Goal: Task Accomplishment & Management: Manage account settings

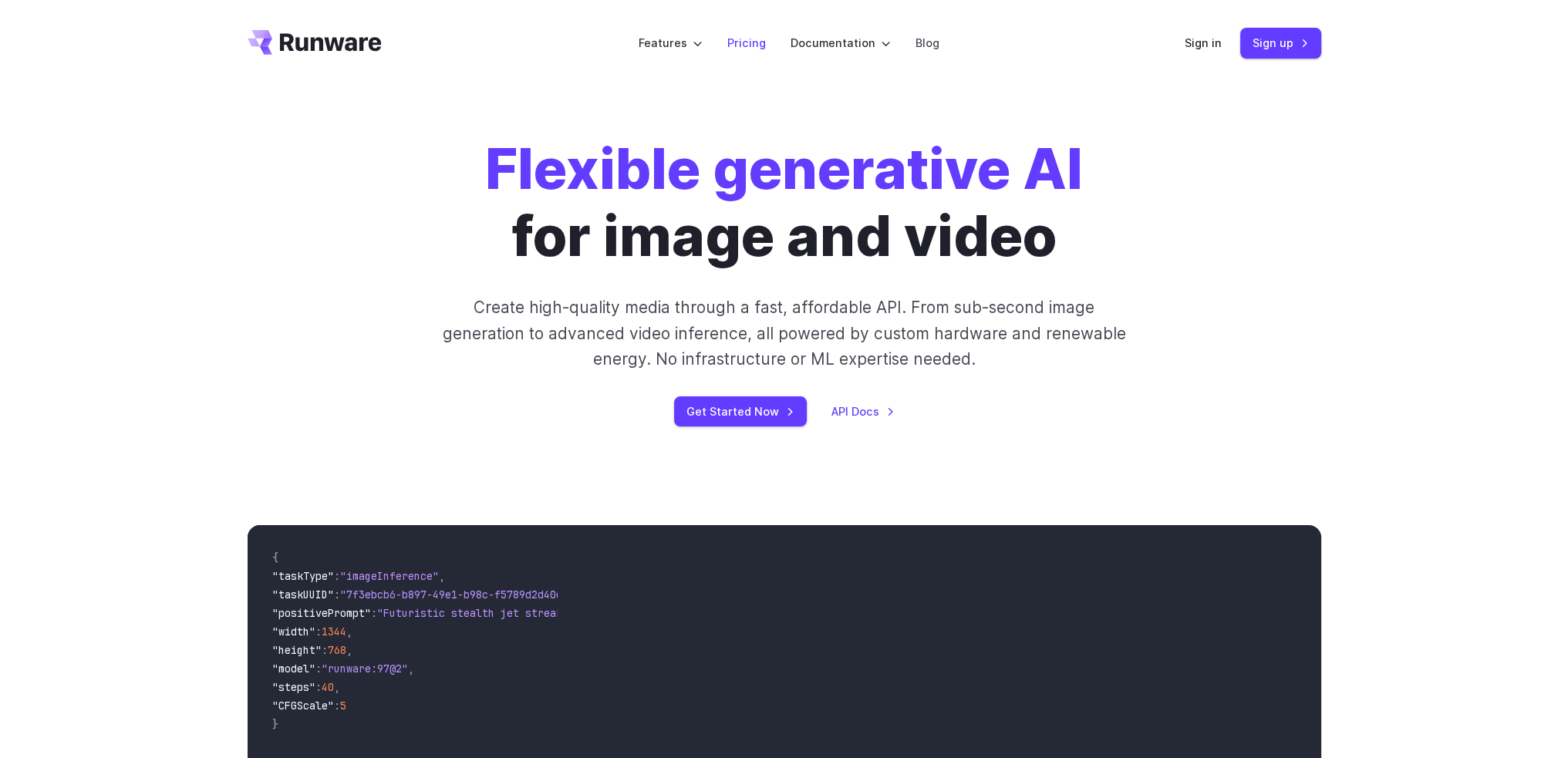
click at [729, 44] on link "Pricing" at bounding box center [746, 43] width 39 height 18
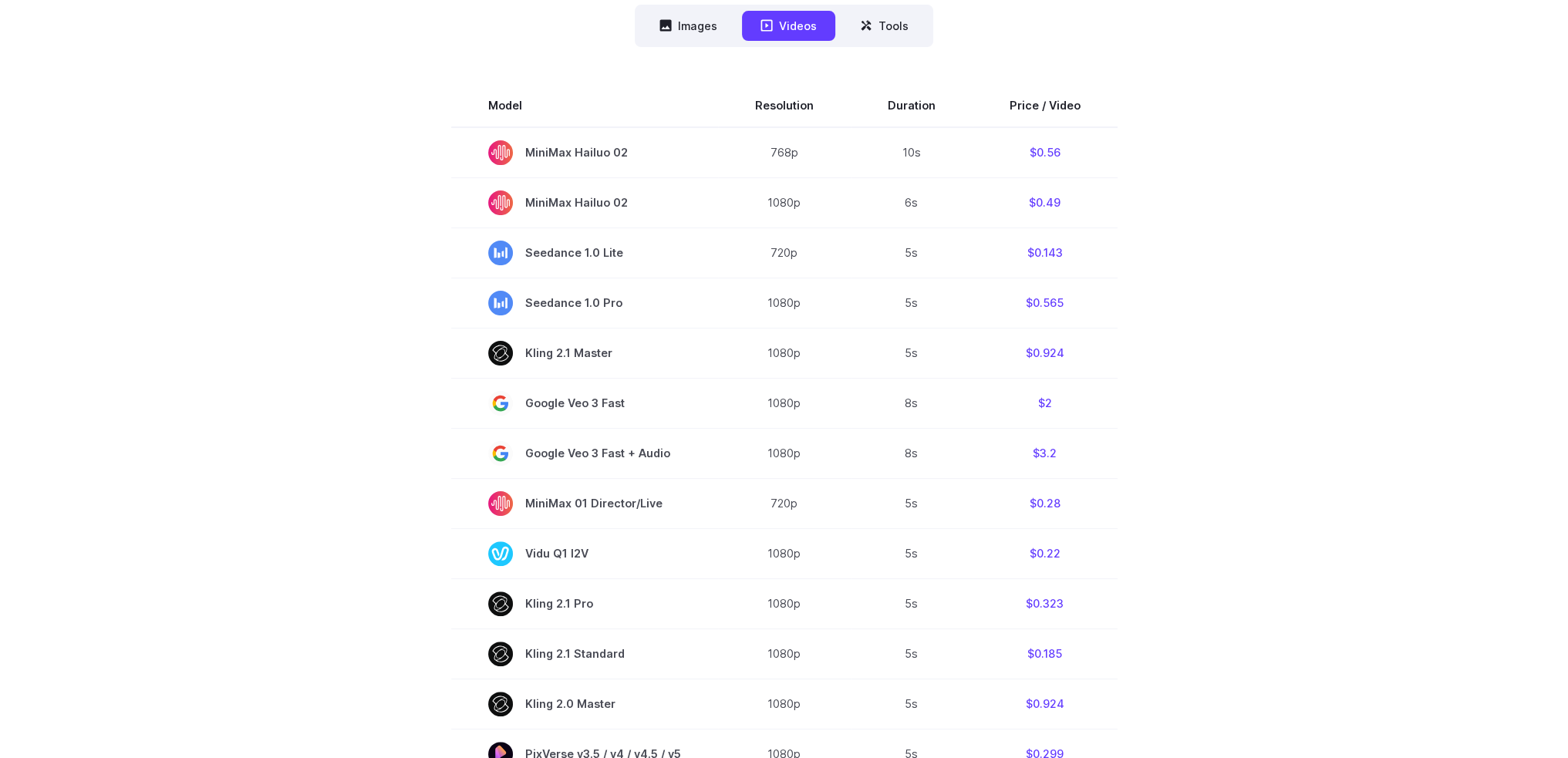
scroll to position [695, 0]
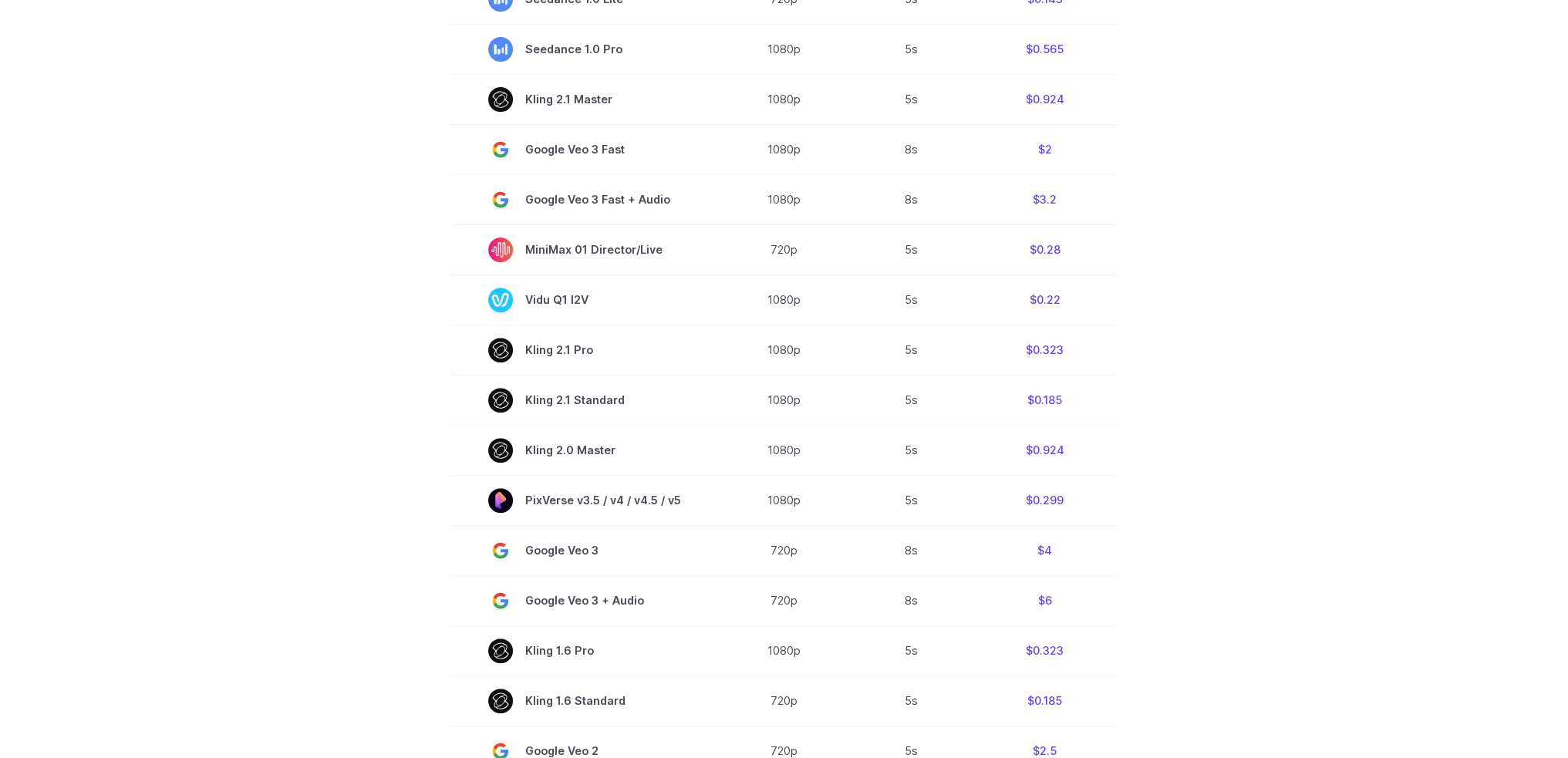
click at [276, 246] on section "Model Resolution Duration Price / Video MiniMax Hailuo 02 768p 10s $0.56 MiniMa…" at bounding box center [784, 354] width 1074 height 1046
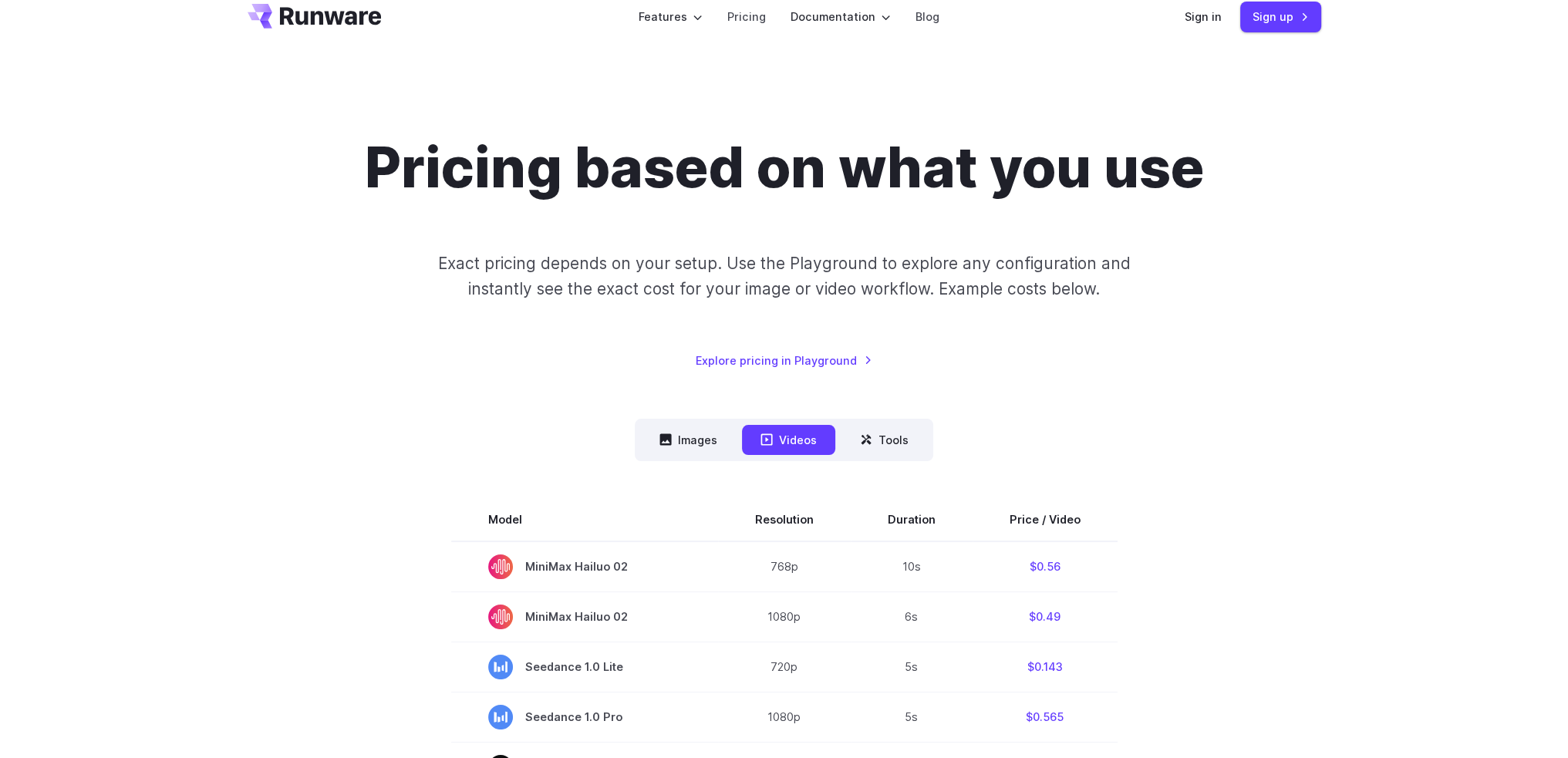
scroll to position [0, 0]
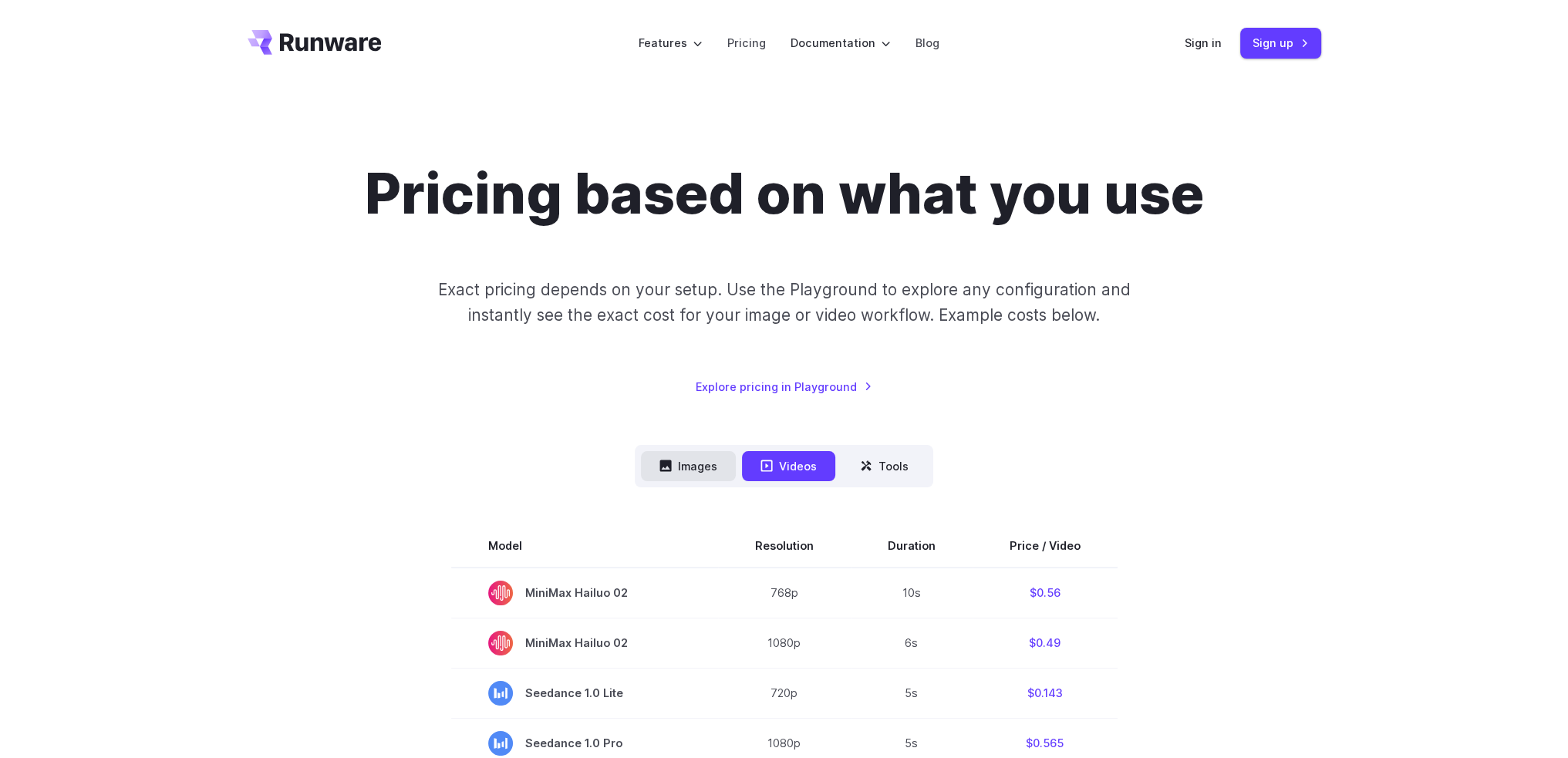
click at [708, 456] on button "Images" at bounding box center [688, 466] width 95 height 30
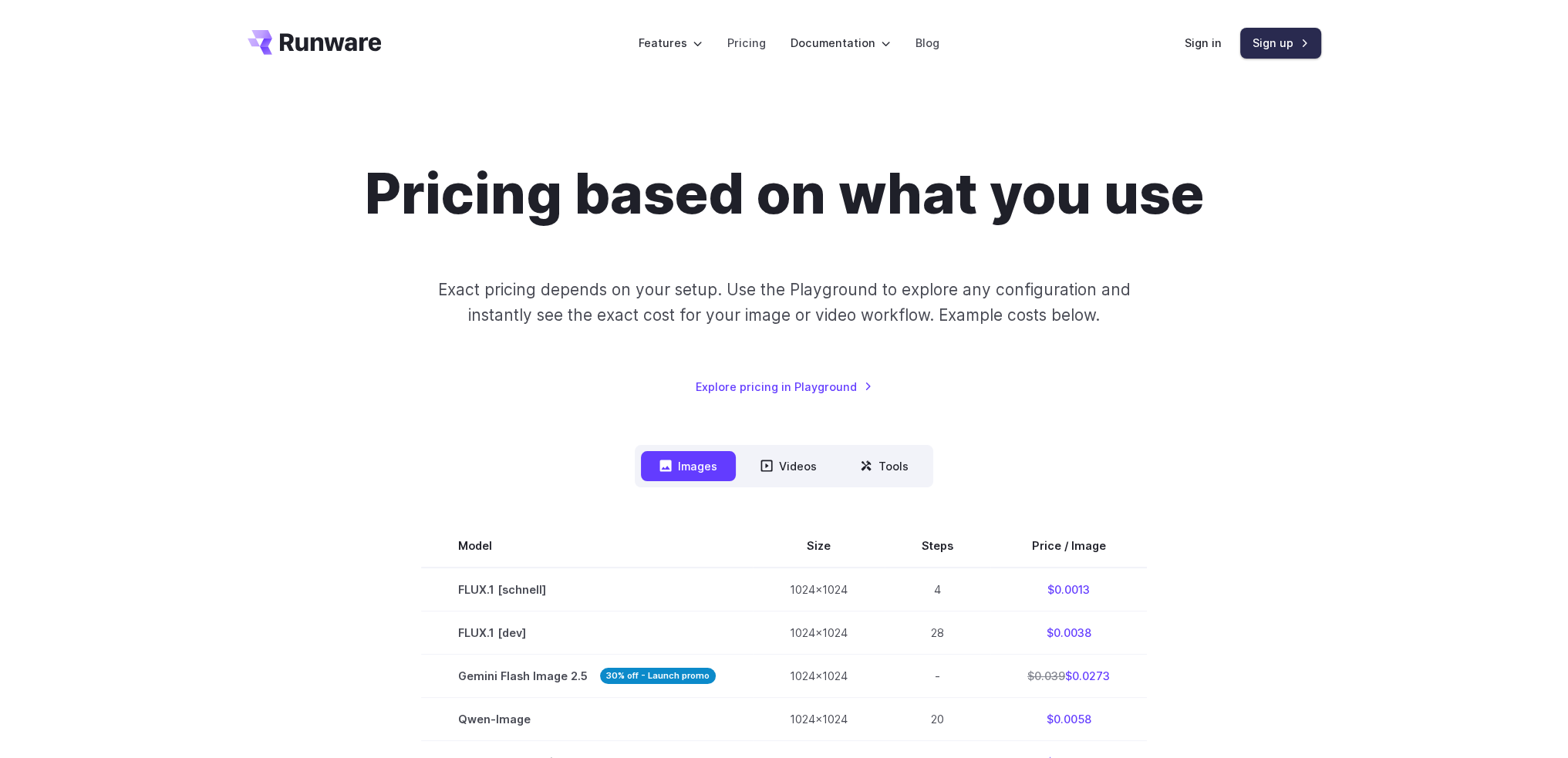
click at [1269, 40] on link "Sign up" at bounding box center [1281, 43] width 81 height 30
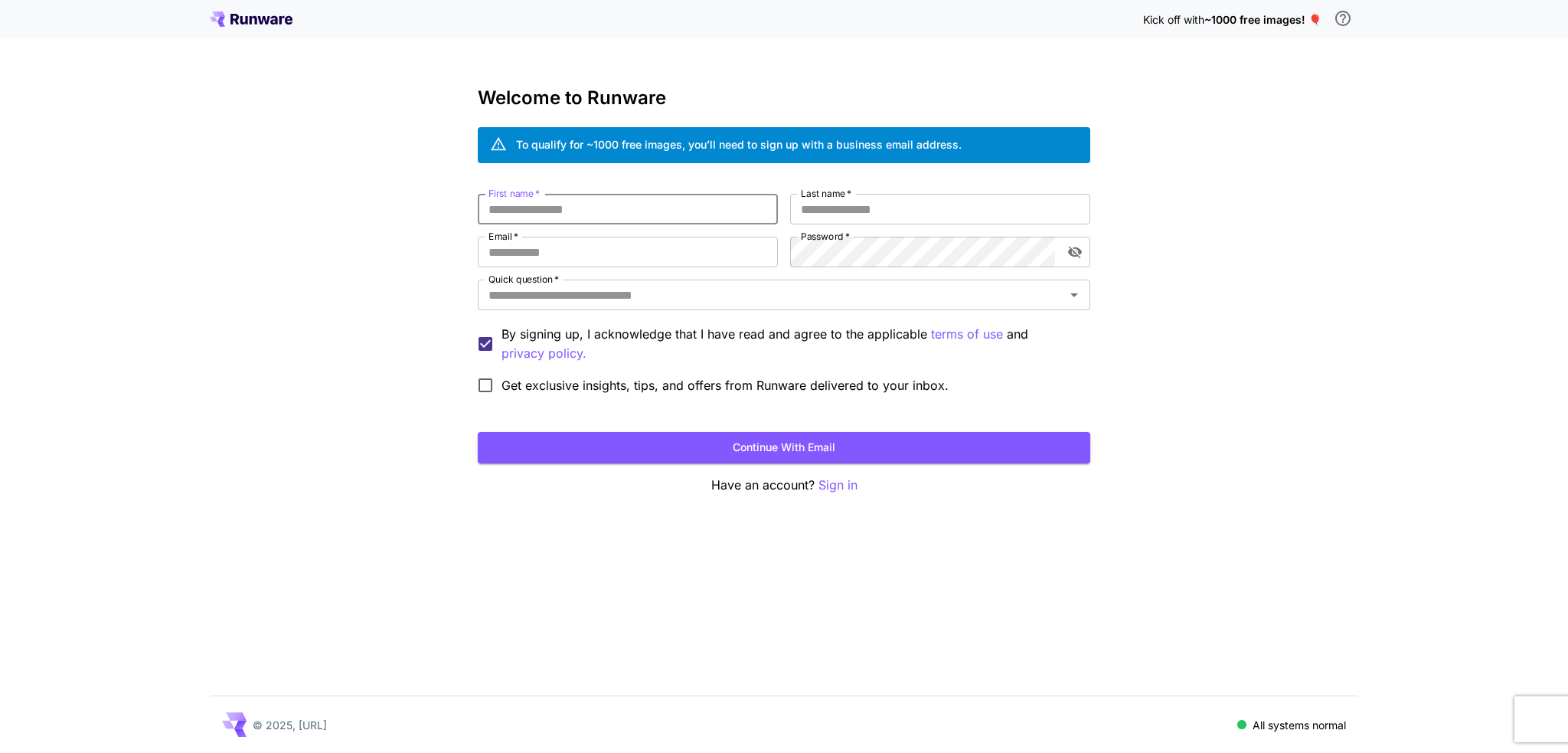
click at [510, 213] on input "First name   *" at bounding box center [628, 209] width 300 height 31
type input "*"
type input "****"
type input "*"
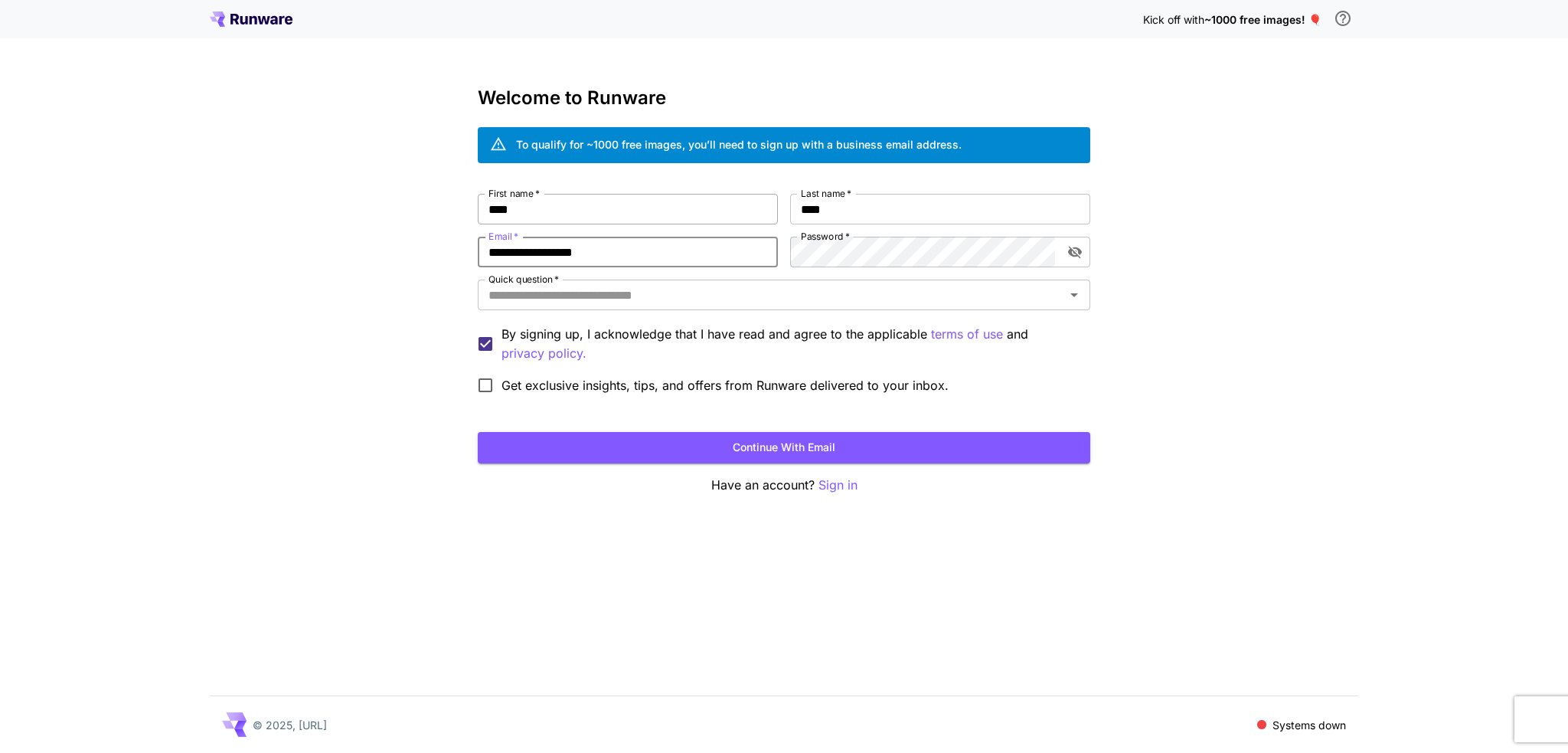
type input "**********"
click at [670, 312] on div "Quick question   * Quick question   *" at bounding box center [784, 295] width 613 height 32
click at [672, 309] on div "Quick question   *" at bounding box center [784, 294] width 613 height 31
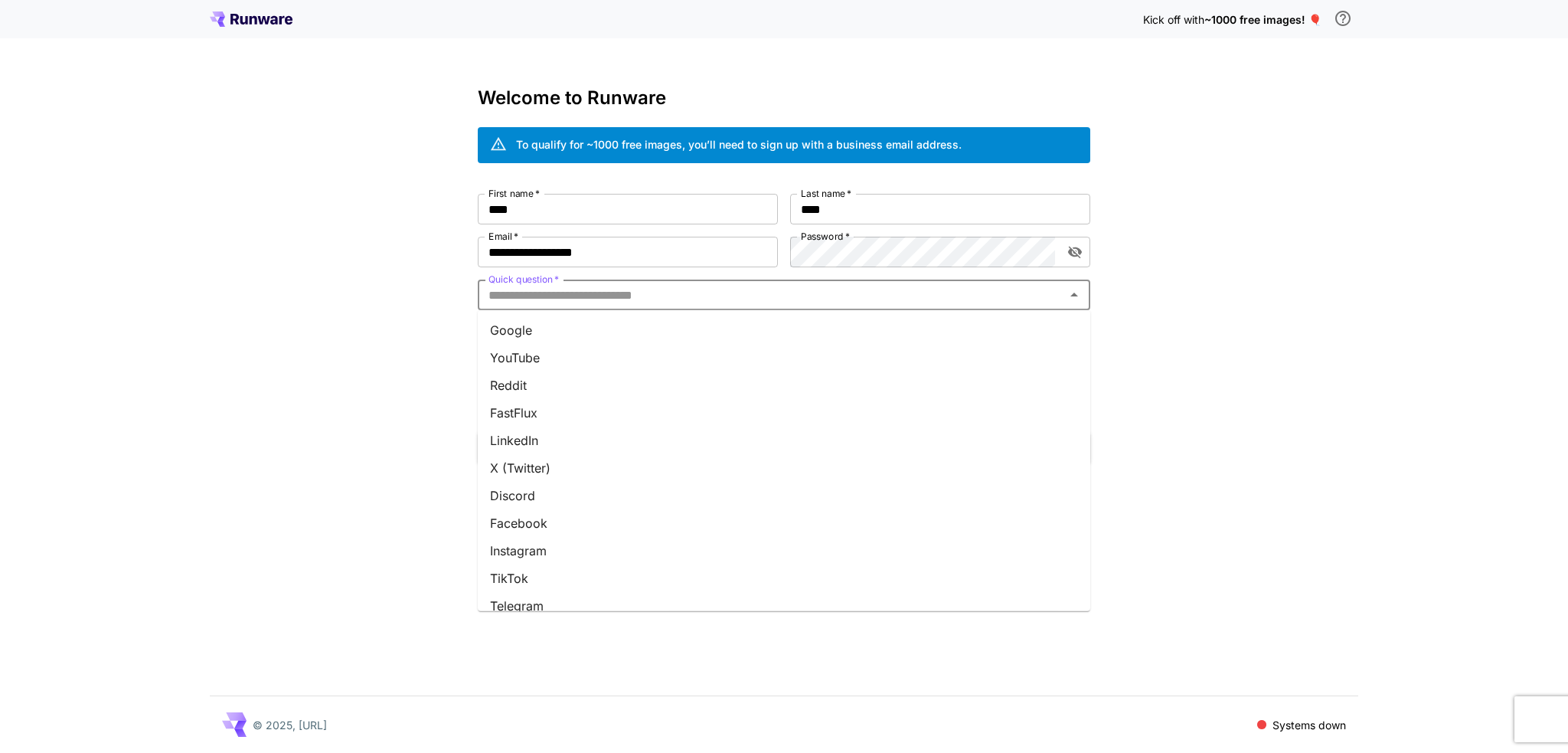
click at [573, 342] on li "Google" at bounding box center [784, 330] width 613 height 28
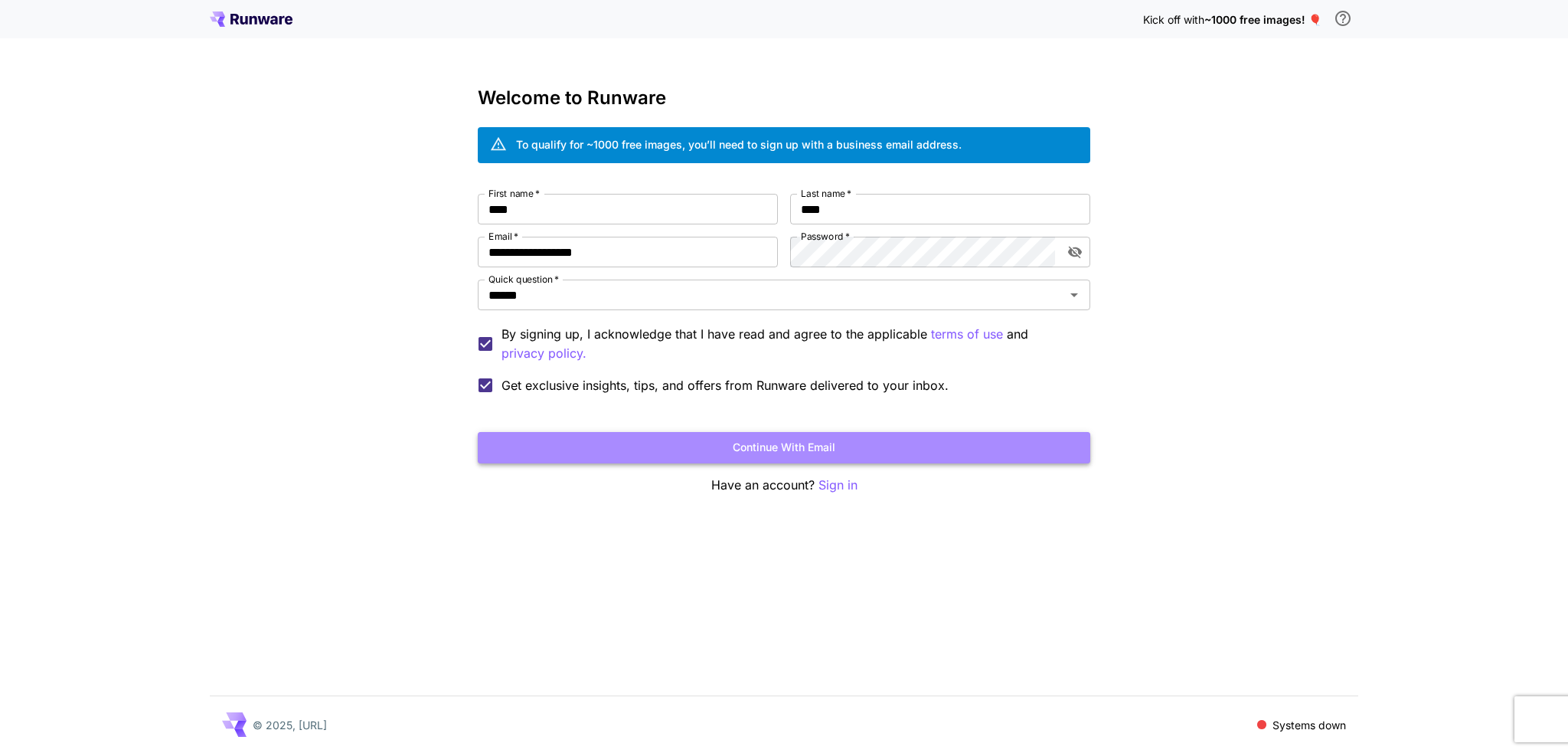
click at [632, 434] on button "Continue with email" at bounding box center [784, 448] width 613 height 31
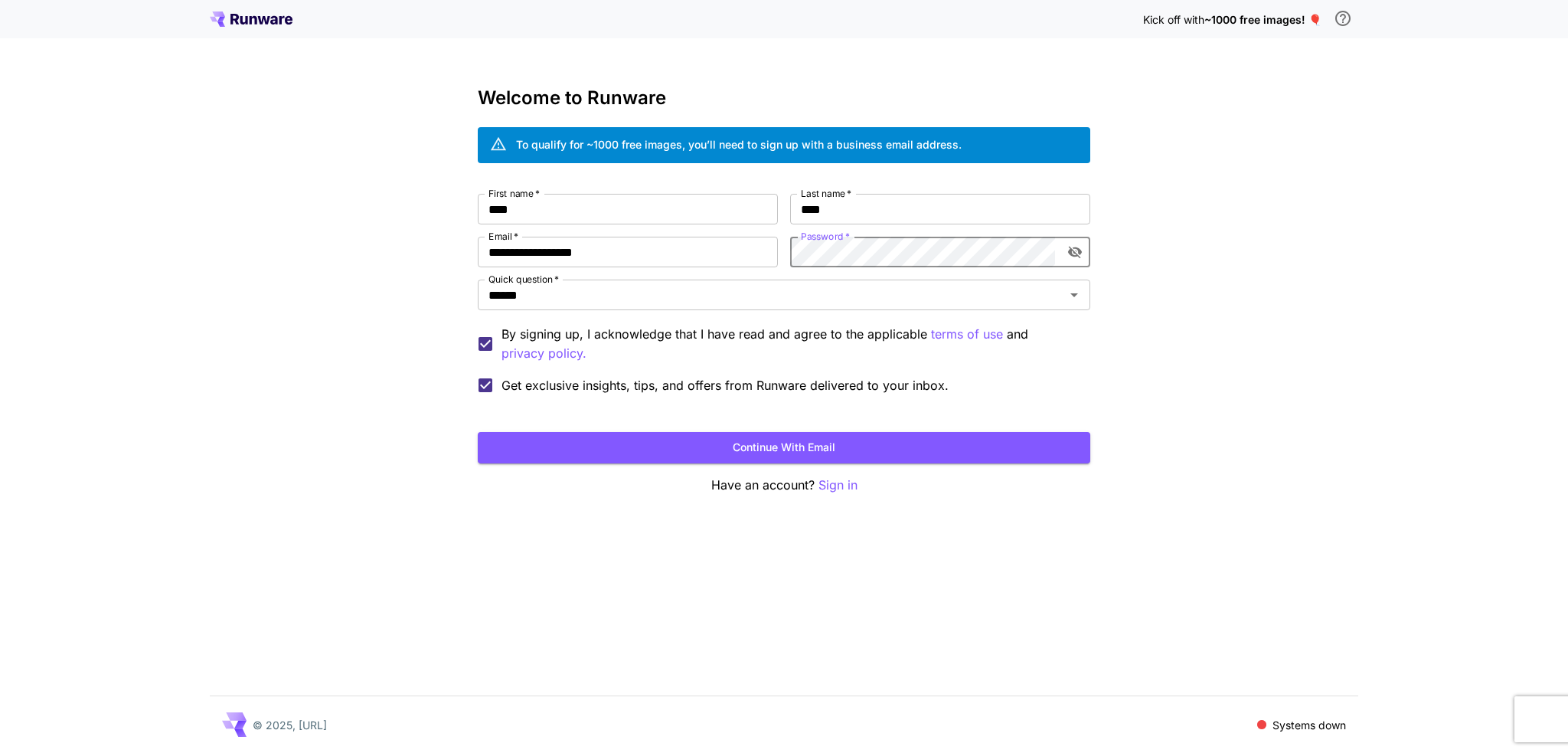
click button "Continue with email" at bounding box center [784, 448] width 613 height 31
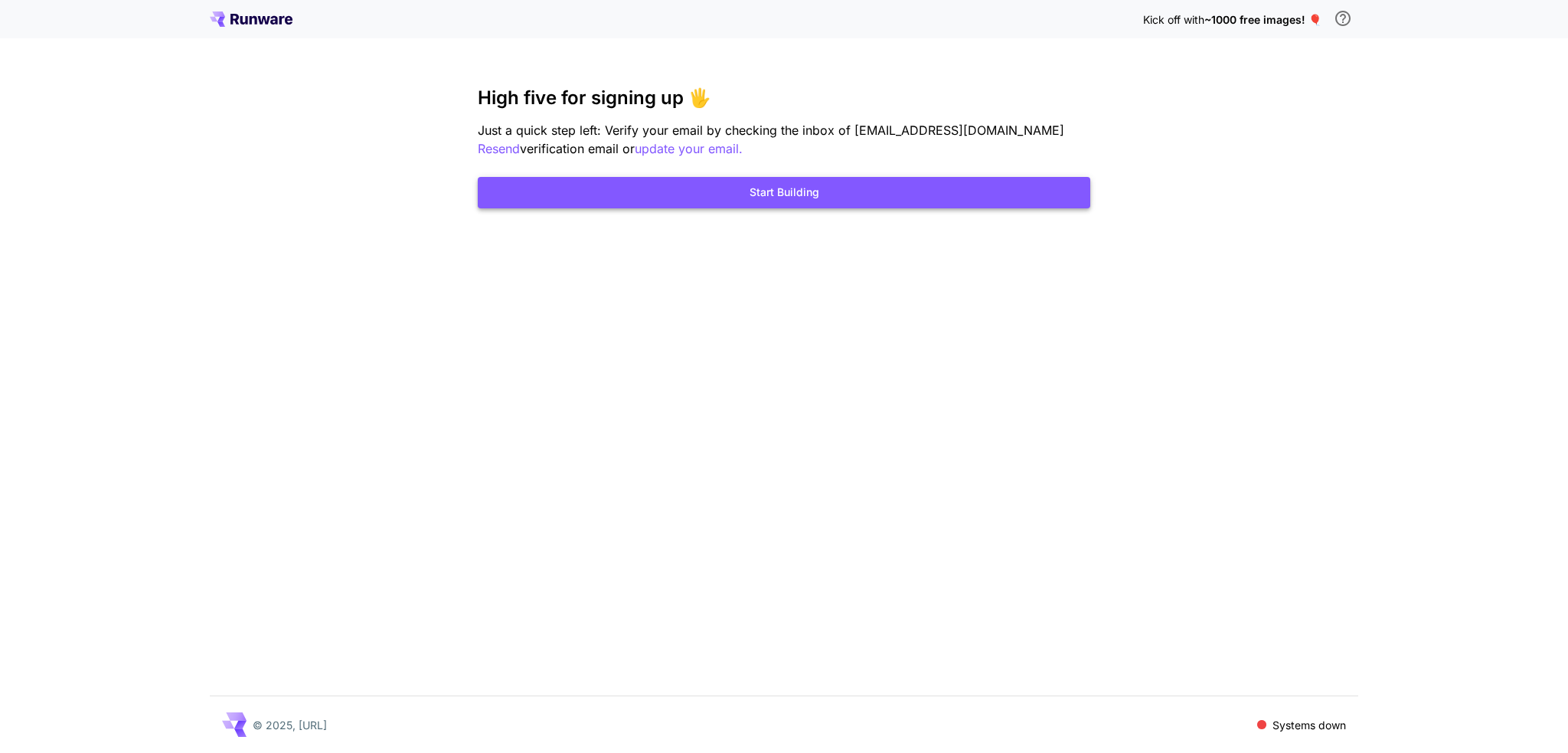
click at [733, 195] on button "Start Building" at bounding box center [784, 193] width 613 height 31
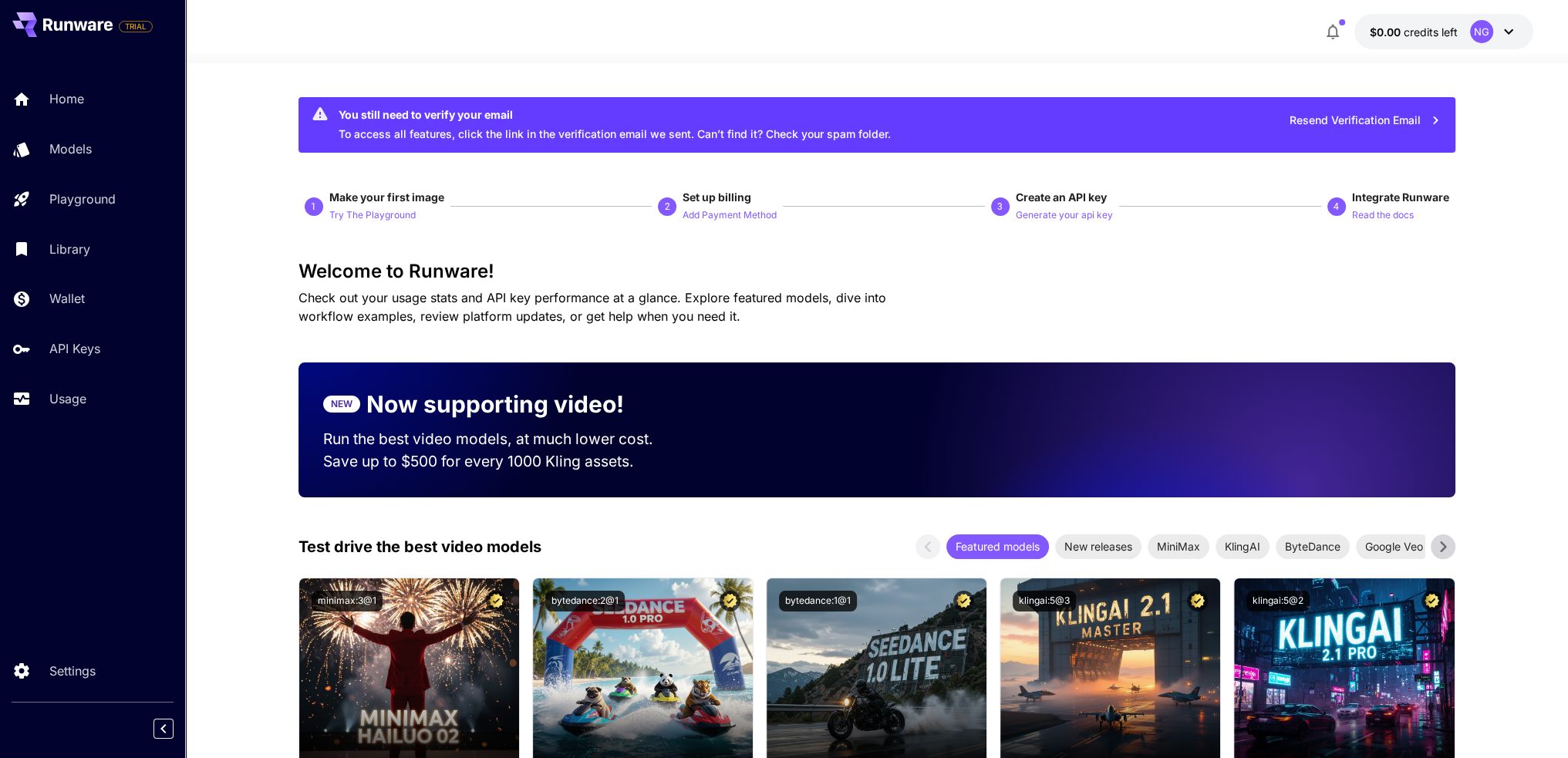
click at [1463, 18] on button "$0.00 credits left NG" at bounding box center [1443, 32] width 179 height 36
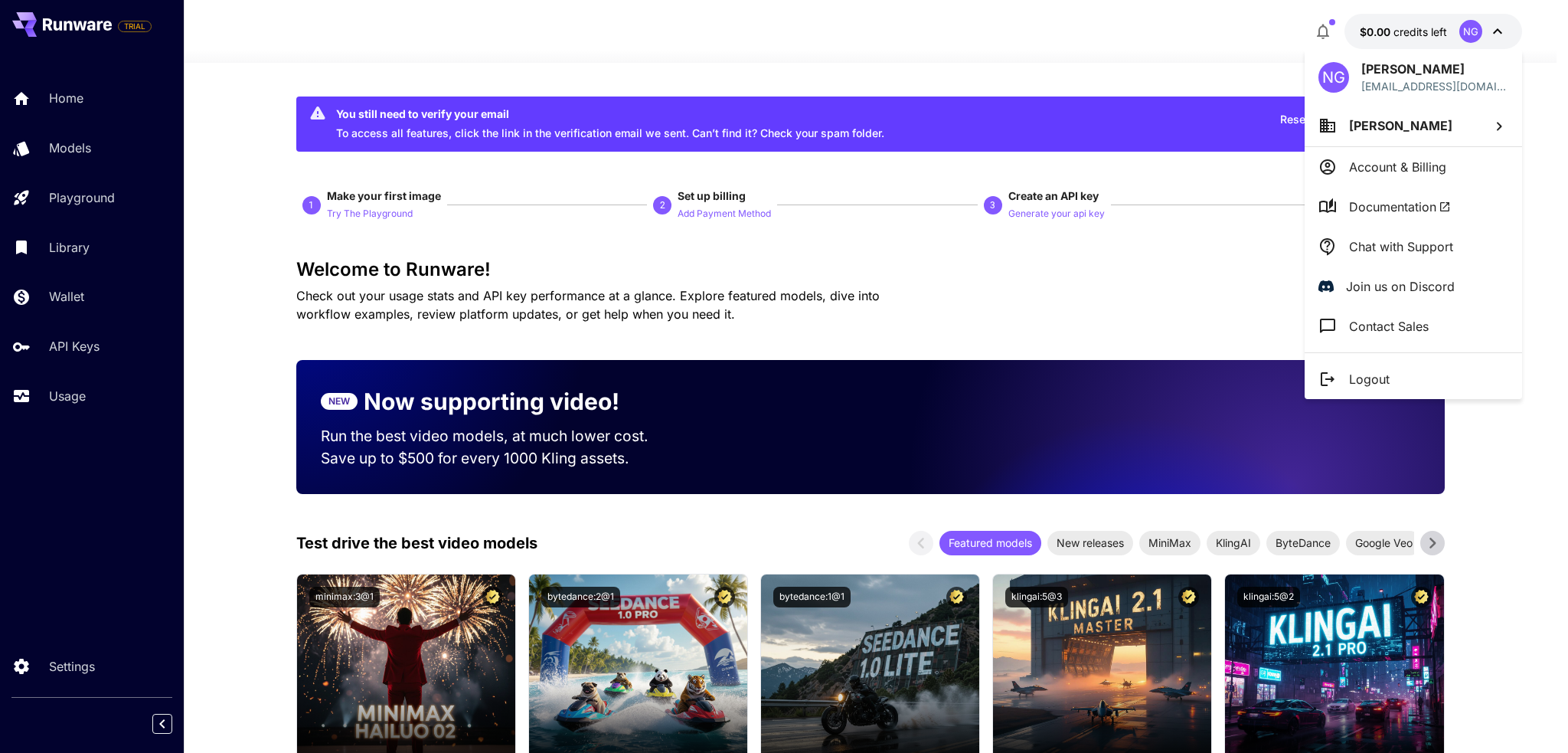
click at [264, 298] on div at bounding box center [784, 376] width 1568 height 753
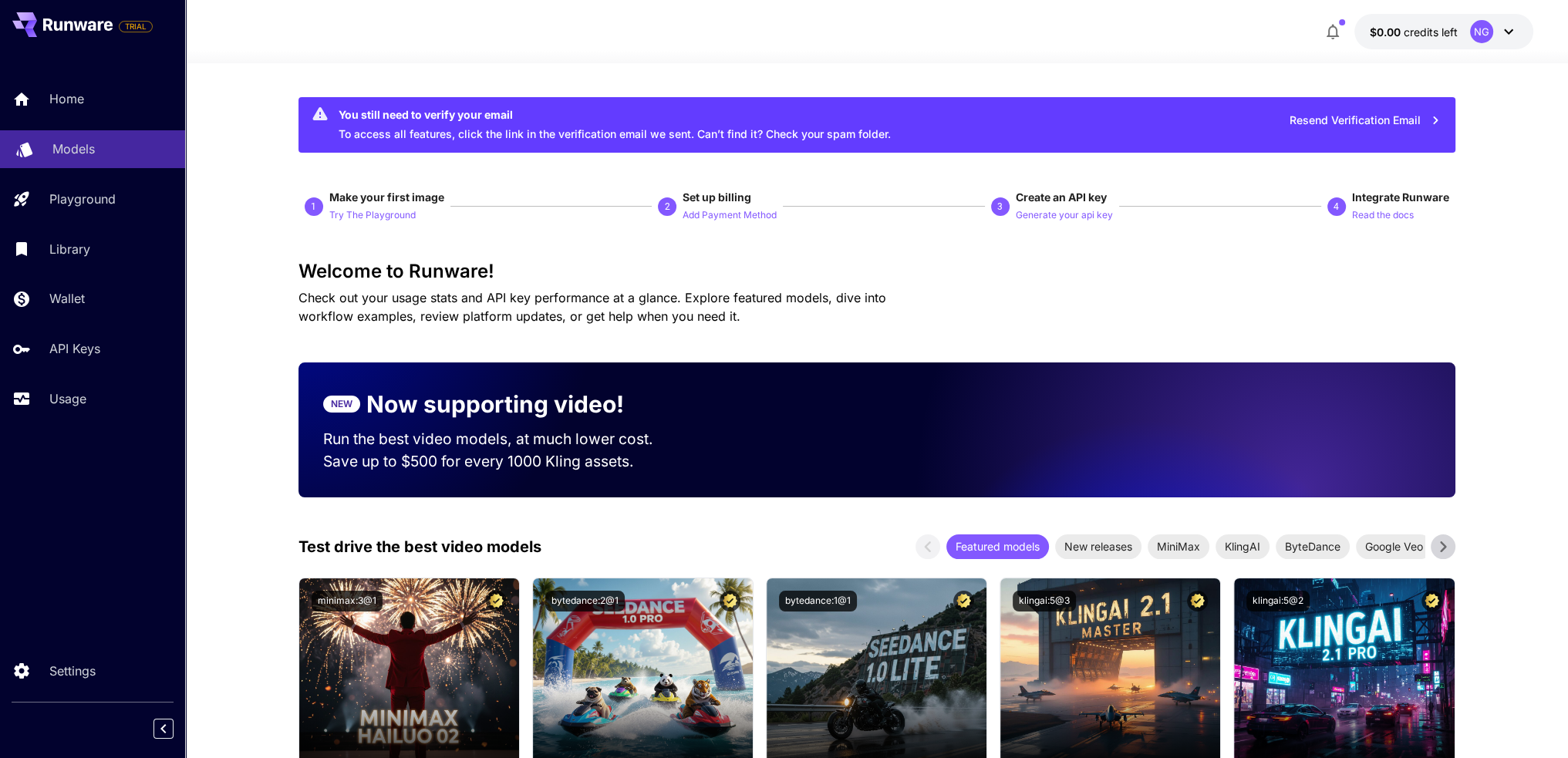
click at [76, 155] on p "Models" at bounding box center [73, 149] width 43 height 19
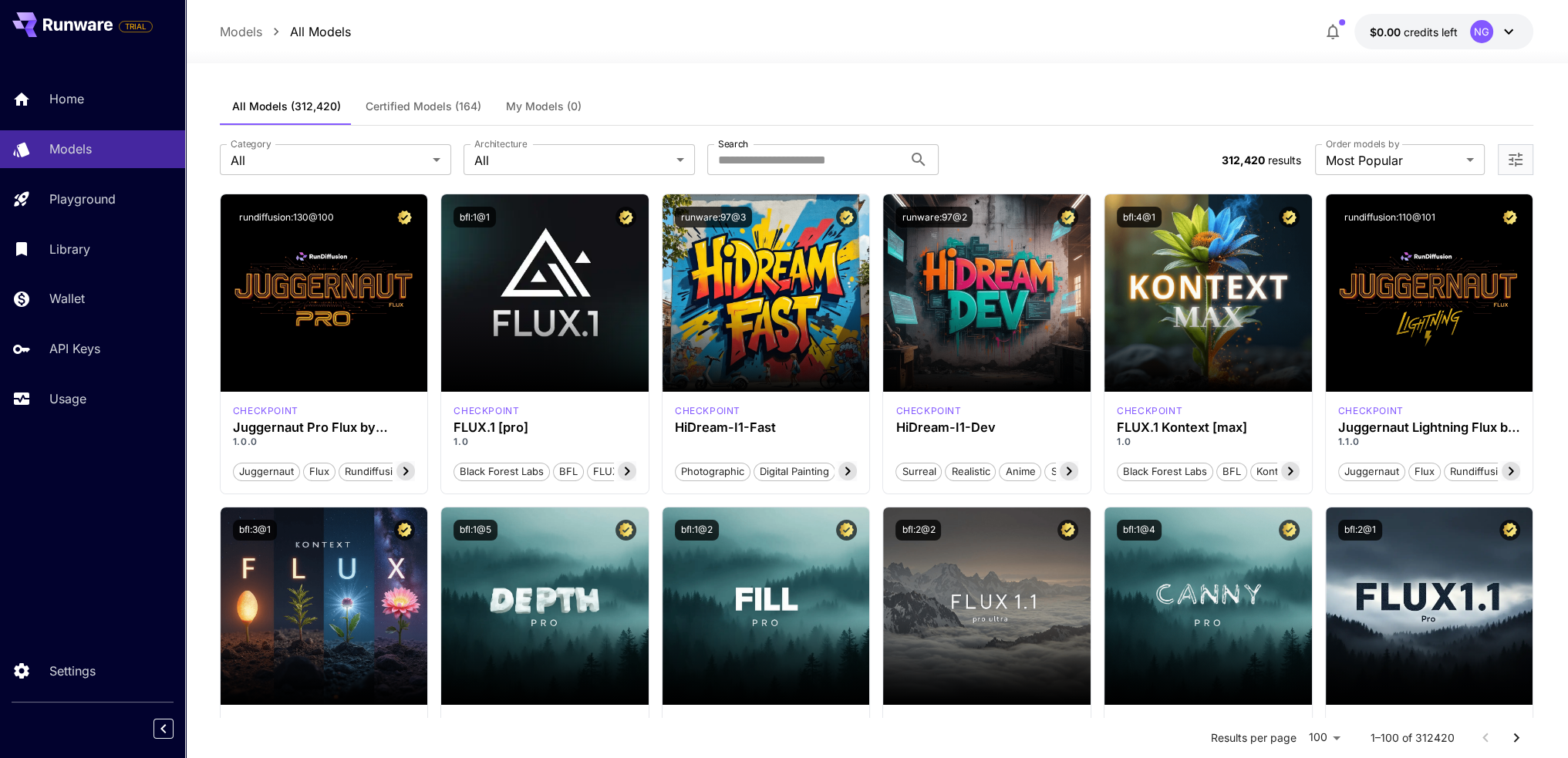
click at [1432, 18] on button "$0.00 credits left NG" at bounding box center [1443, 32] width 179 height 36
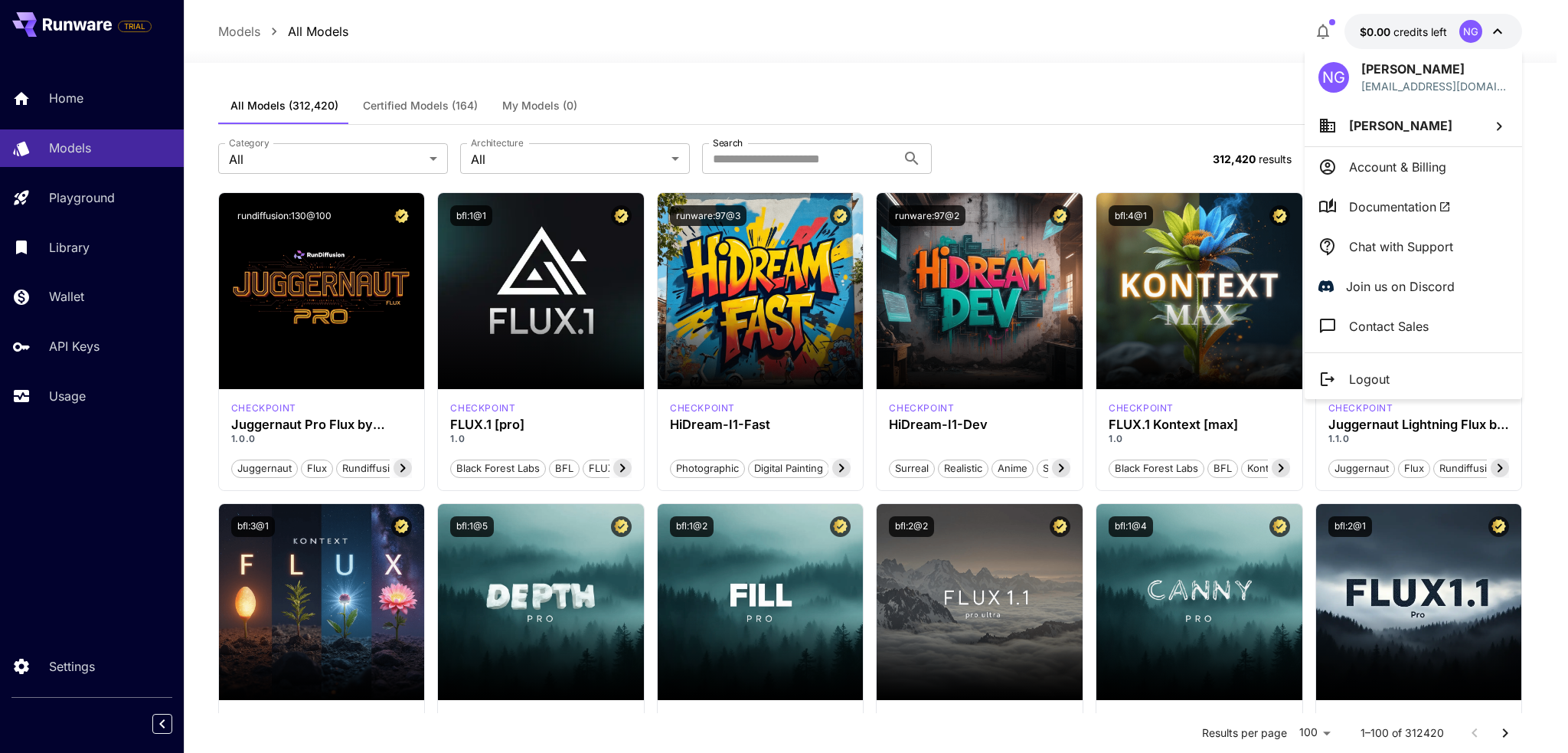
click at [1390, 168] on p "Account & Billing" at bounding box center [1398, 166] width 97 height 19
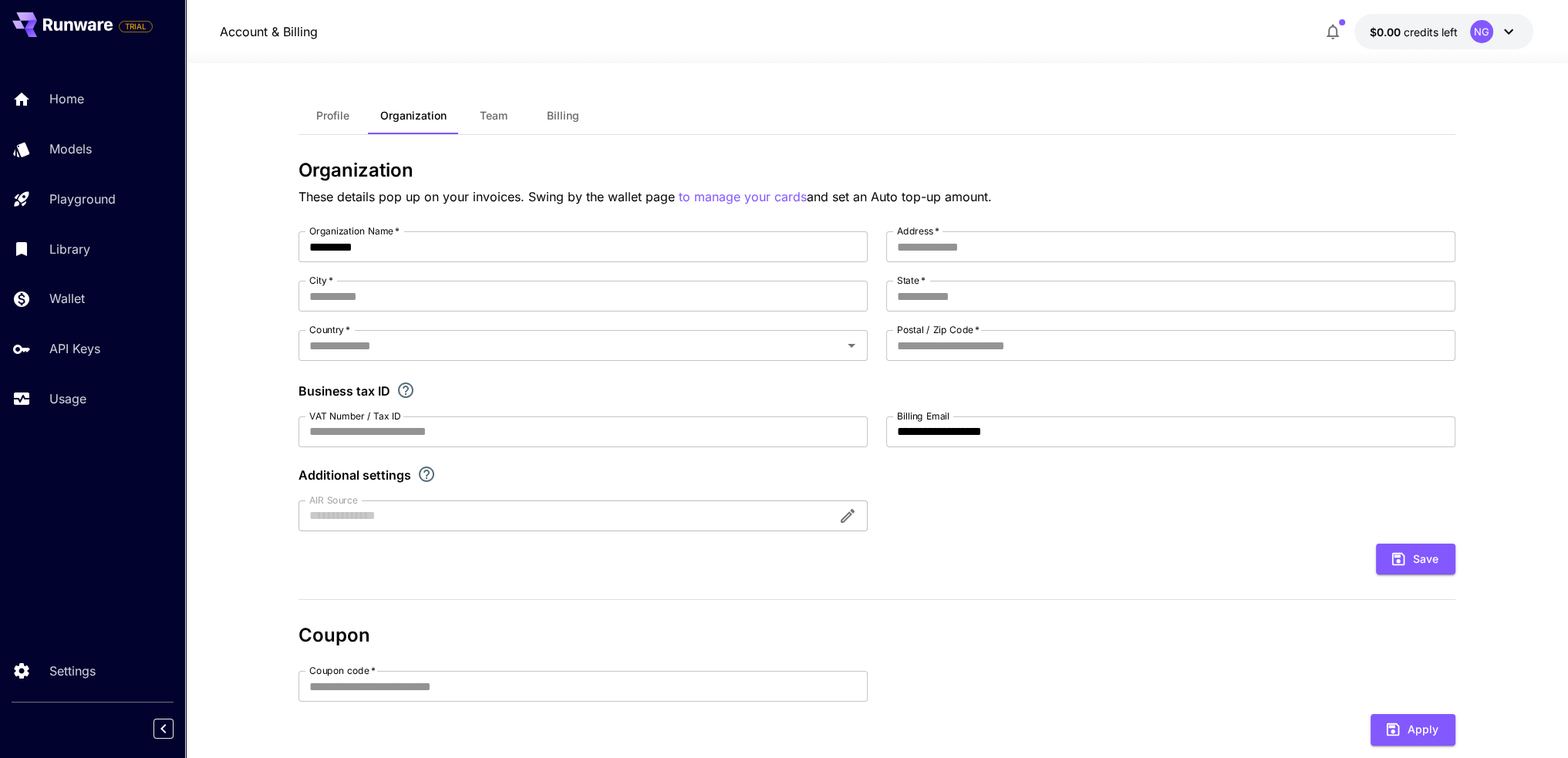
click at [504, 117] on span "Team" at bounding box center [493, 116] width 28 height 14
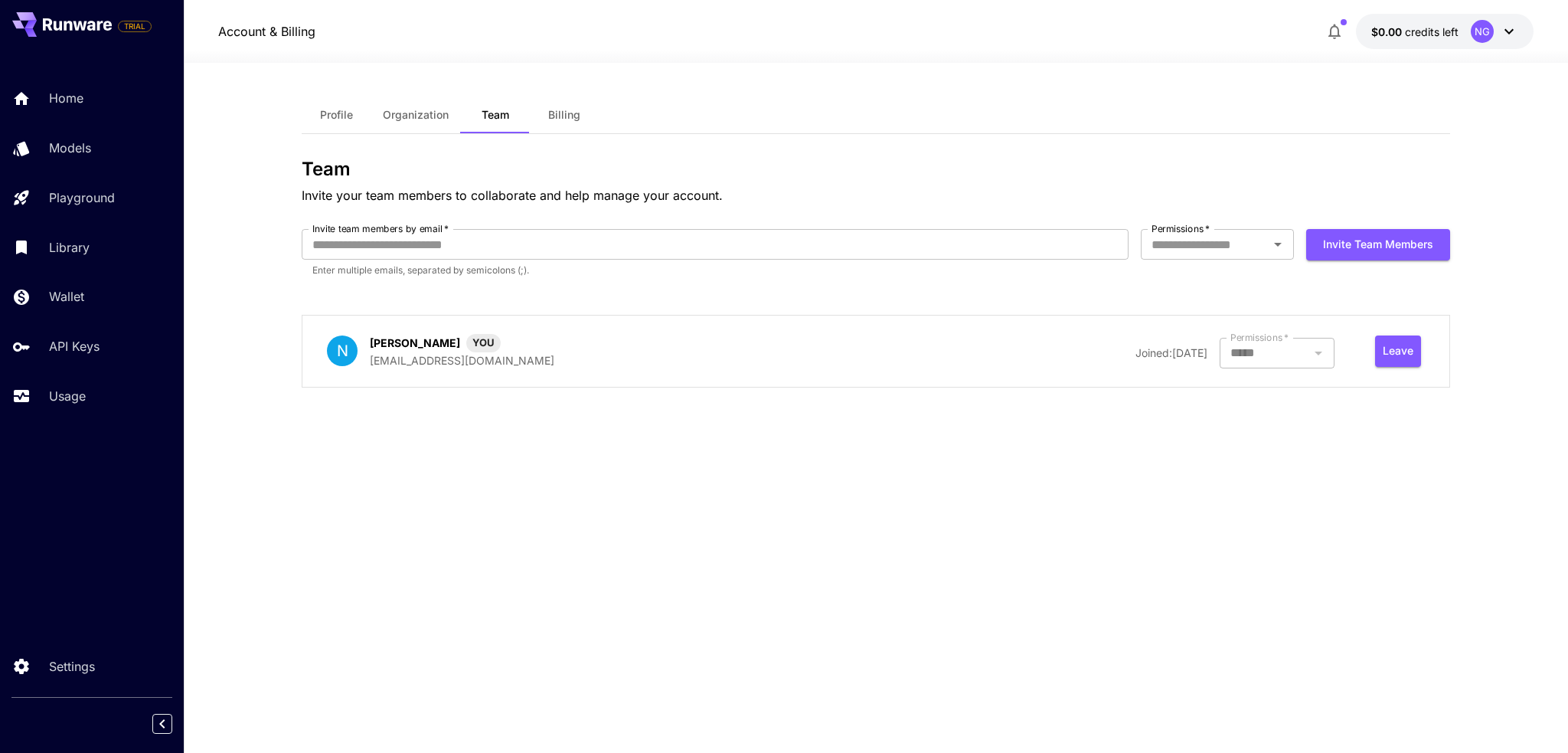
click at [580, 119] on button "Billing" at bounding box center [565, 114] width 69 height 36
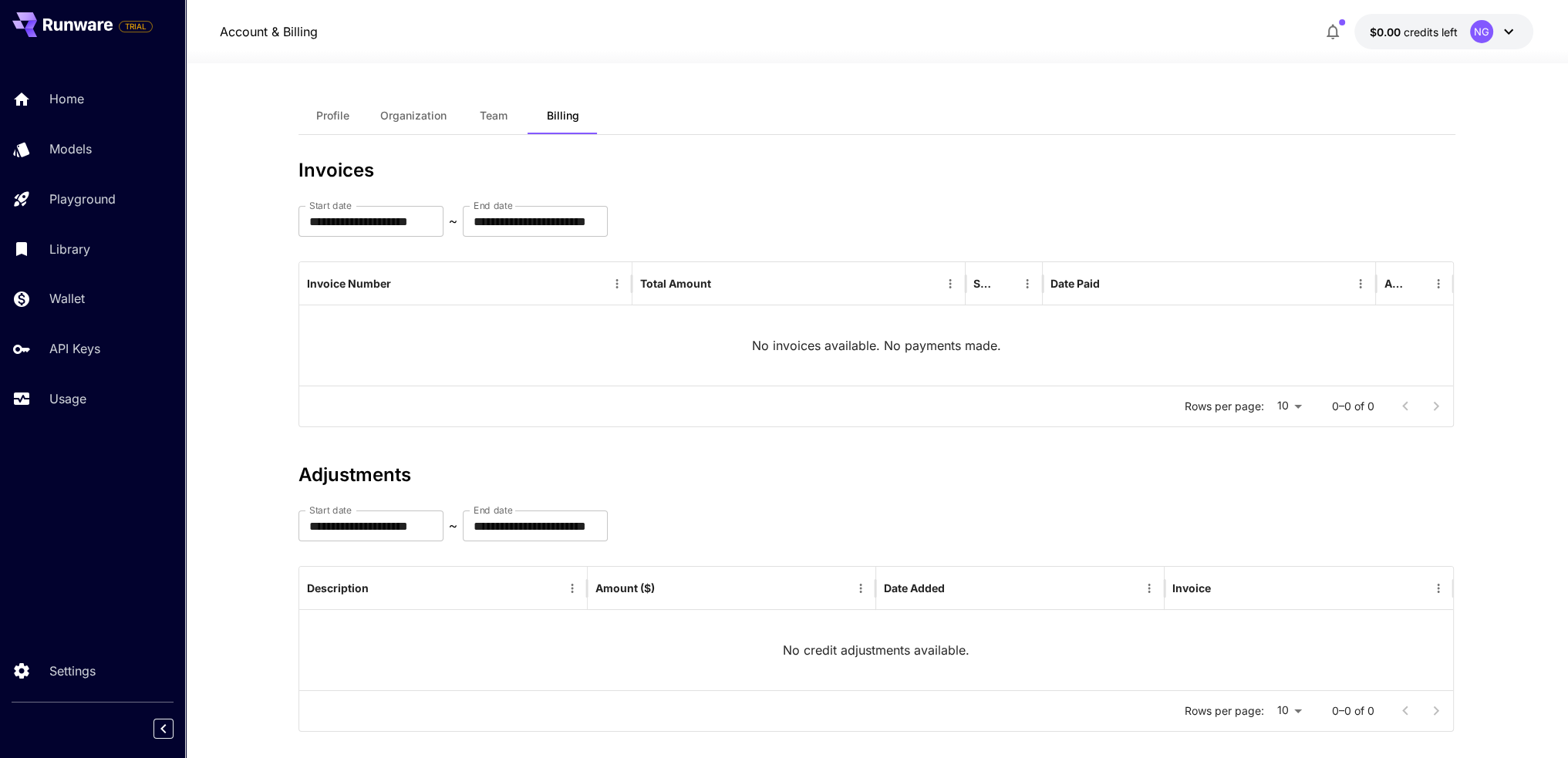
click at [339, 110] on span "Profile" at bounding box center [332, 116] width 33 height 14
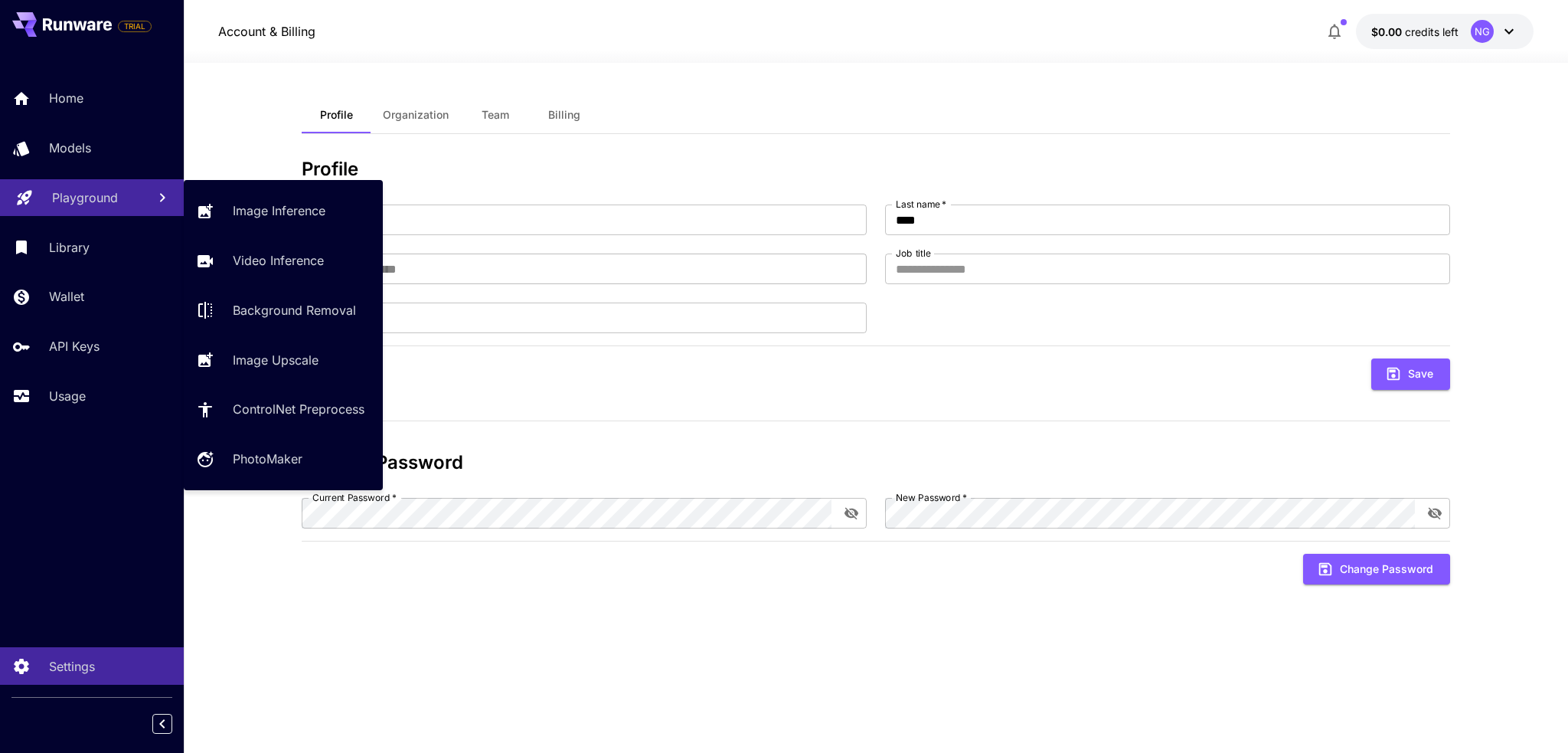
click at [77, 199] on p "Playground" at bounding box center [85, 197] width 66 height 19
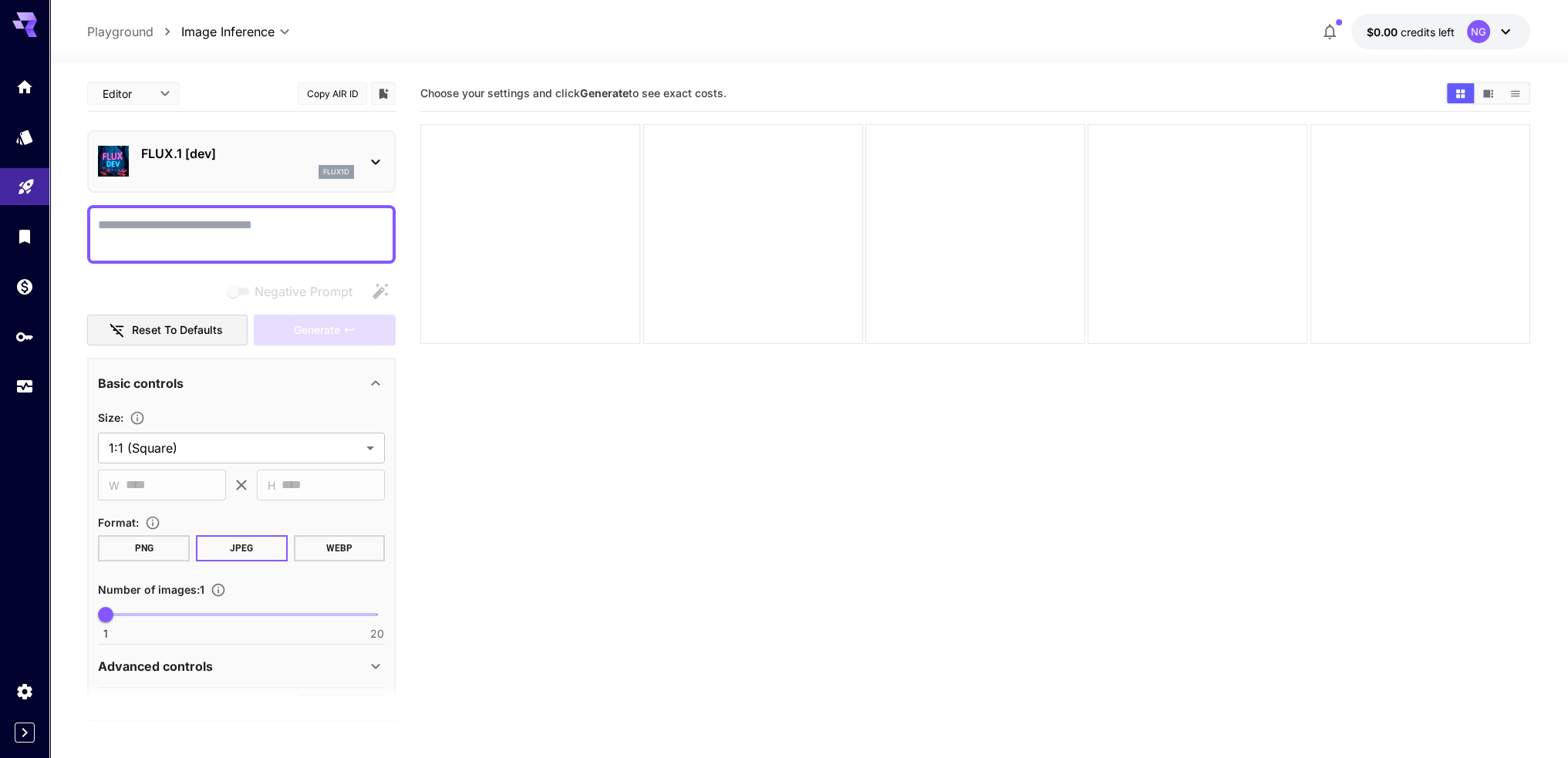
click at [148, 221] on textarea "Negative Prompt" at bounding box center [242, 234] width 287 height 37
click at [25, 95] on link at bounding box center [25, 87] width 50 height 38
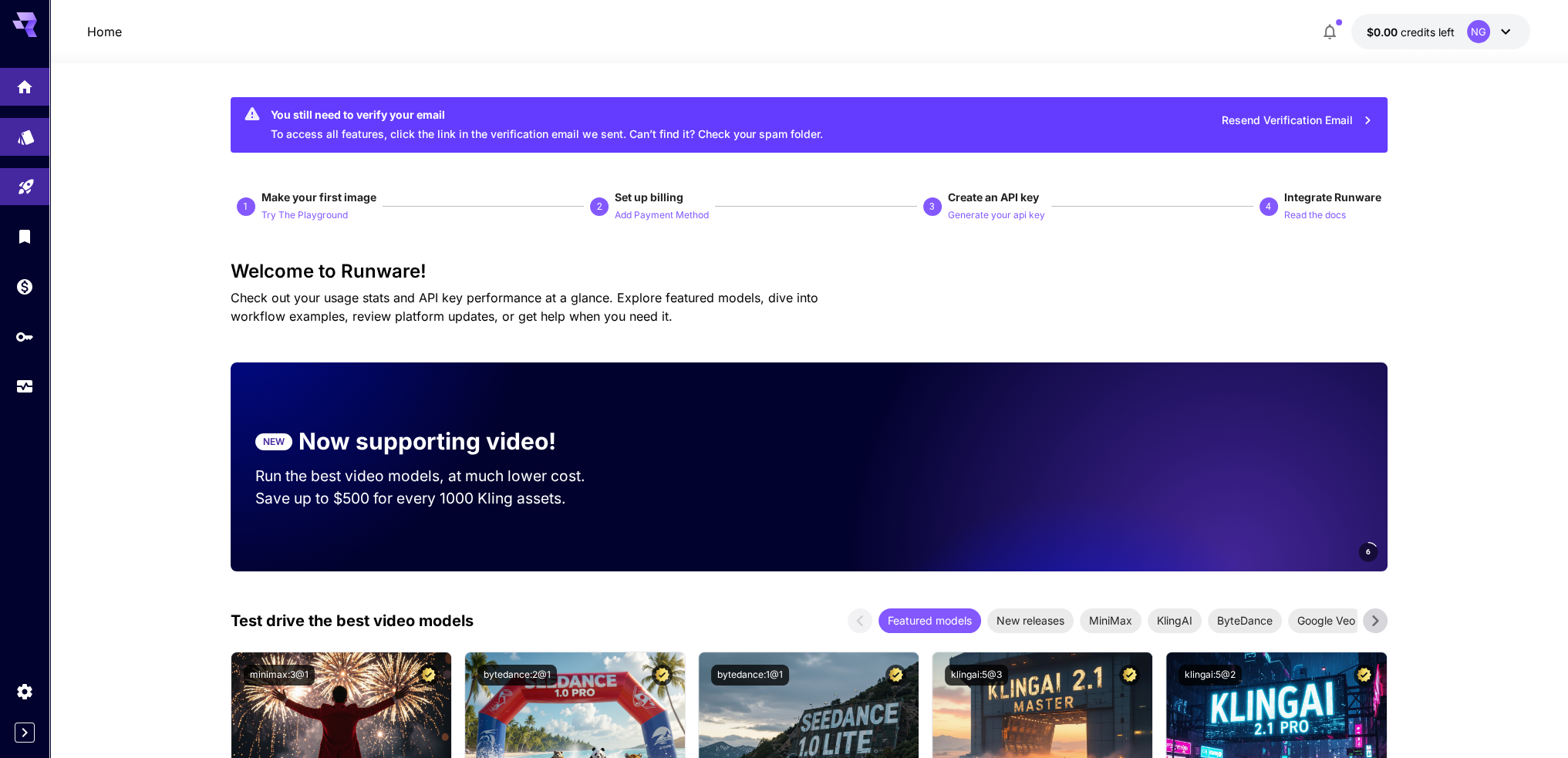
click at [34, 145] on link at bounding box center [25, 137] width 50 height 38
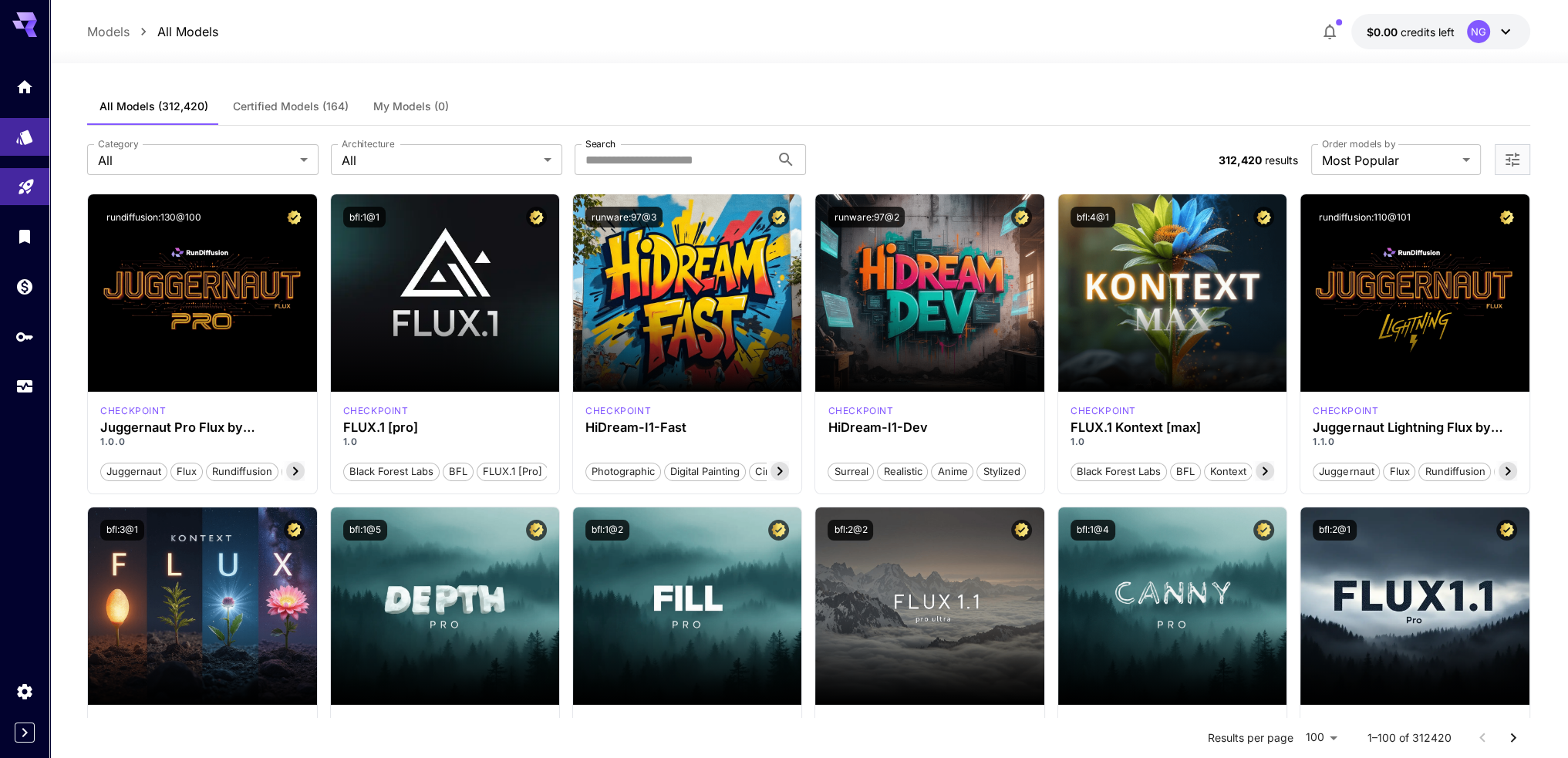
click at [25, 730] on icon "Expand sidebar" at bounding box center [25, 732] width 19 height 19
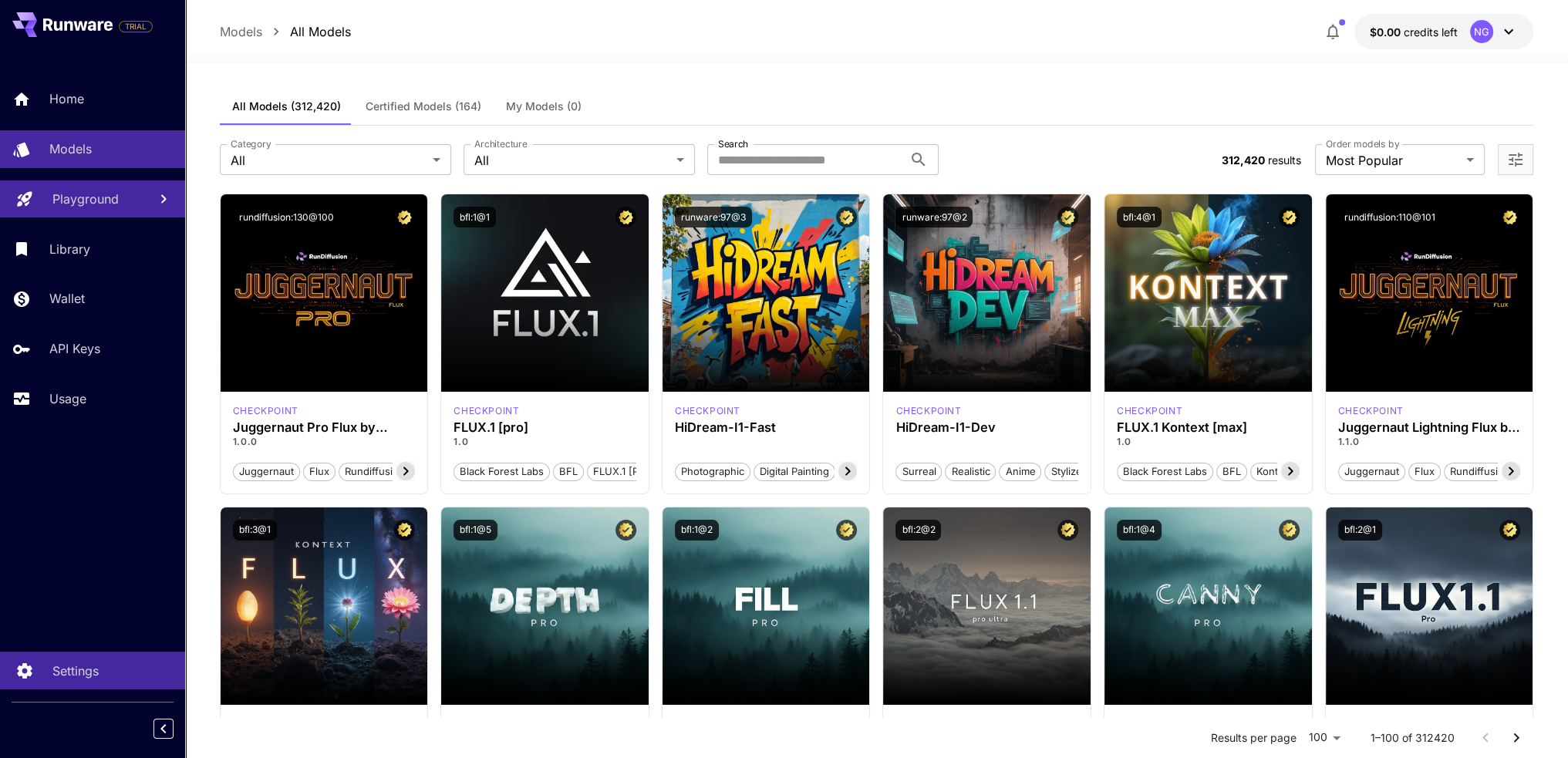
click at [32, 672] on link "Settings" at bounding box center [92, 671] width 185 height 38
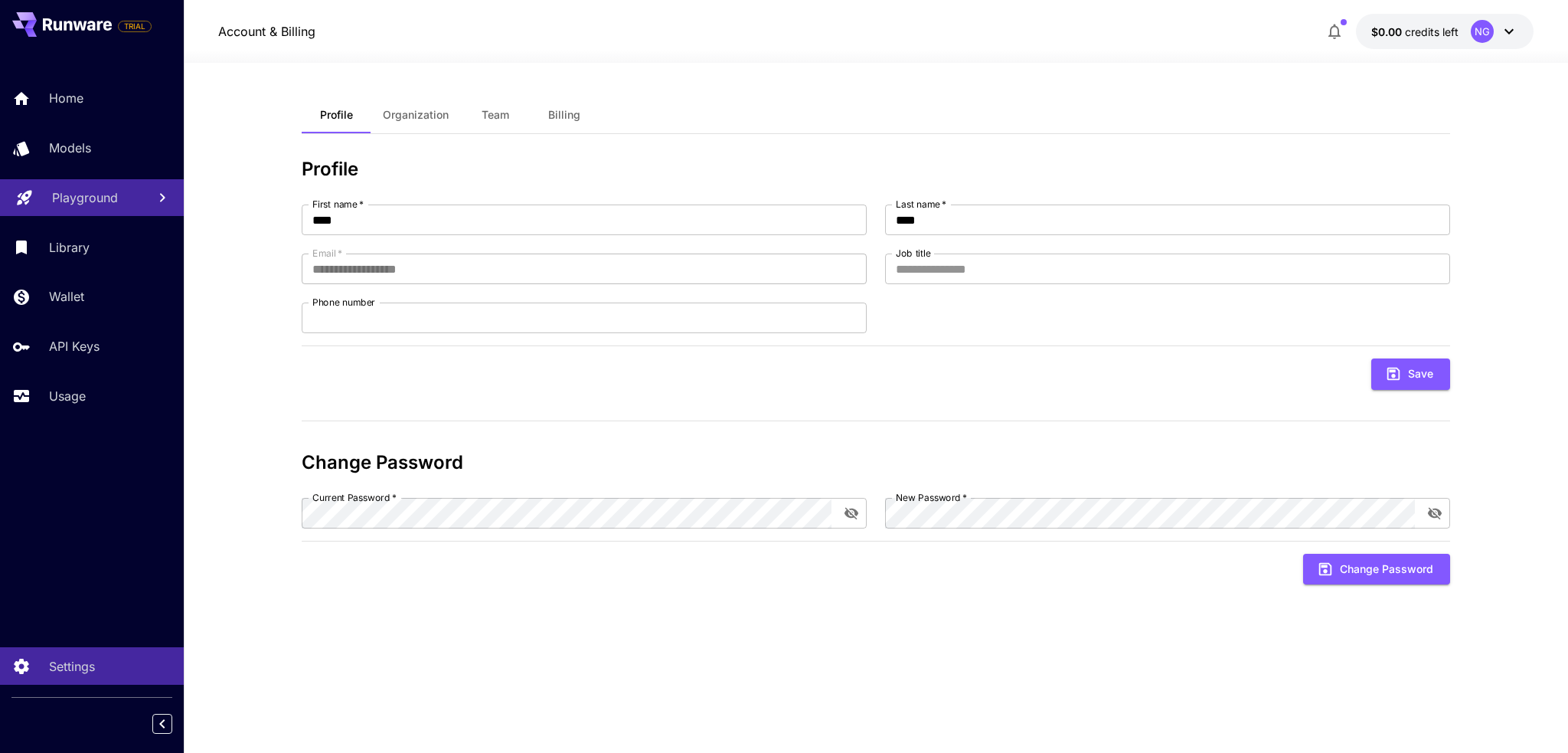
click at [524, 109] on button "Team" at bounding box center [496, 114] width 69 height 36
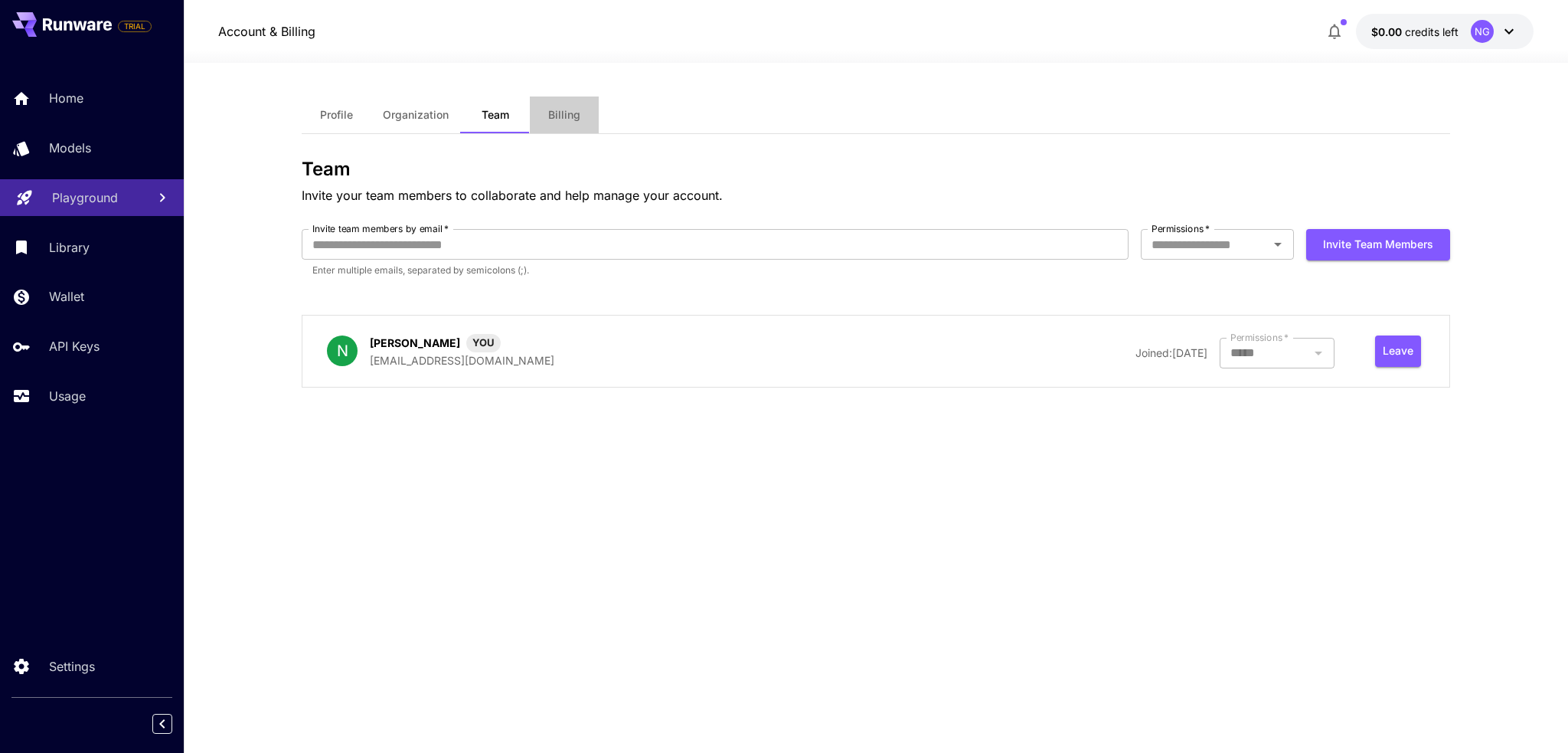
click at [570, 113] on span "Billing" at bounding box center [564, 115] width 32 height 14
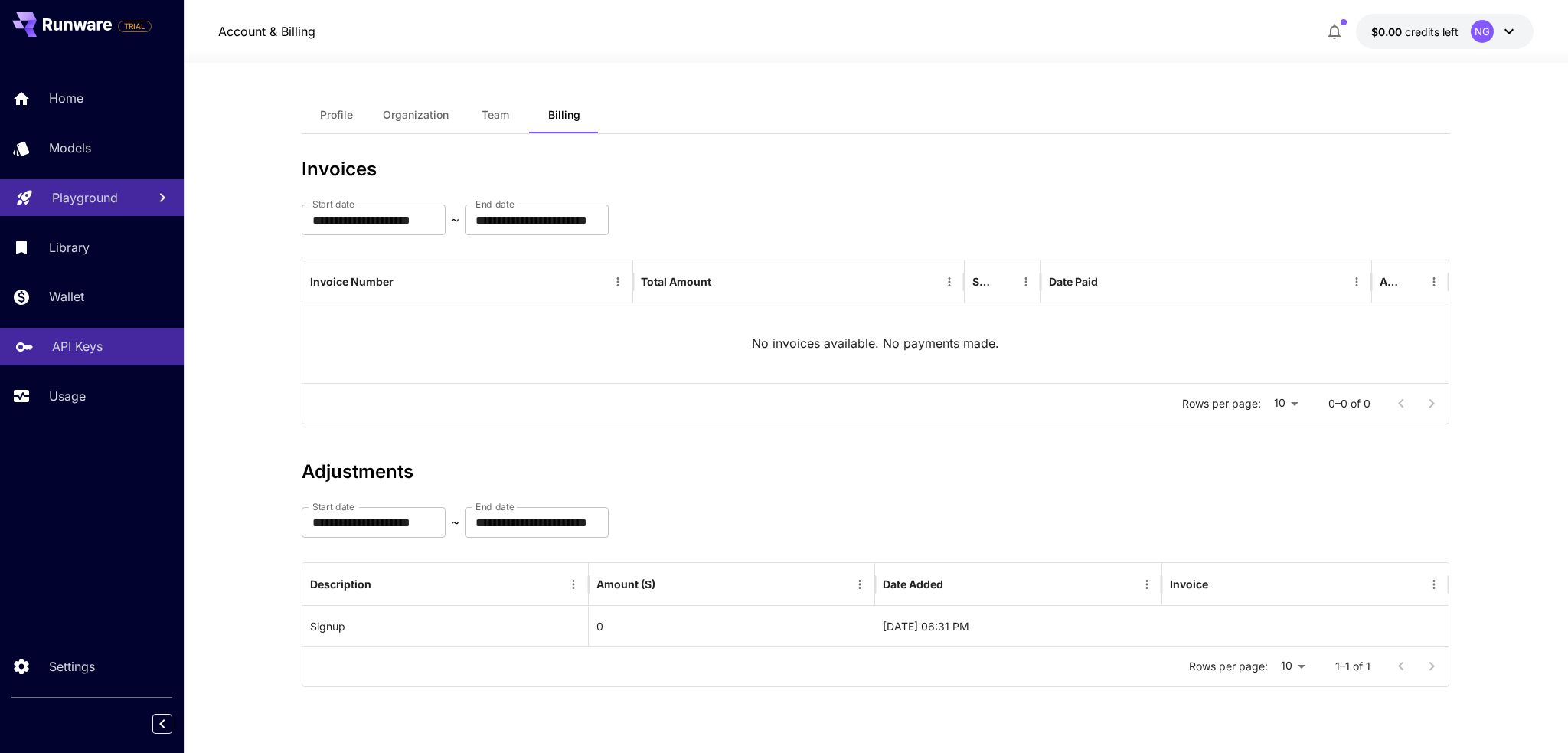
click at [73, 351] on p "API Keys" at bounding box center [77, 346] width 50 height 19
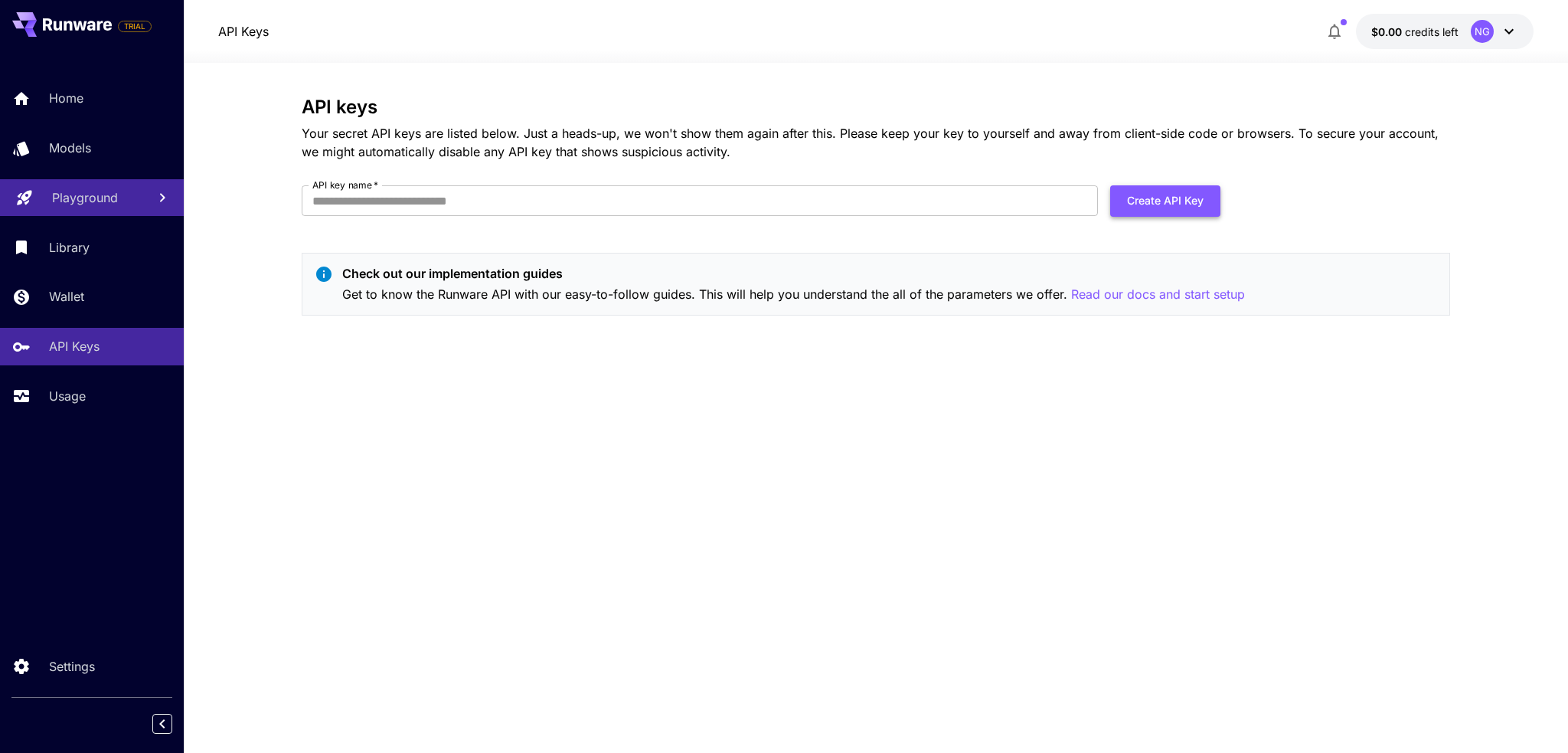
click at [1152, 208] on button "Create API Key" at bounding box center [1166, 201] width 110 height 31
click at [489, 193] on input "API key name   *" at bounding box center [700, 200] width 797 height 31
type input "*"
type input "*****"
click button "Create API Key" at bounding box center [1166, 201] width 110 height 31
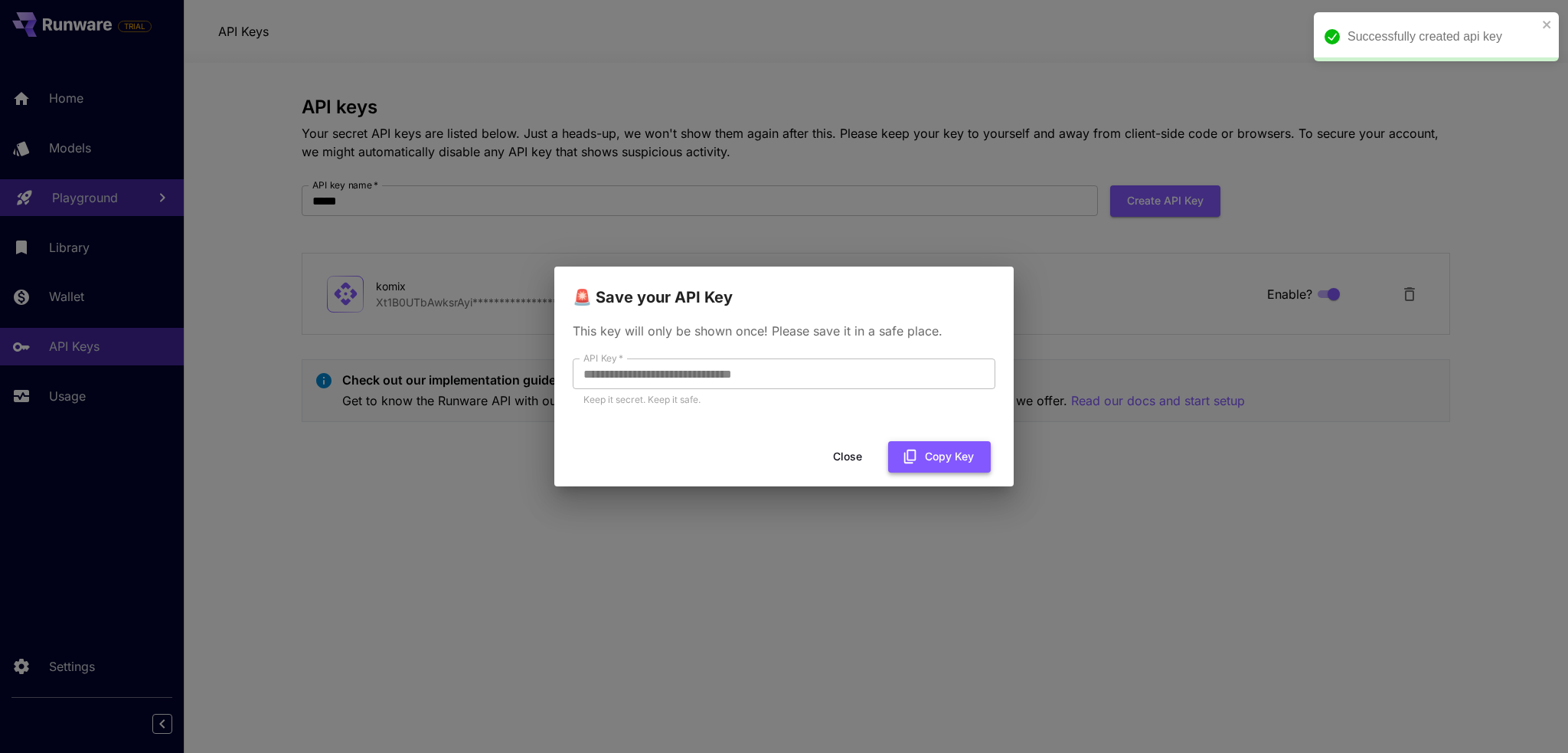
click at [939, 453] on button "Copy Key" at bounding box center [939, 457] width 102 height 31
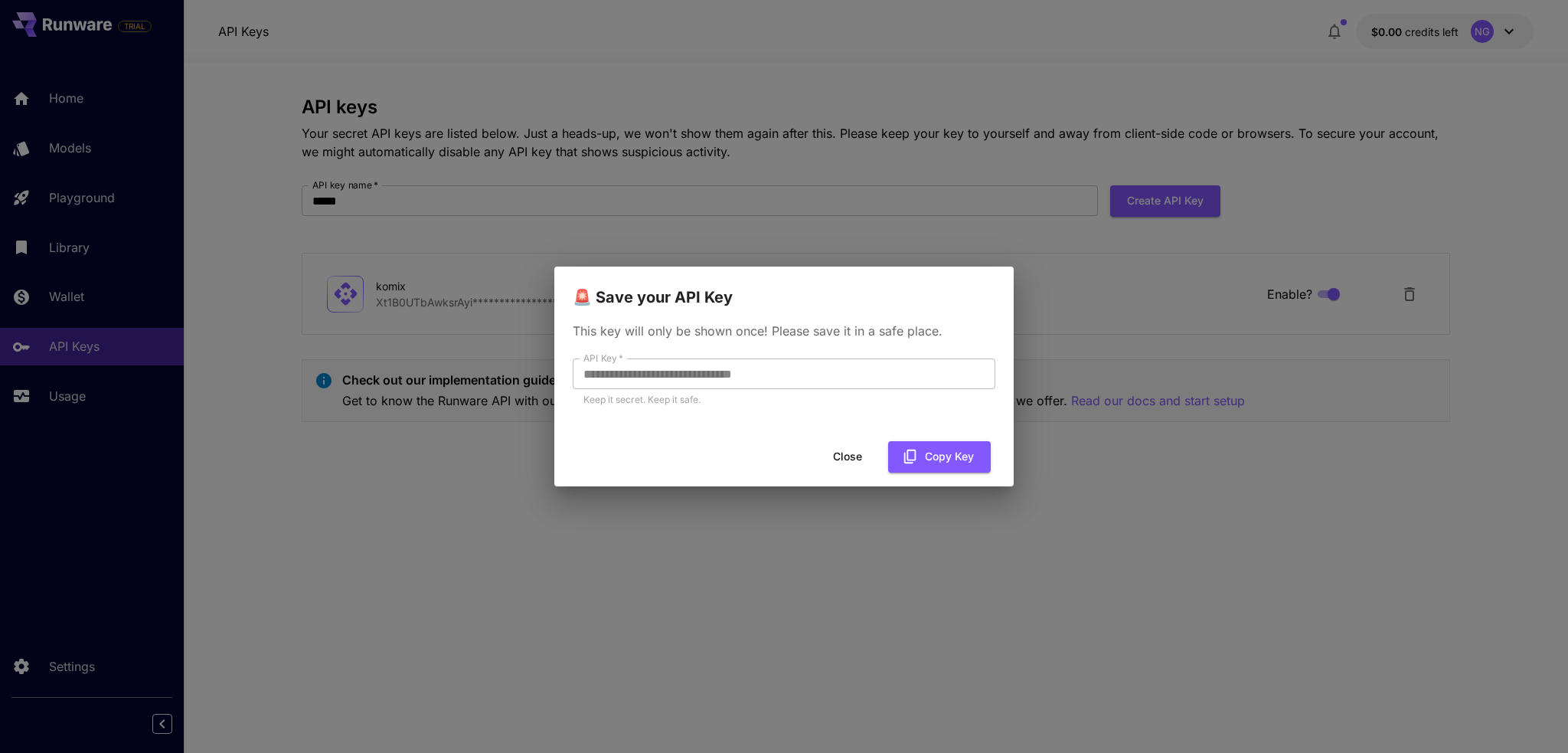
click at [842, 459] on button "Close" at bounding box center [848, 457] width 69 height 31
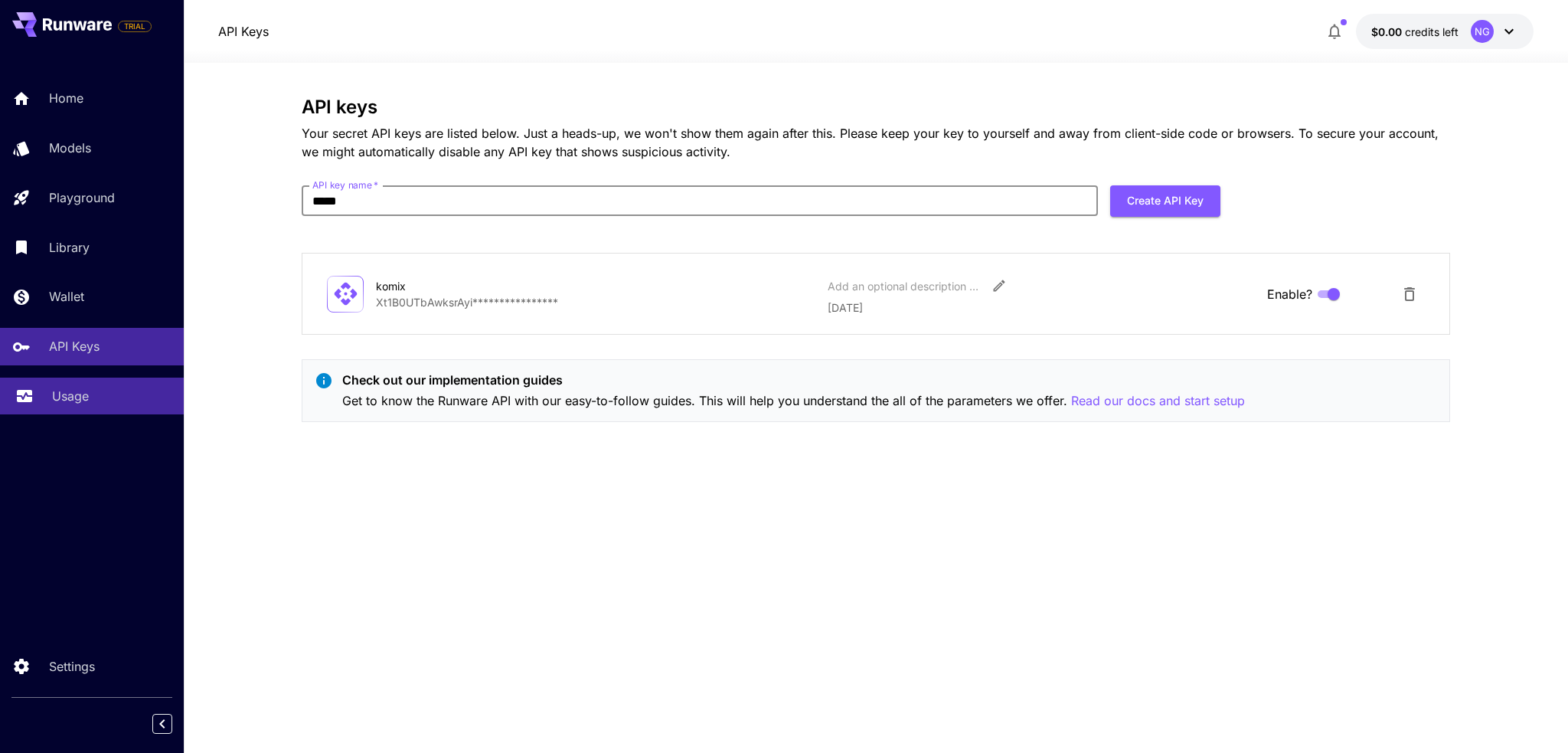
click at [84, 413] on link "Usage" at bounding box center [91, 397] width 184 height 37
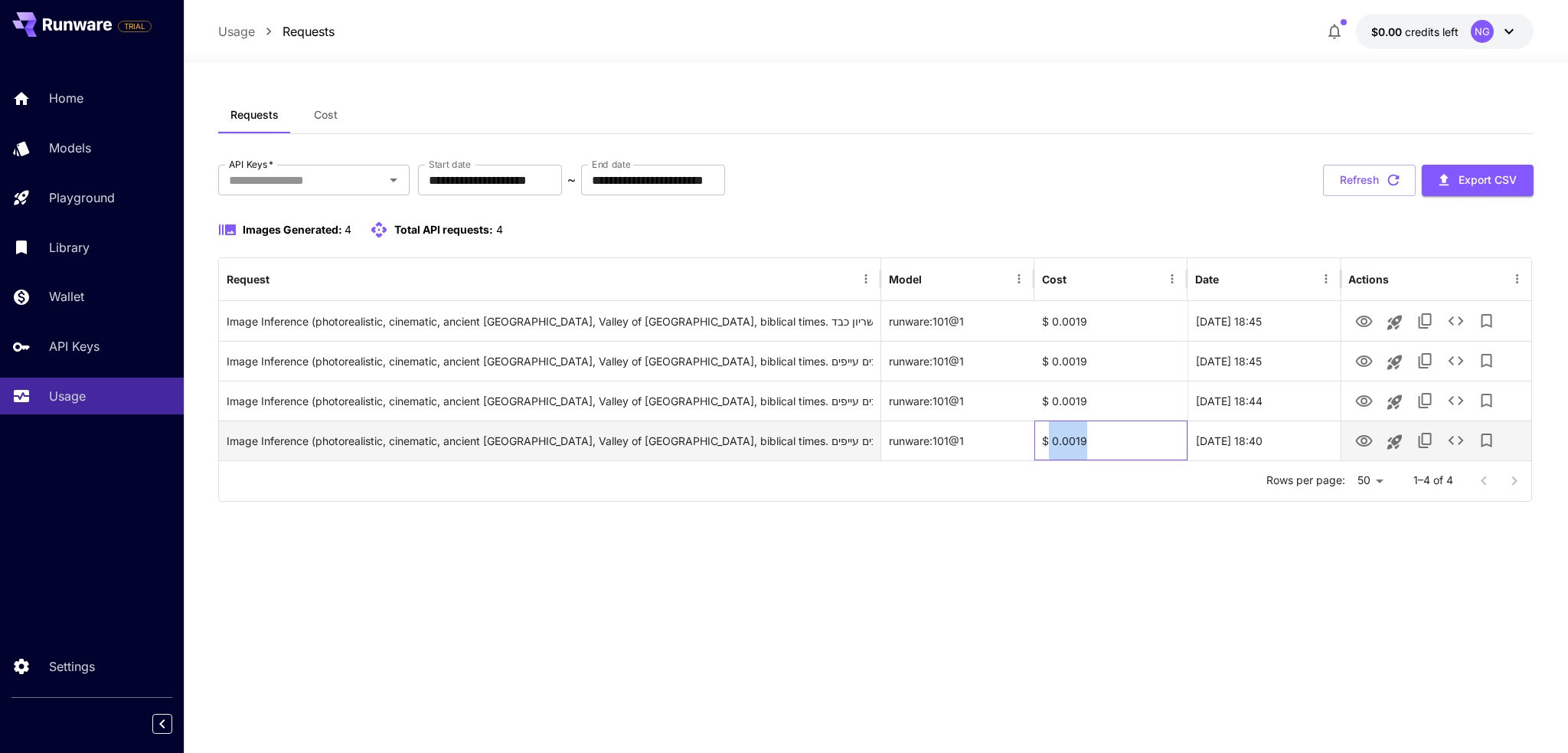
drag, startPoint x: 1112, startPoint y: 437, endPoint x: 1049, endPoint y: 439, distance: 63.0
click at [1049, 439] on div "$ 0.0019" at bounding box center [1112, 440] width 153 height 39
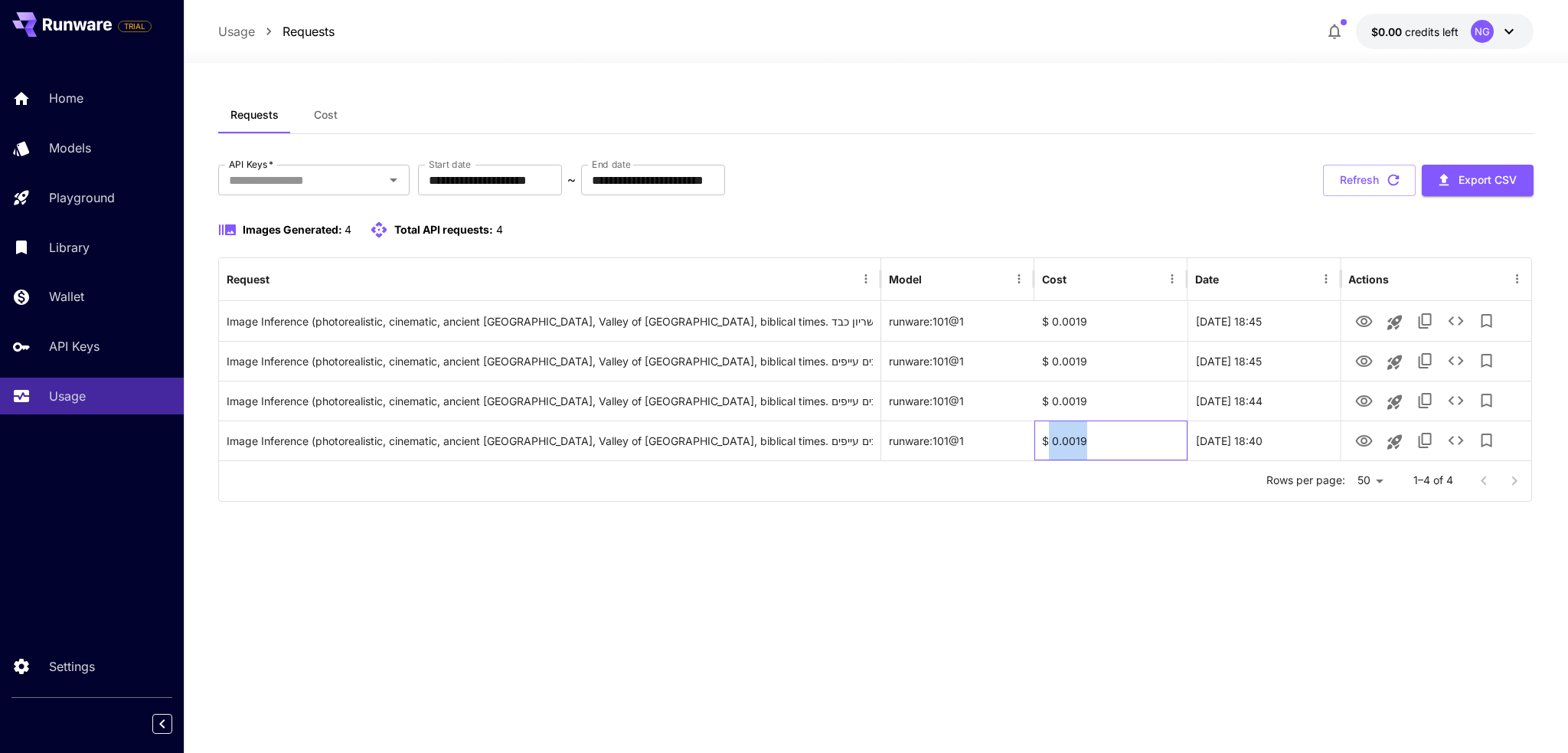
copy div "0.0019"
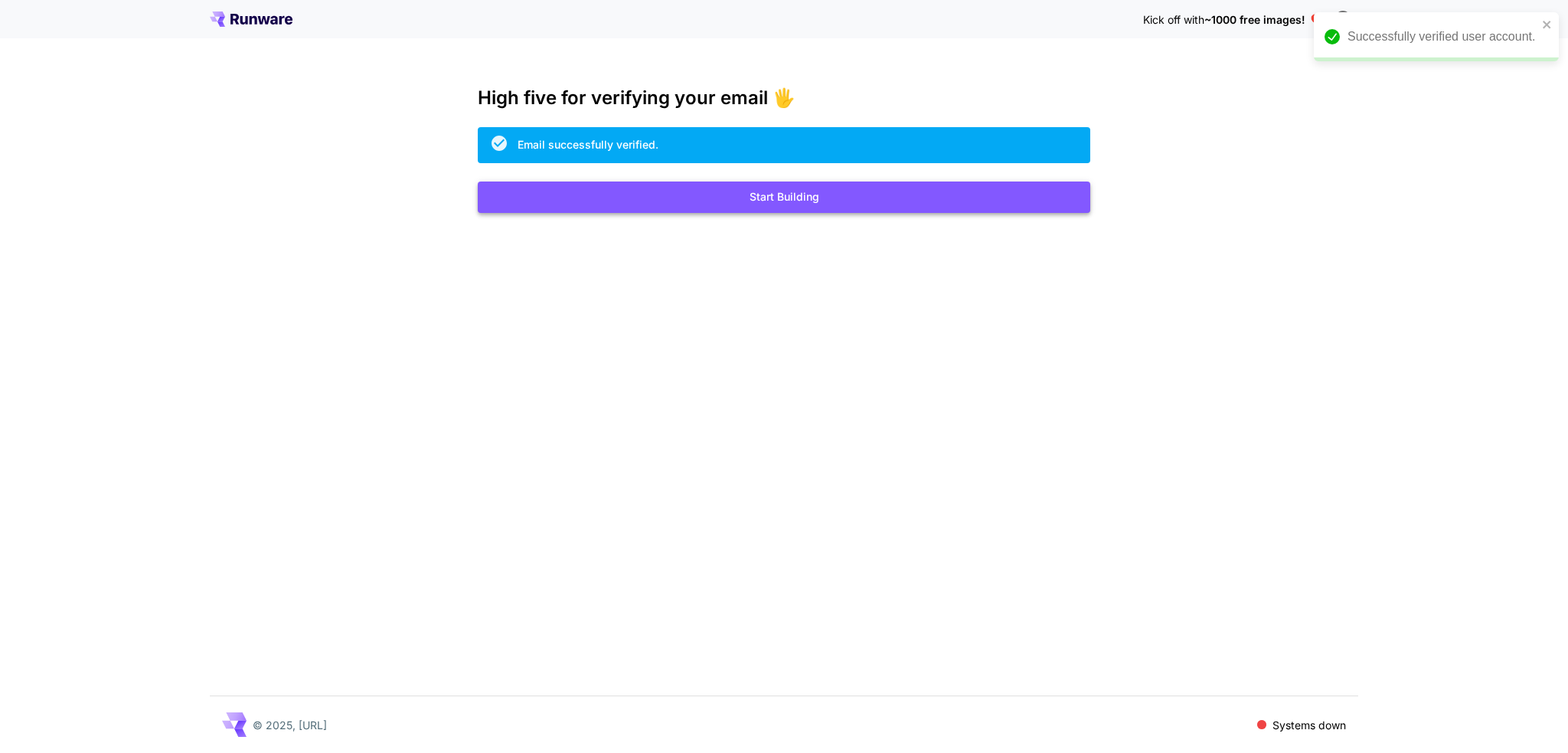
click at [713, 202] on button "Start Building" at bounding box center [784, 197] width 613 height 31
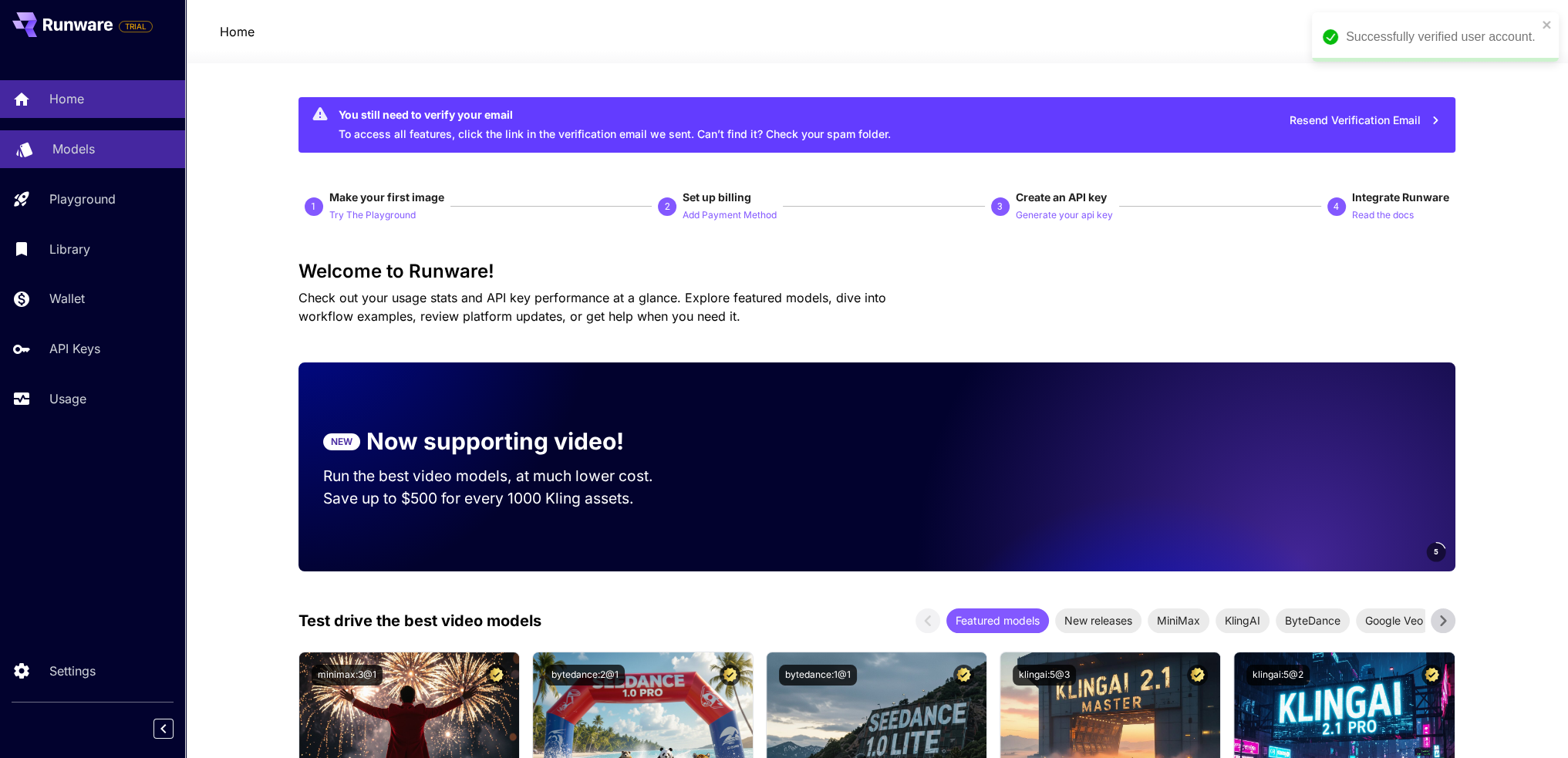
click at [133, 153] on div "Models" at bounding box center [112, 149] width 120 height 19
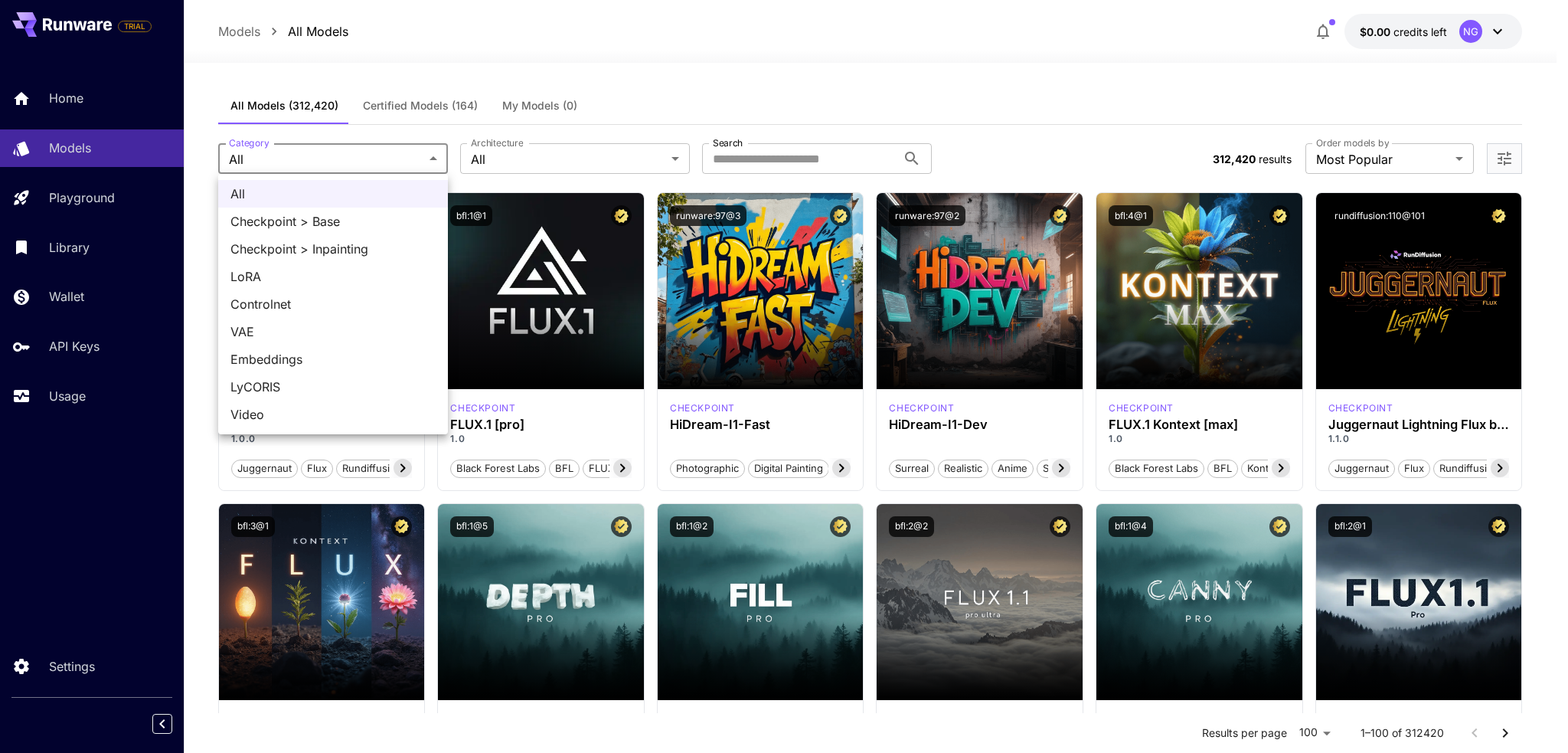
click at [510, 144] on div at bounding box center [784, 376] width 1568 height 753
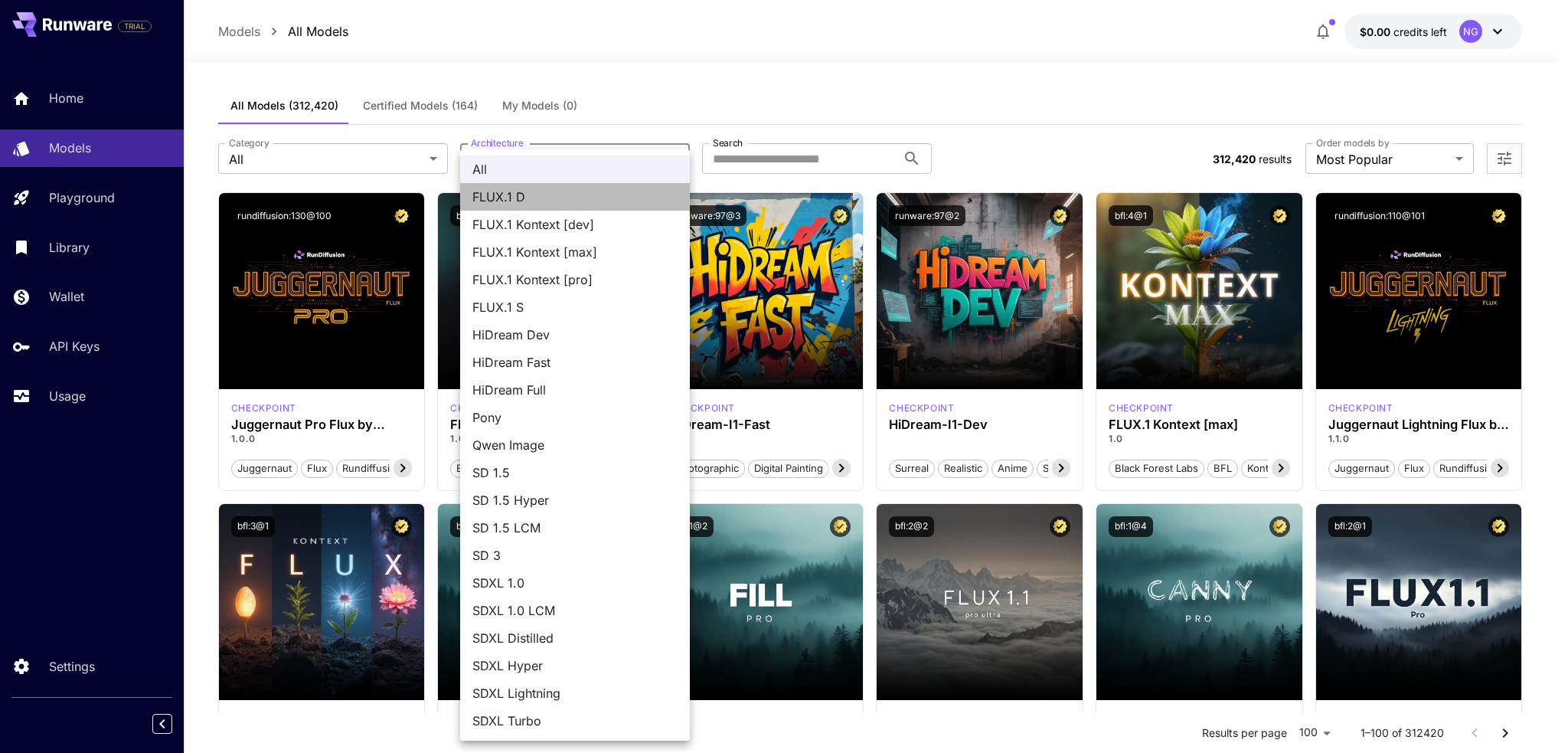
click at [534, 205] on span "FLUX.1 D" at bounding box center [574, 197] width 206 height 19
type input "******"
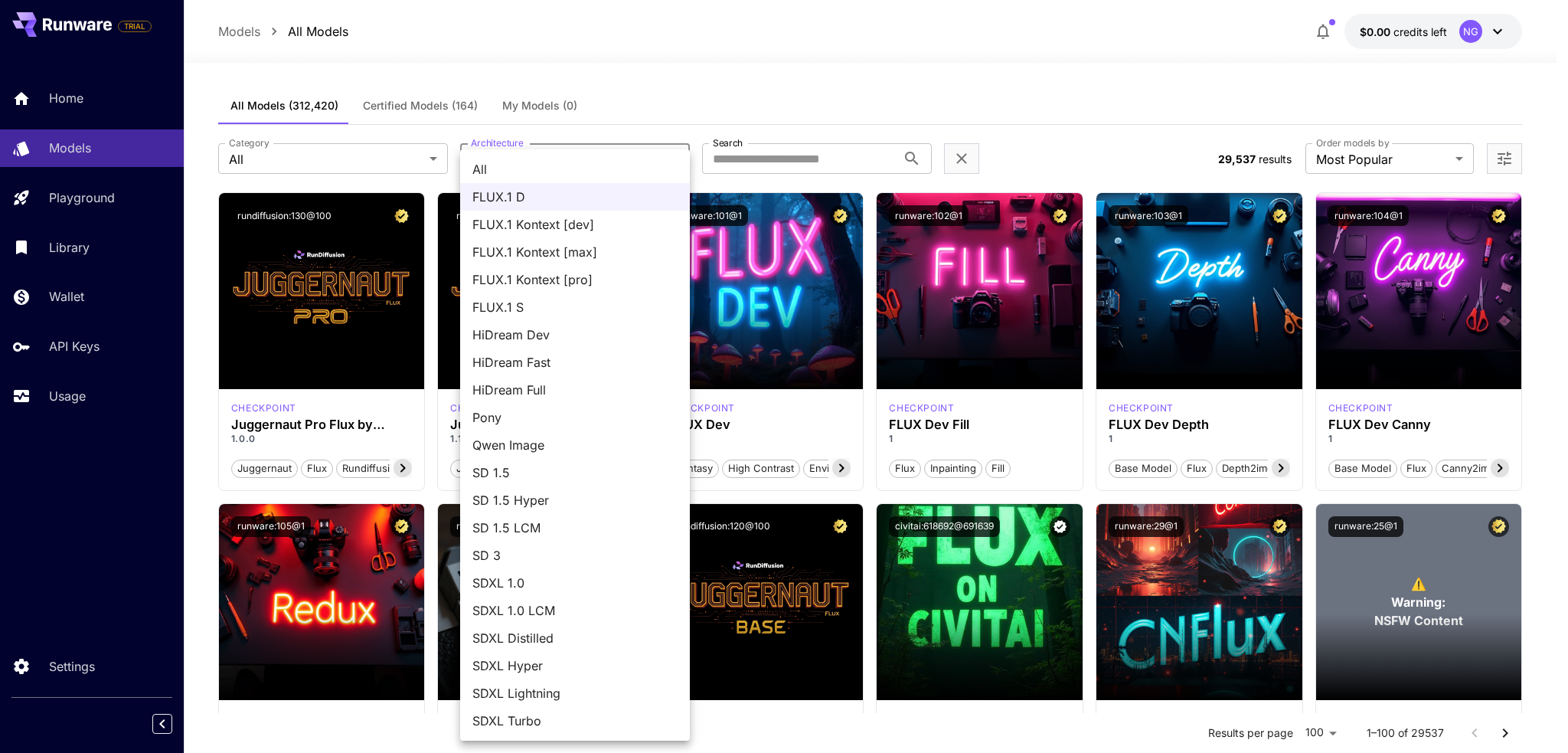
click at [1069, 114] on div at bounding box center [784, 376] width 1568 height 753
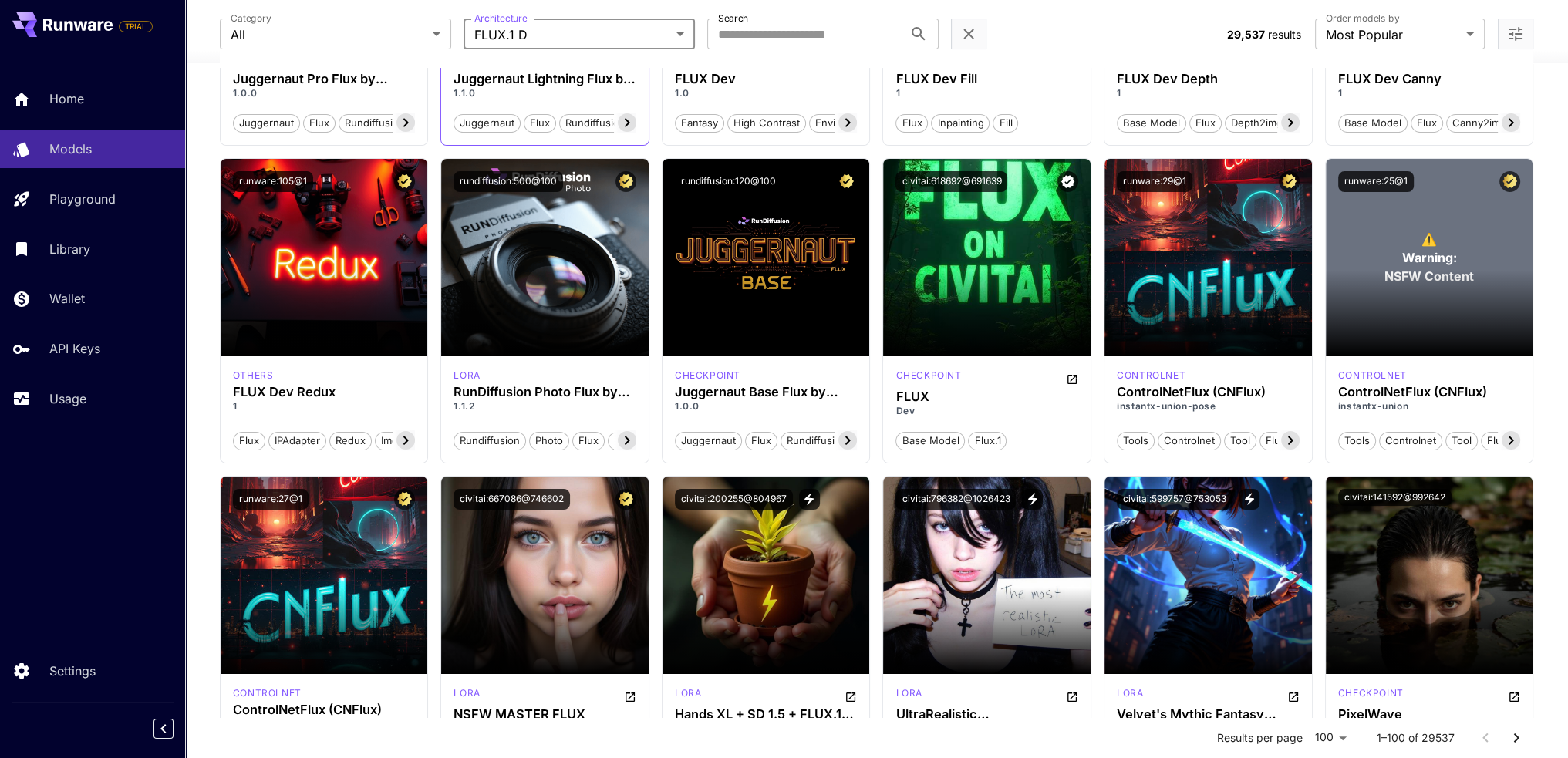
scroll to position [77, 0]
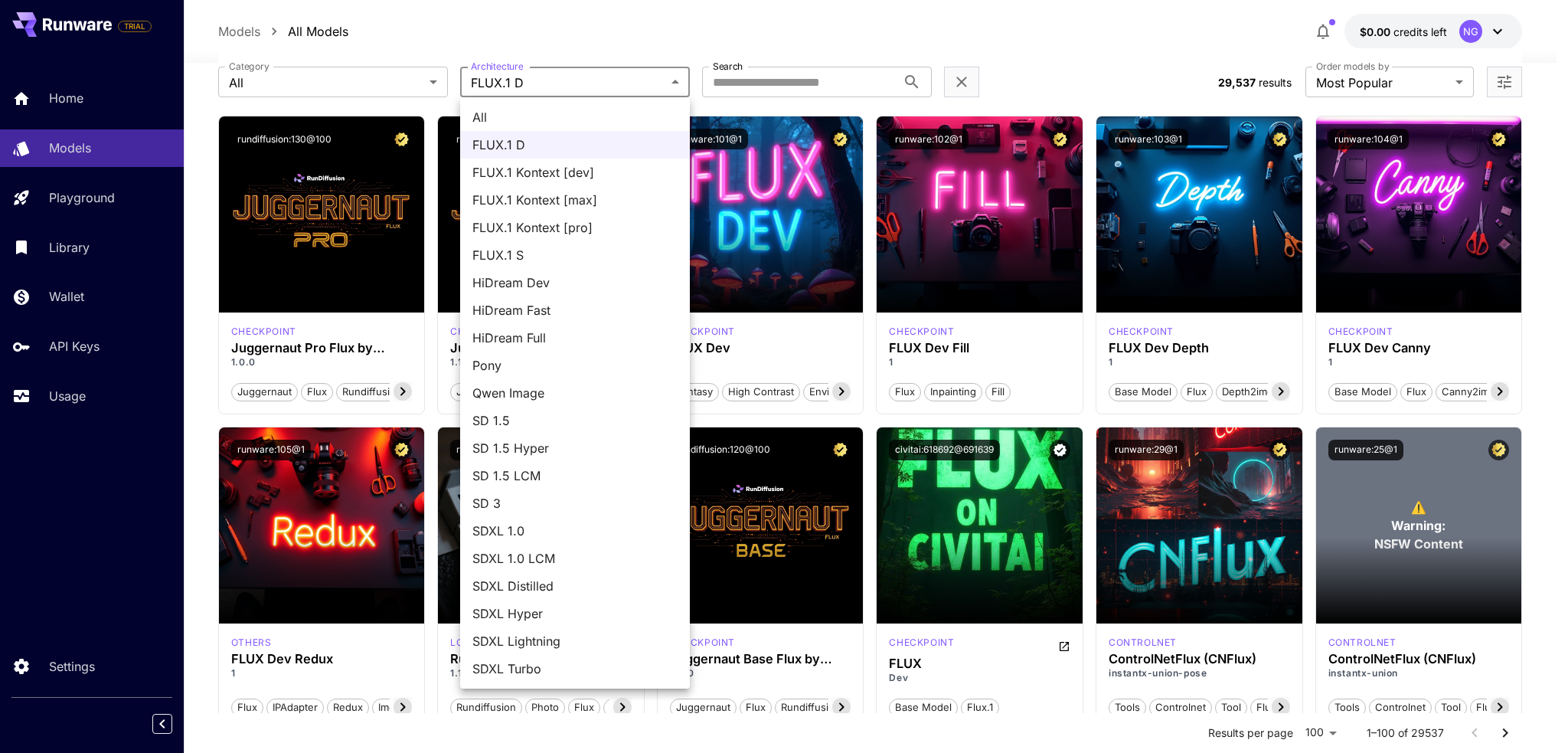
click at [548, 82] on div at bounding box center [784, 376] width 1568 height 753
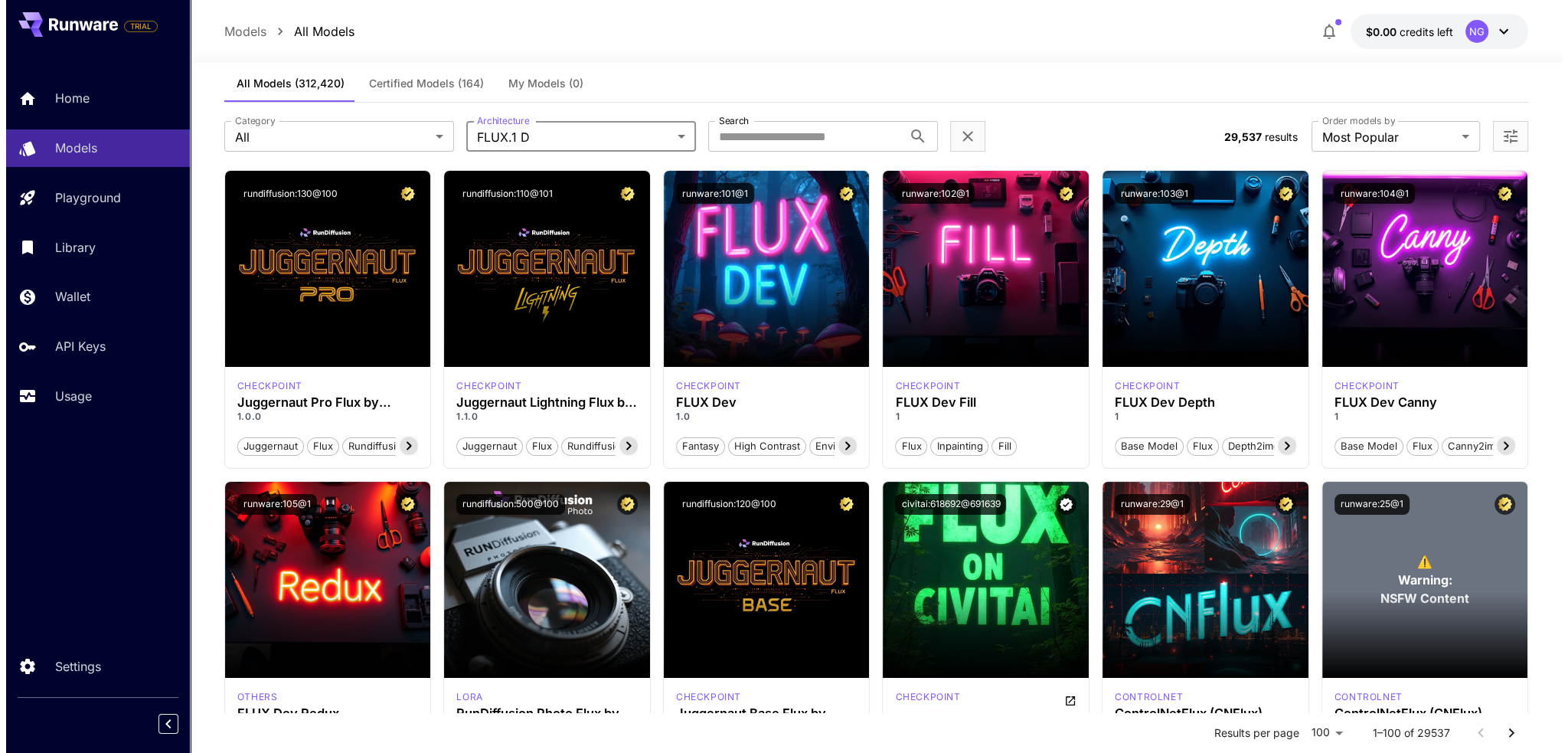
scroll to position [0, 0]
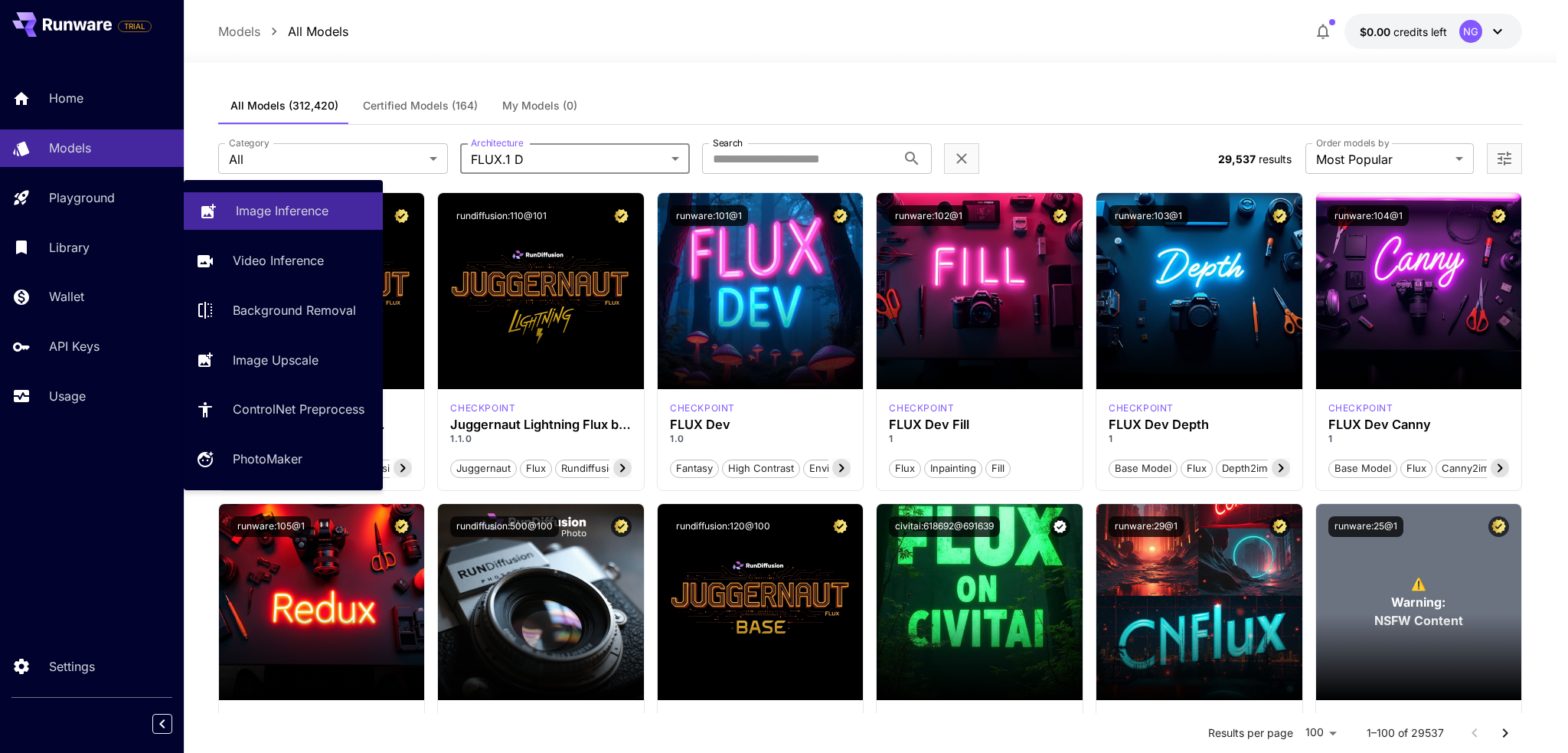
click at [261, 221] on link "Image Inference" at bounding box center [283, 211] width 199 height 37
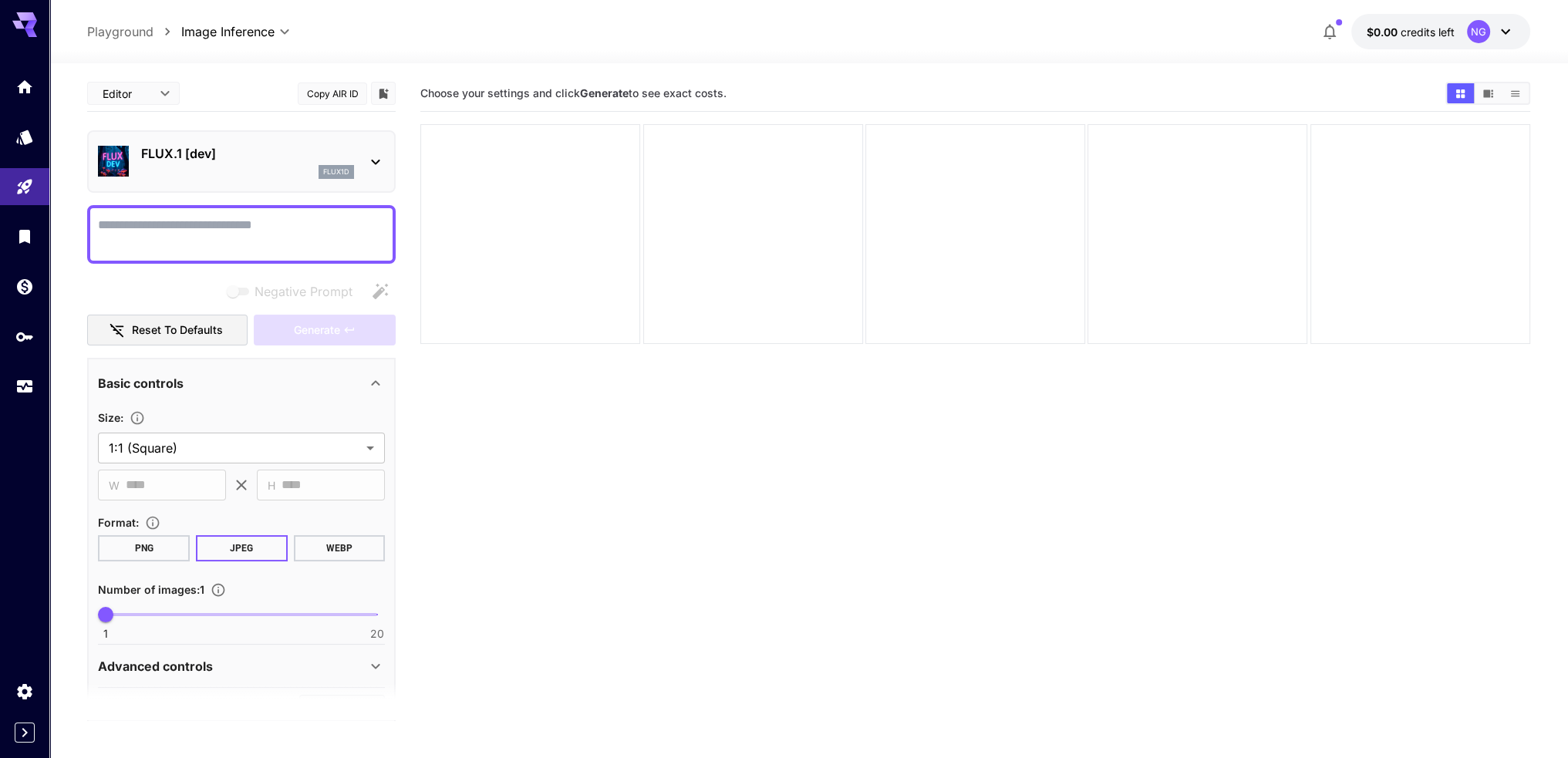
click at [262, 178] on div "flux1d" at bounding box center [247, 172] width 213 height 14
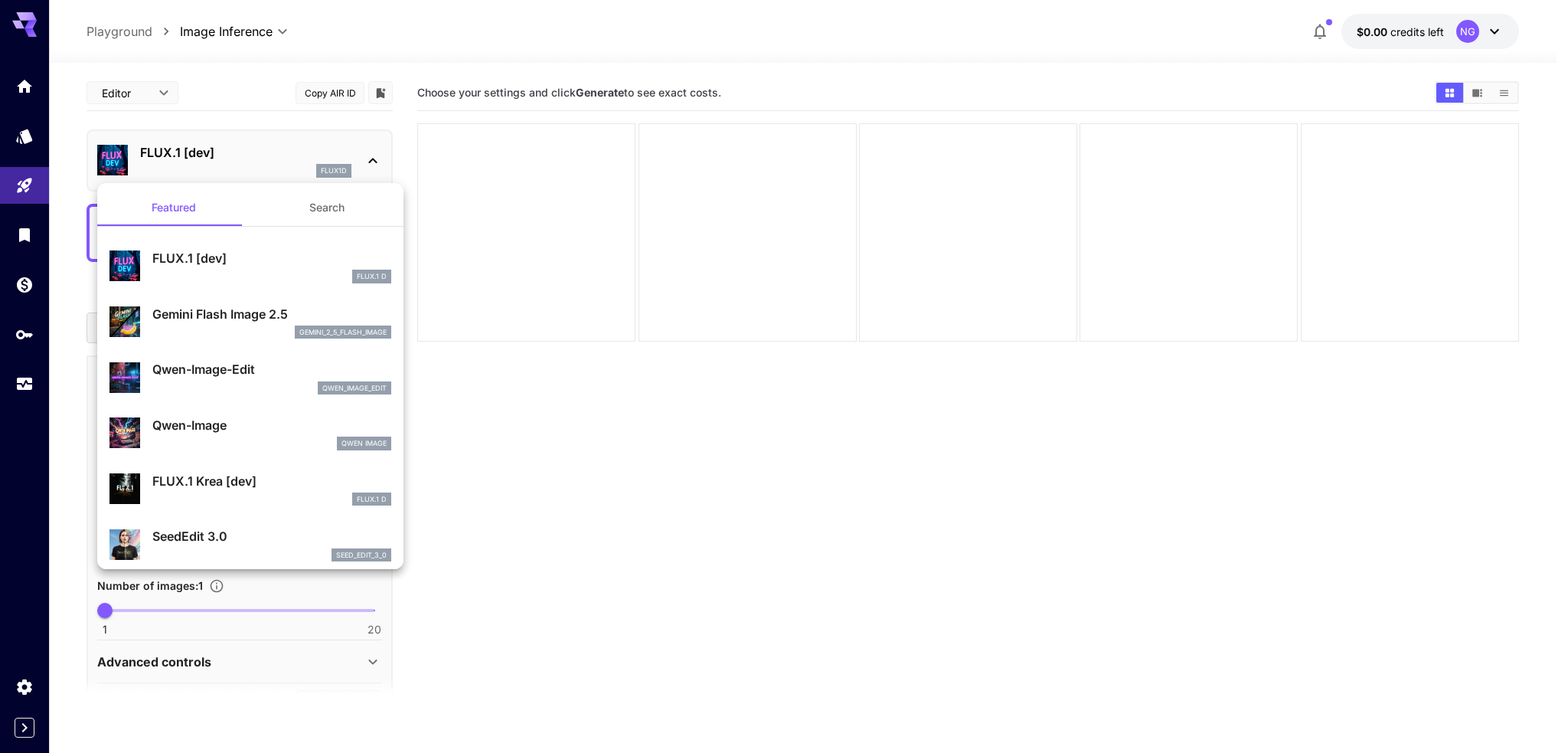
drag, startPoint x: 349, startPoint y: 173, endPoint x: 319, endPoint y: 161, distance: 32.3
click at [319, 161] on div at bounding box center [784, 376] width 1568 height 753
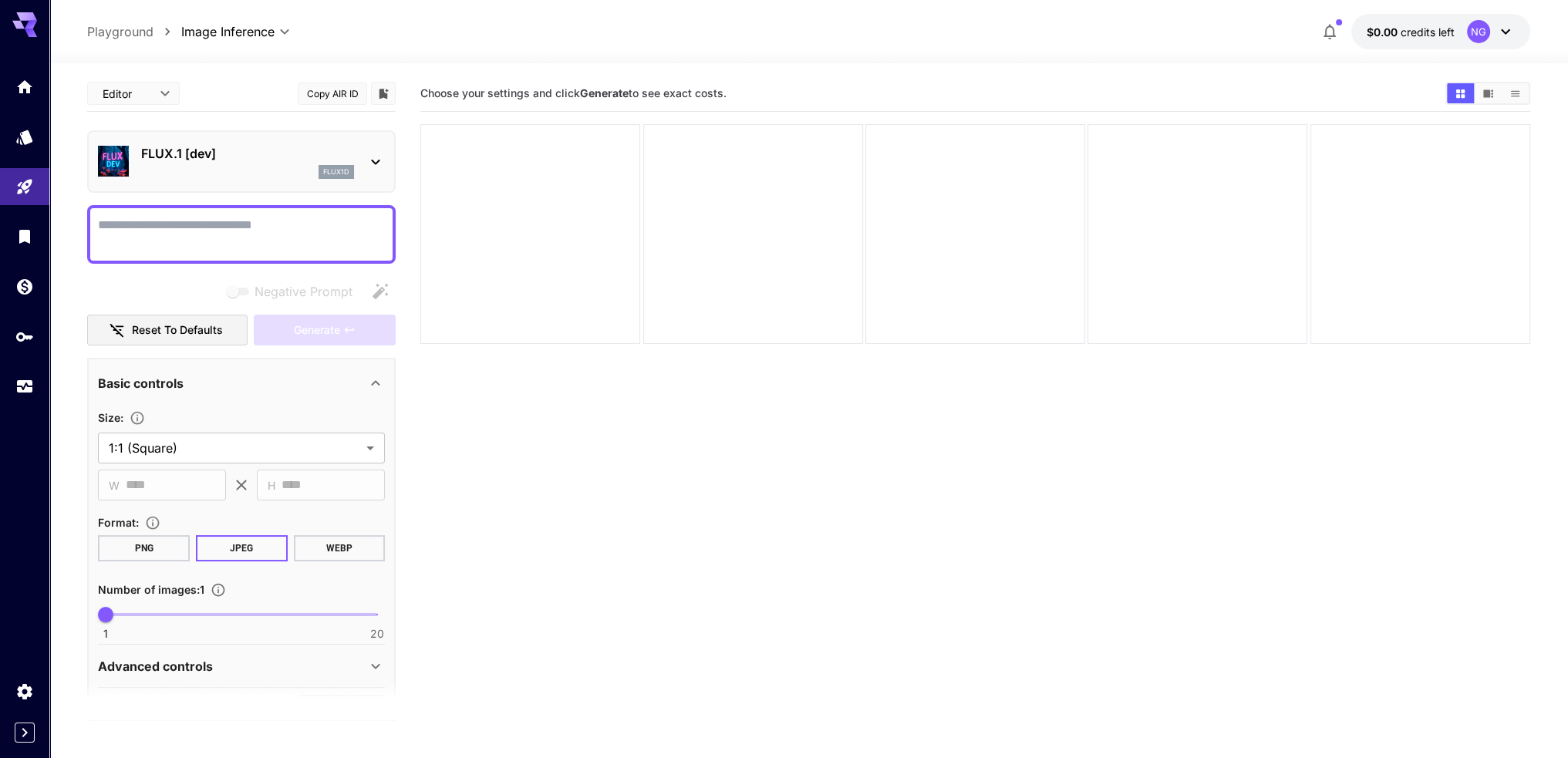
click at [326, 172] on p "flux1d" at bounding box center [336, 171] width 26 height 11
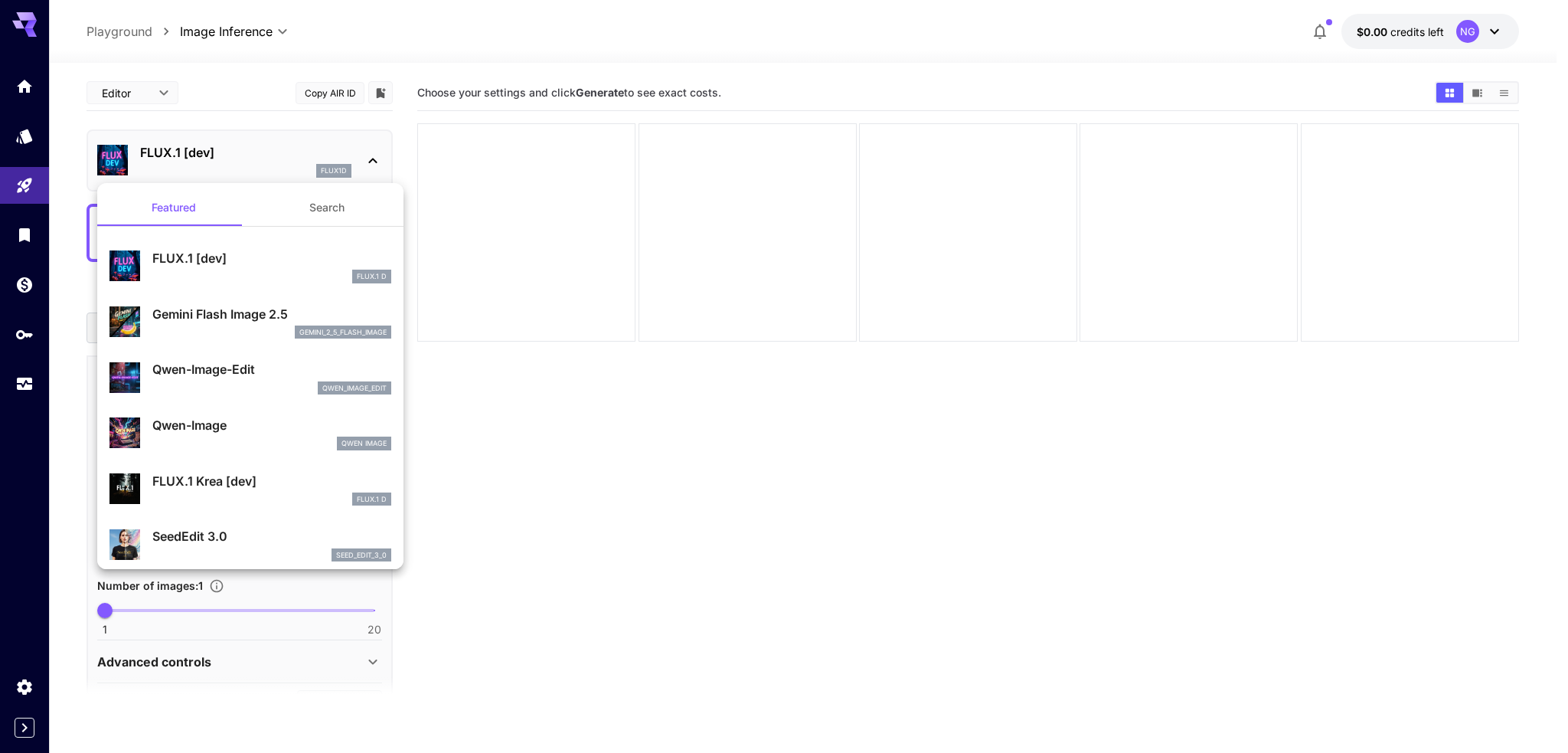
click at [309, 214] on button "Search" at bounding box center [328, 207] width 153 height 36
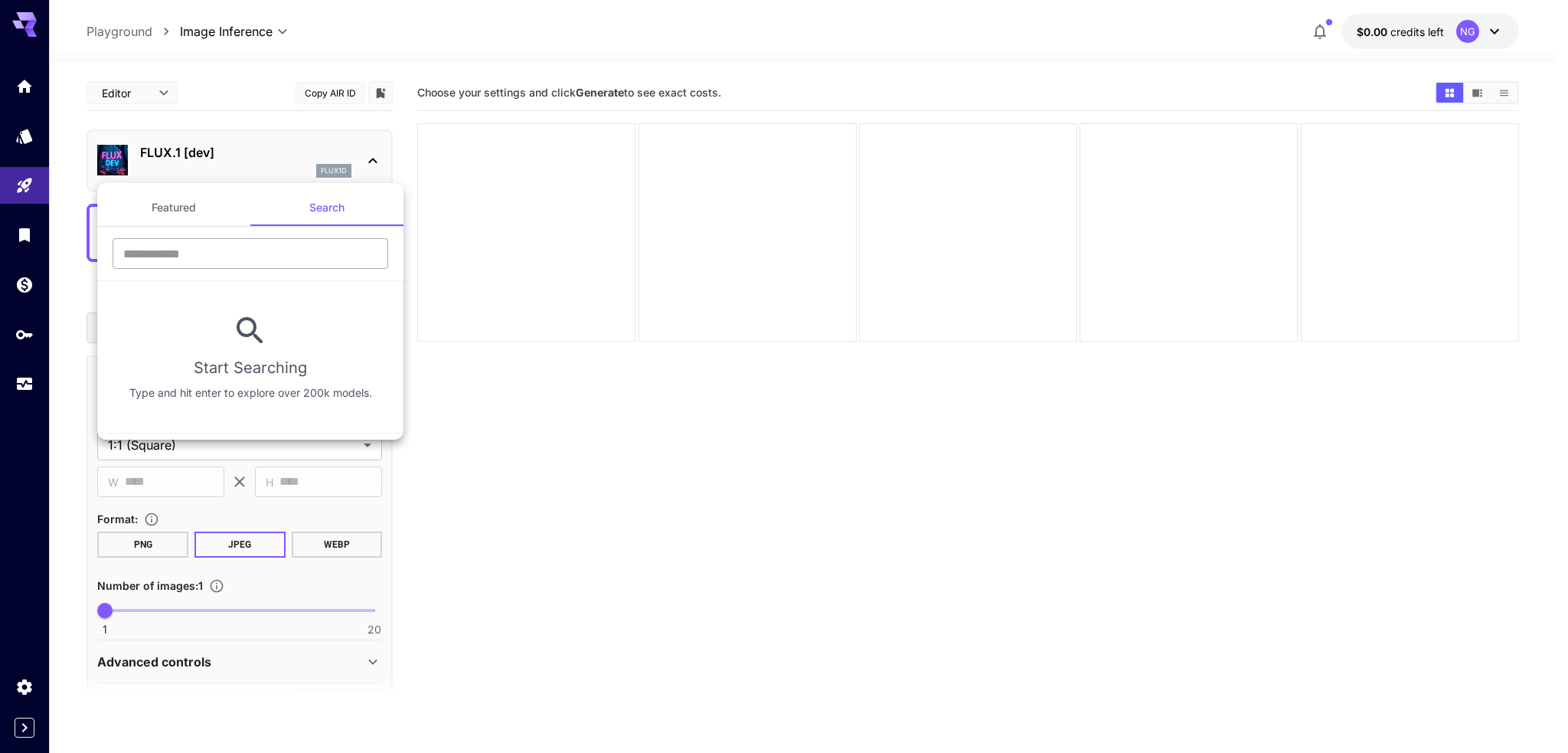
click at [225, 249] on input "text" at bounding box center [250, 253] width 275 height 31
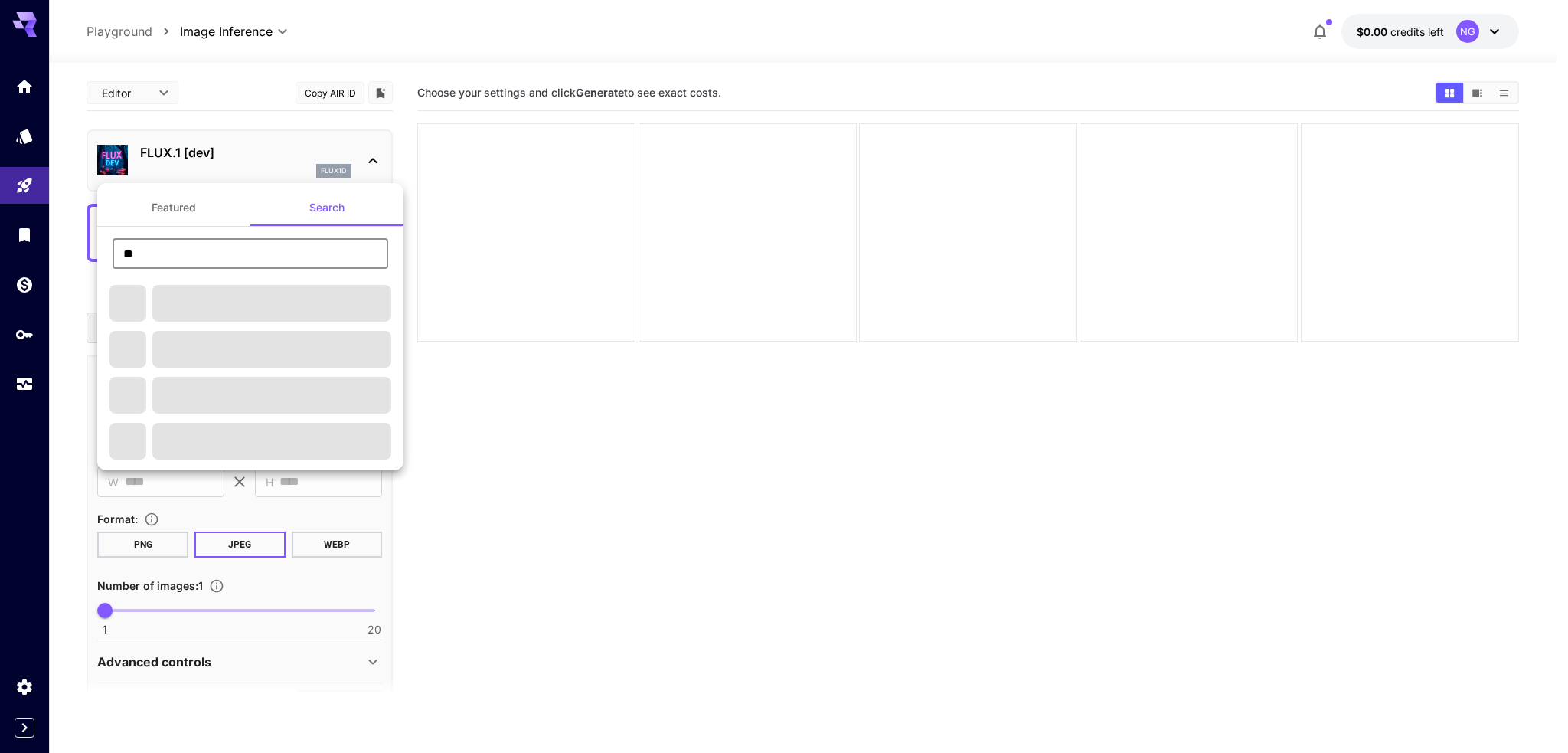
type input "**"
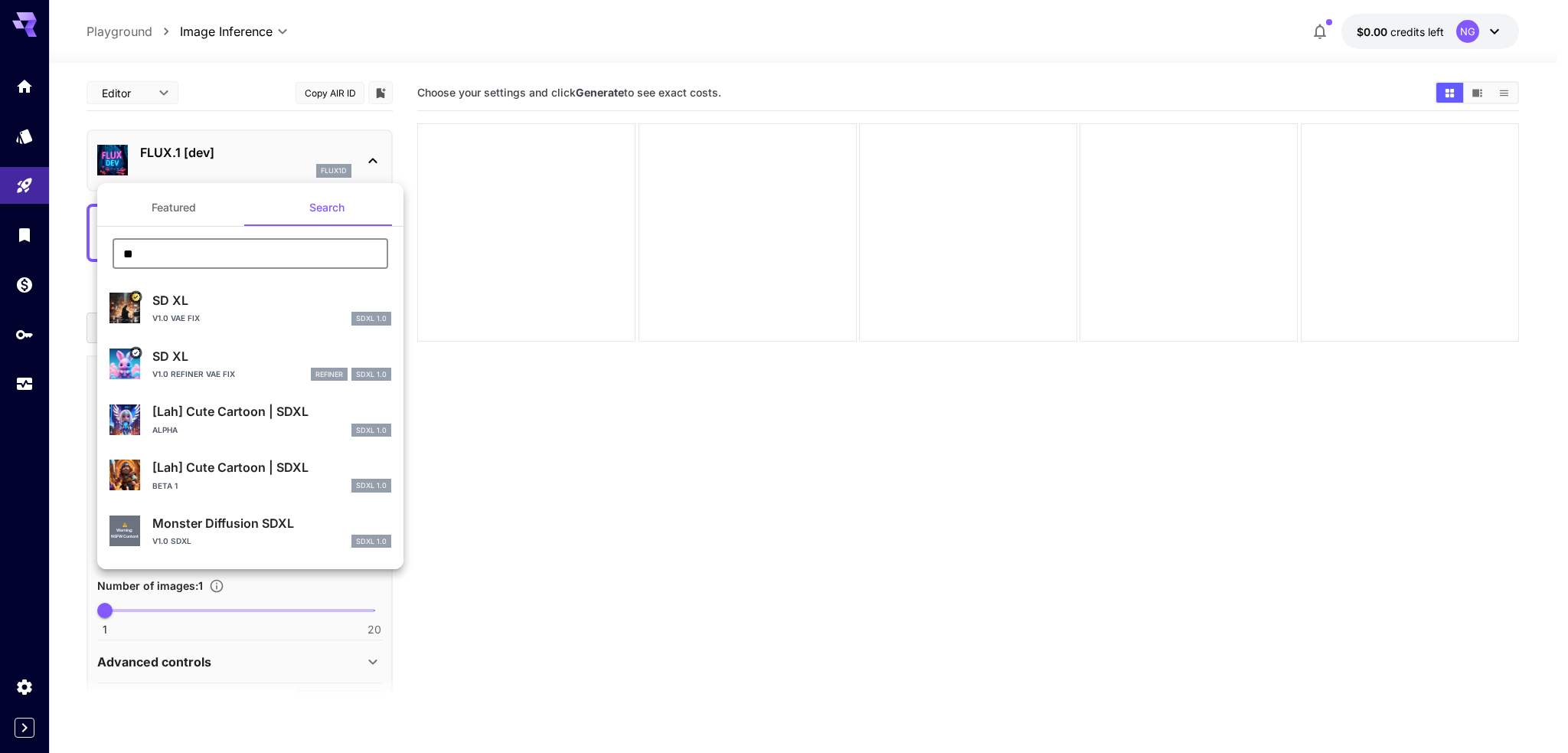
click at [281, 316] on div "v1.0 VAE fix SDXL 1.0" at bounding box center [271, 319] width 239 height 14
type input "**"
type input "***"
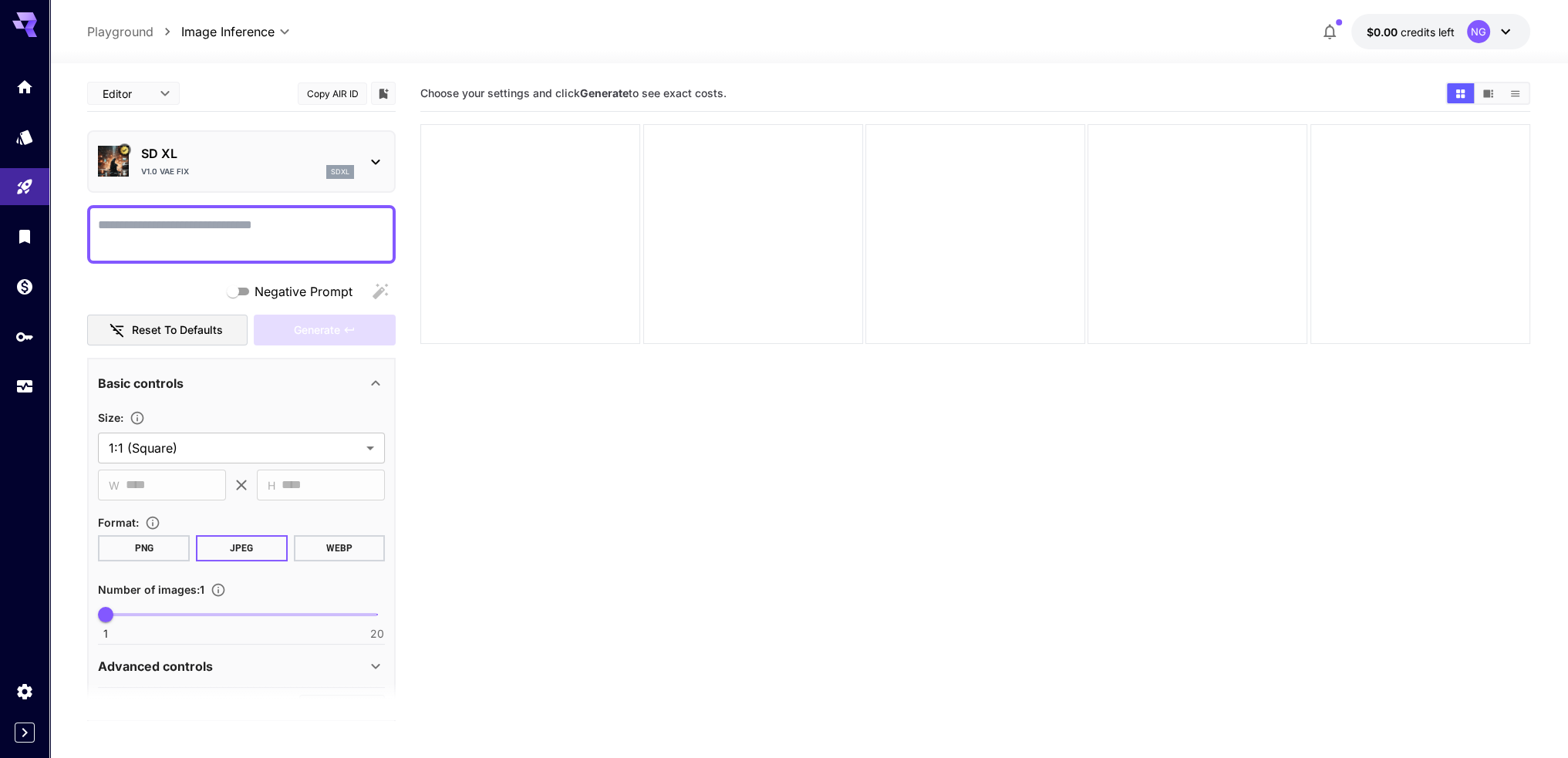
click at [351, 171] on div "sdxl" at bounding box center [340, 172] width 28 height 14
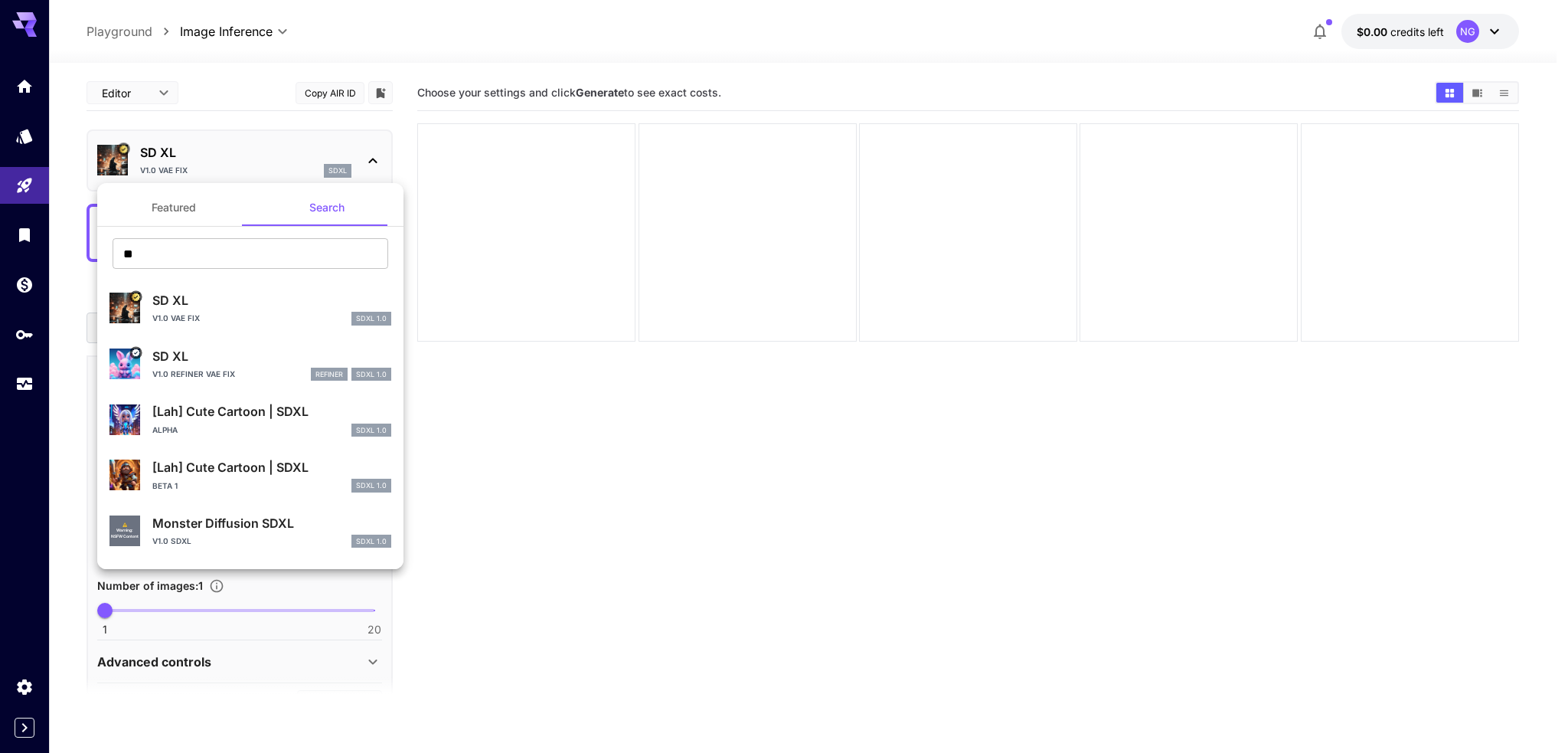
click at [1407, 26] on div at bounding box center [784, 376] width 1568 height 753
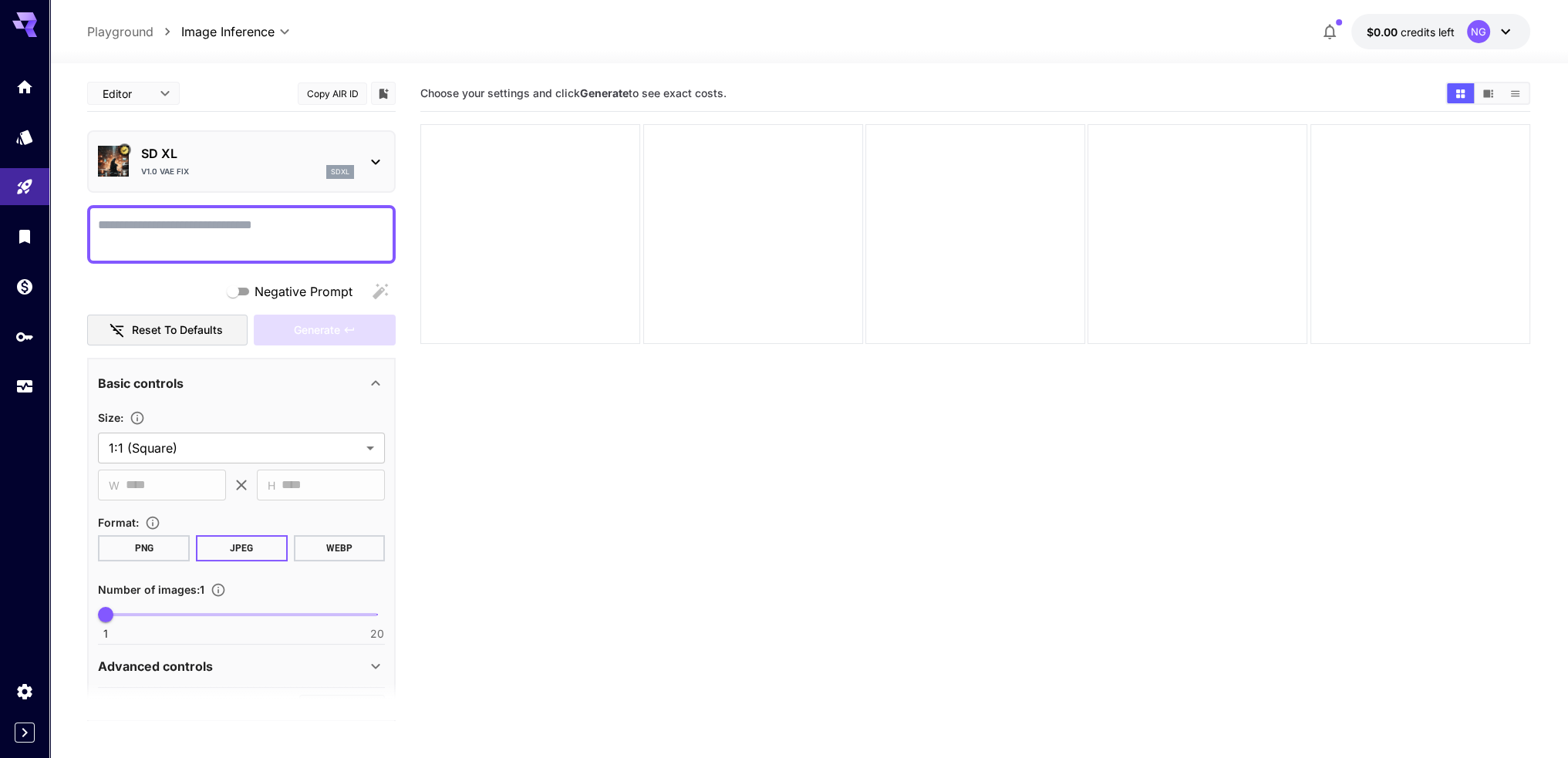
click at [1502, 27] on icon at bounding box center [1505, 32] width 19 height 19
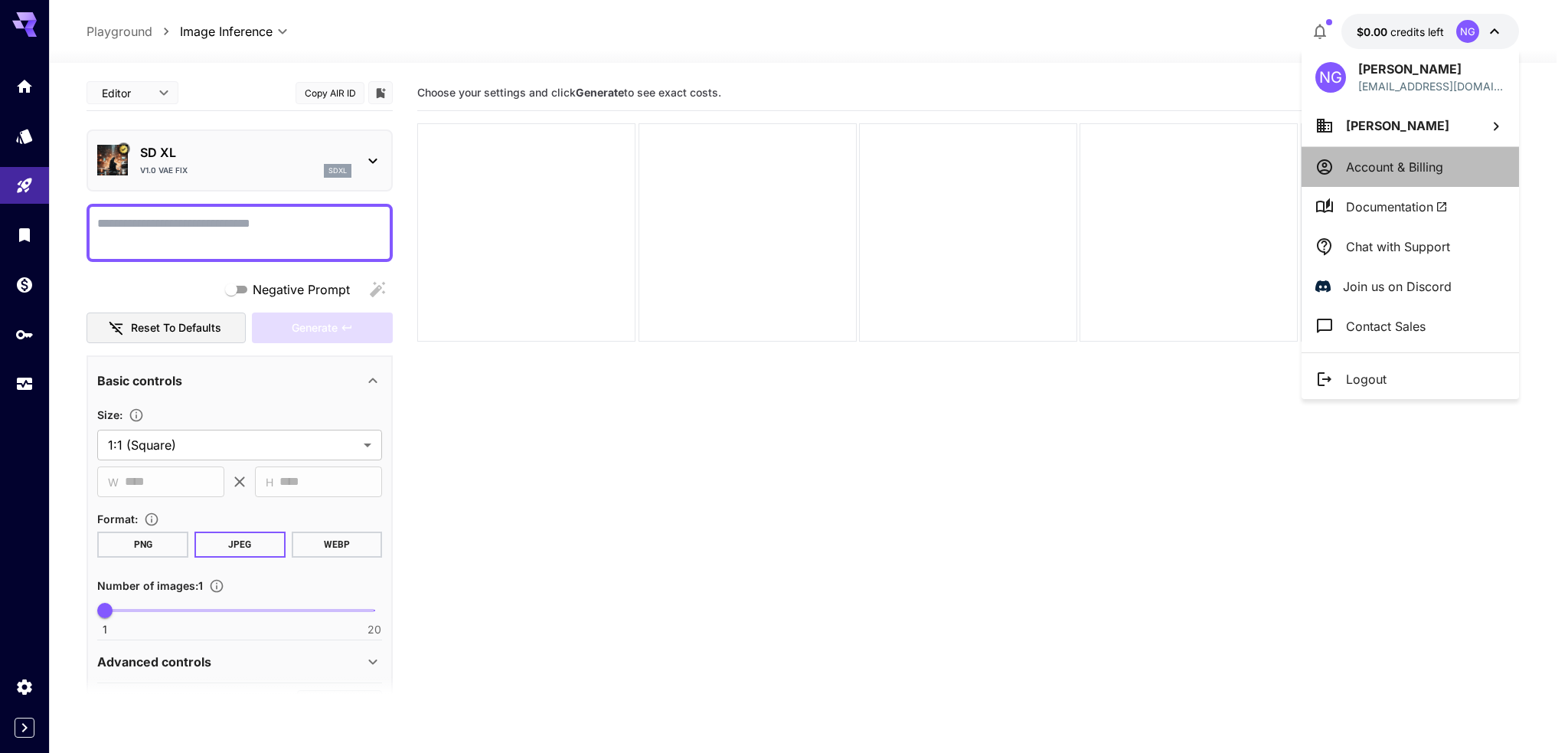
click at [1381, 163] on p "Account & Billing" at bounding box center [1395, 166] width 97 height 19
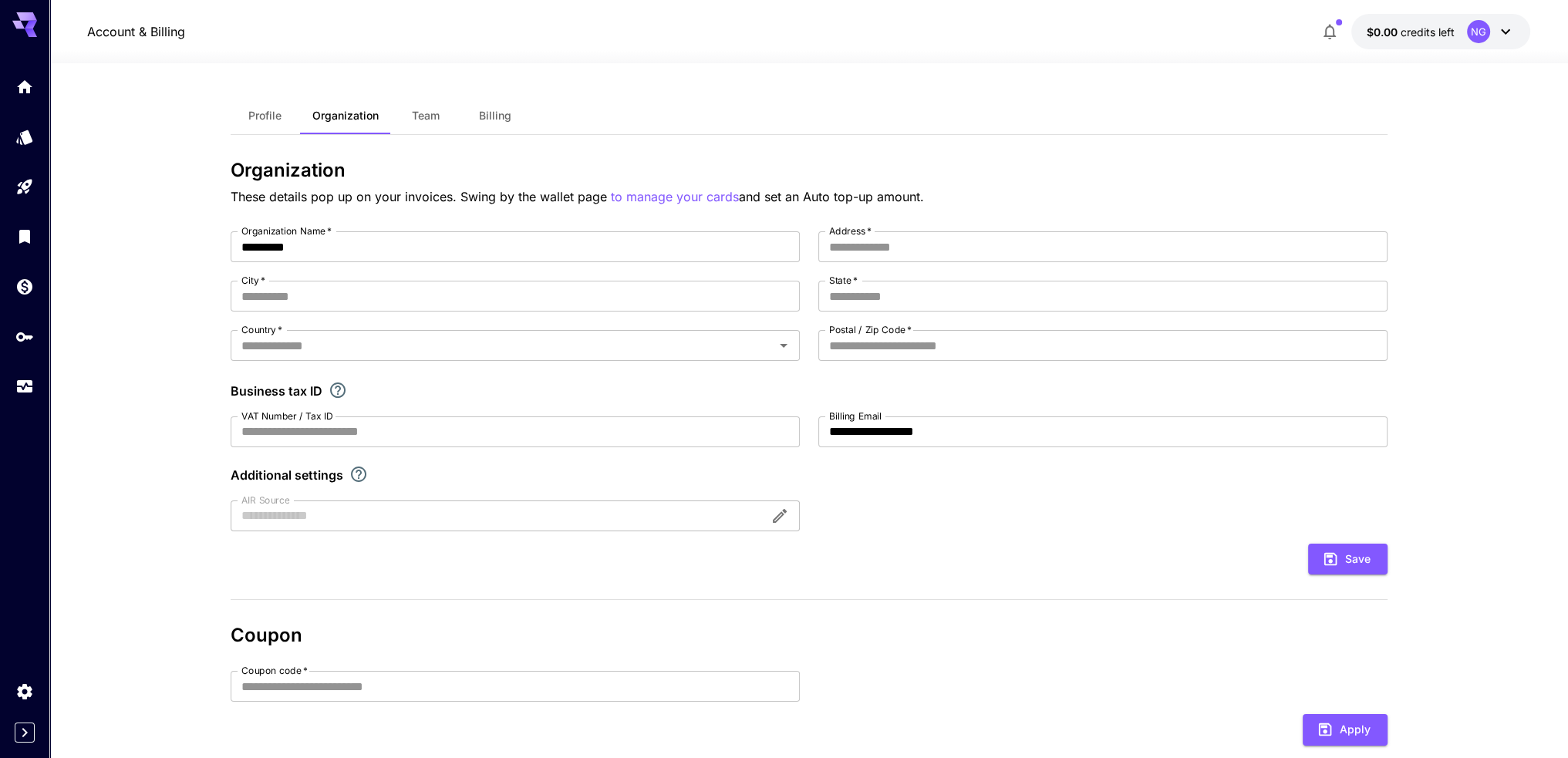
click at [266, 120] on span "Profile" at bounding box center [264, 116] width 33 height 14
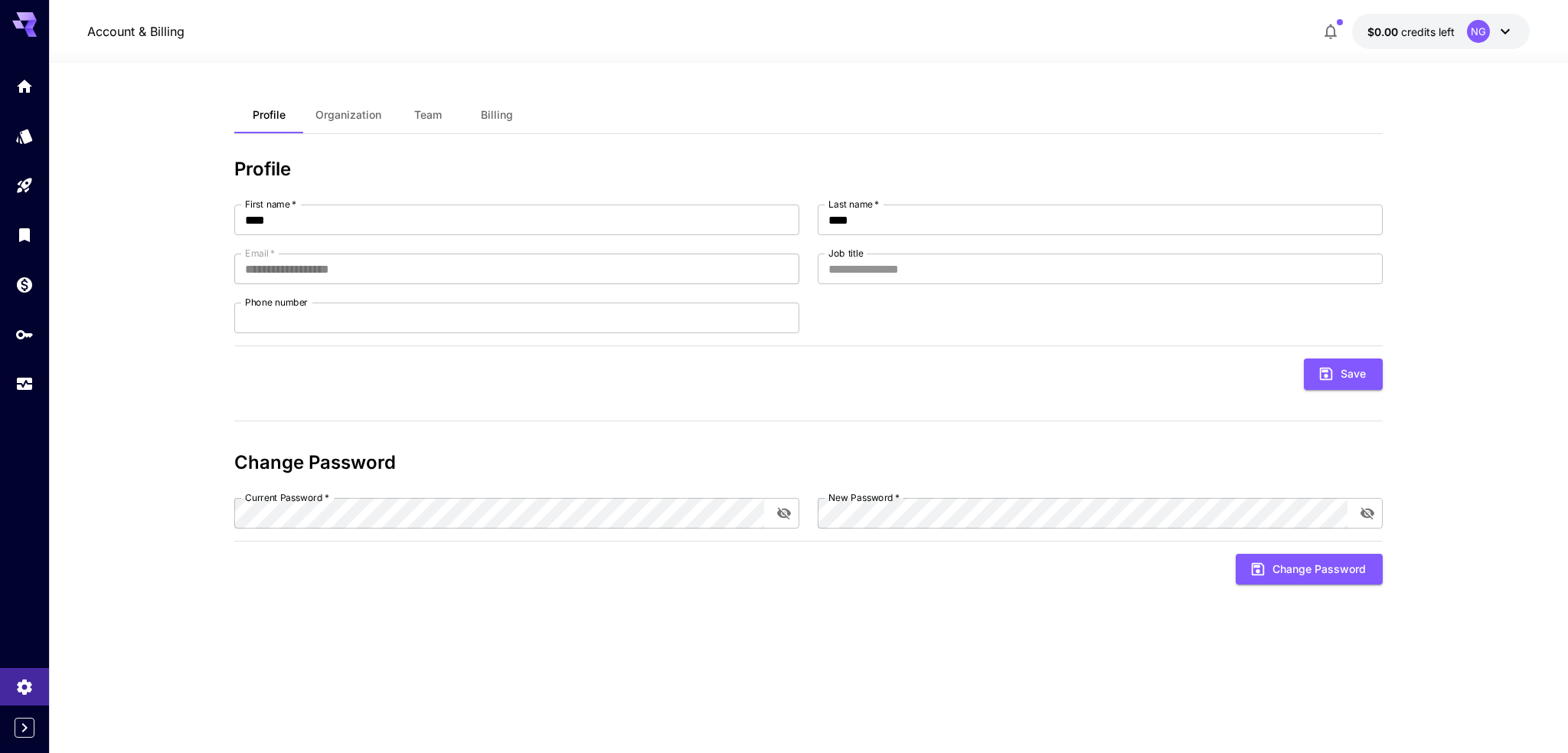
click at [494, 97] on button "Billing" at bounding box center [497, 114] width 69 height 36
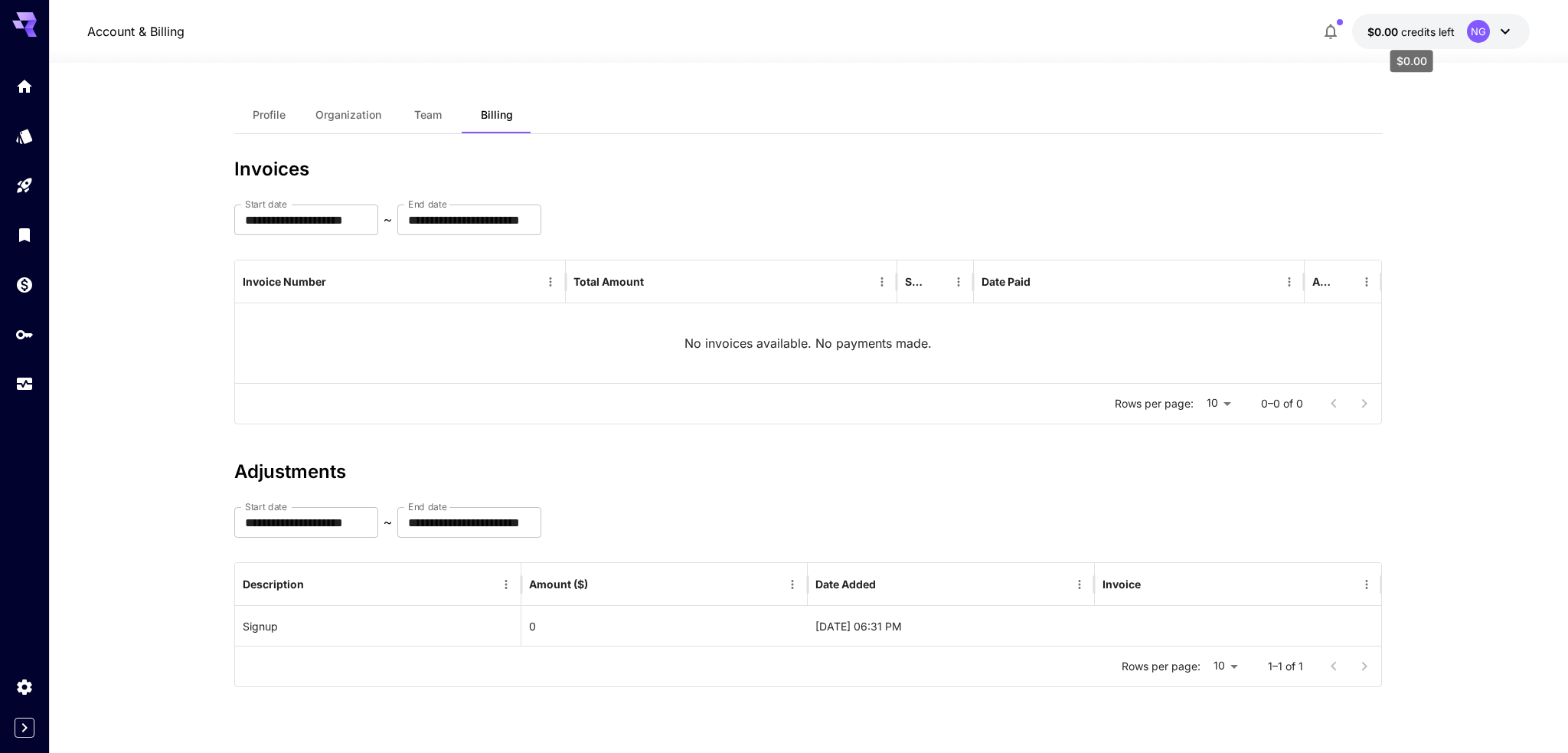
click at [1367, 38] on p "$0.00 credits left" at bounding box center [1411, 31] width 88 height 16
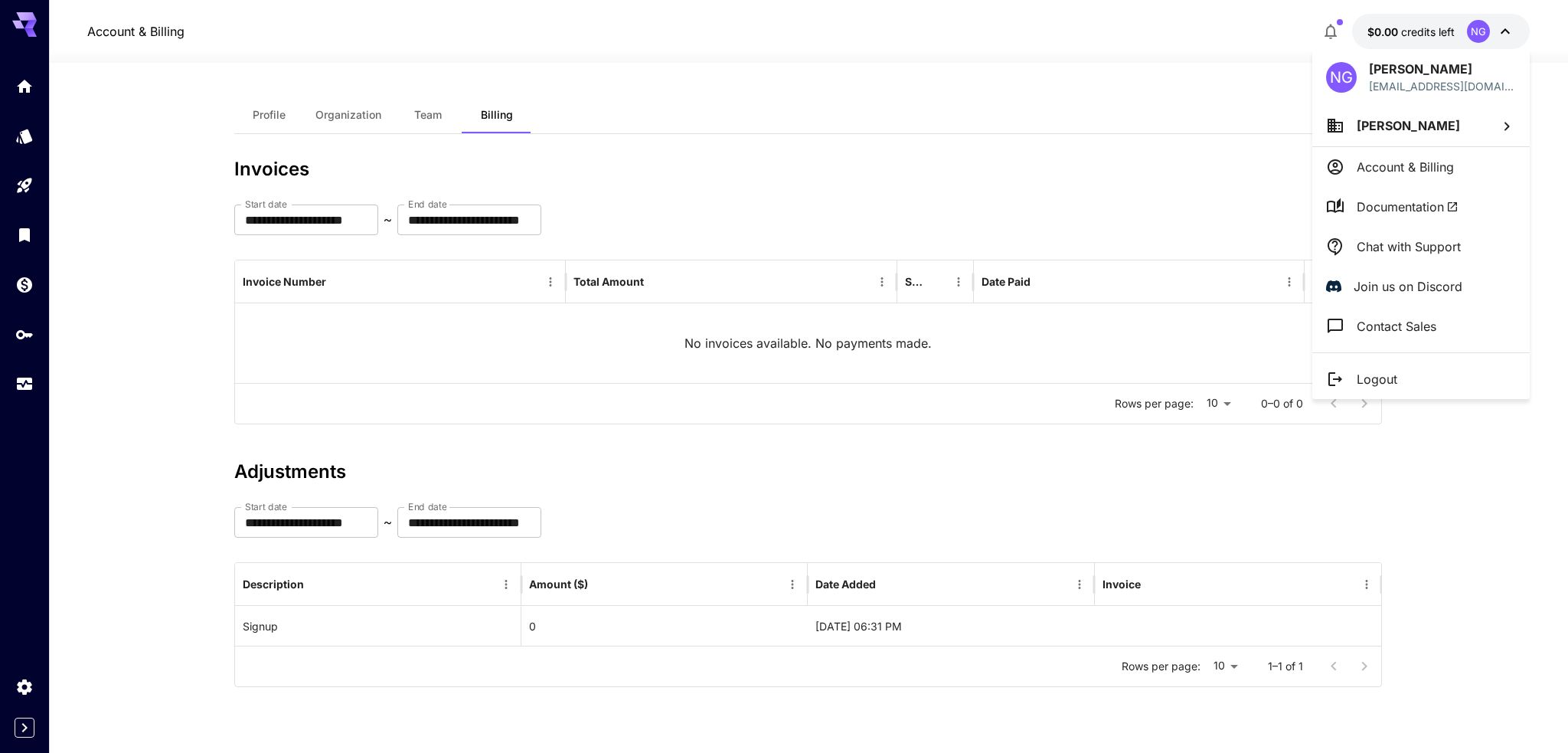
click at [46, 514] on div at bounding box center [784, 376] width 1568 height 753
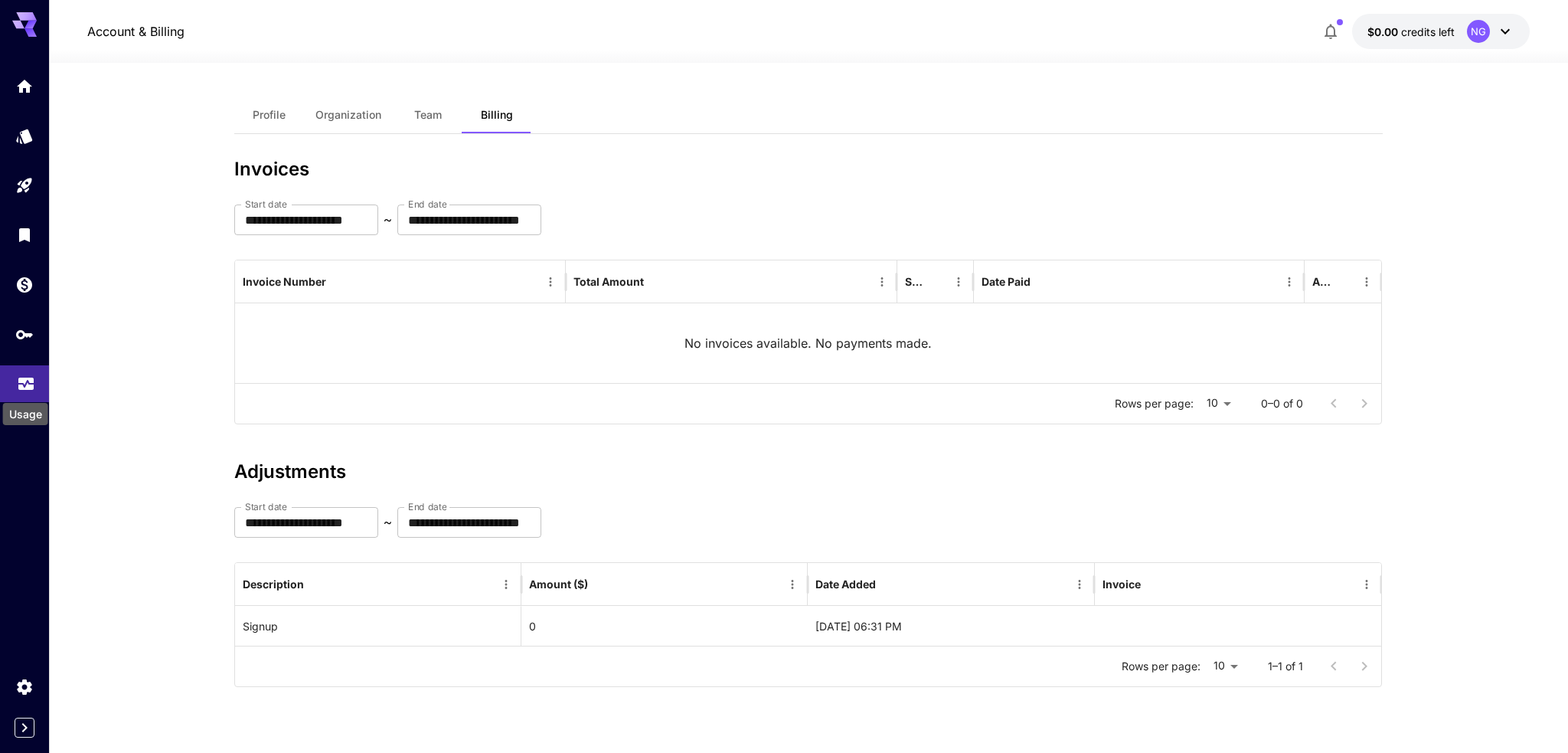
click at [19, 386] on icon "Usage" at bounding box center [27, 382] width 16 height 8
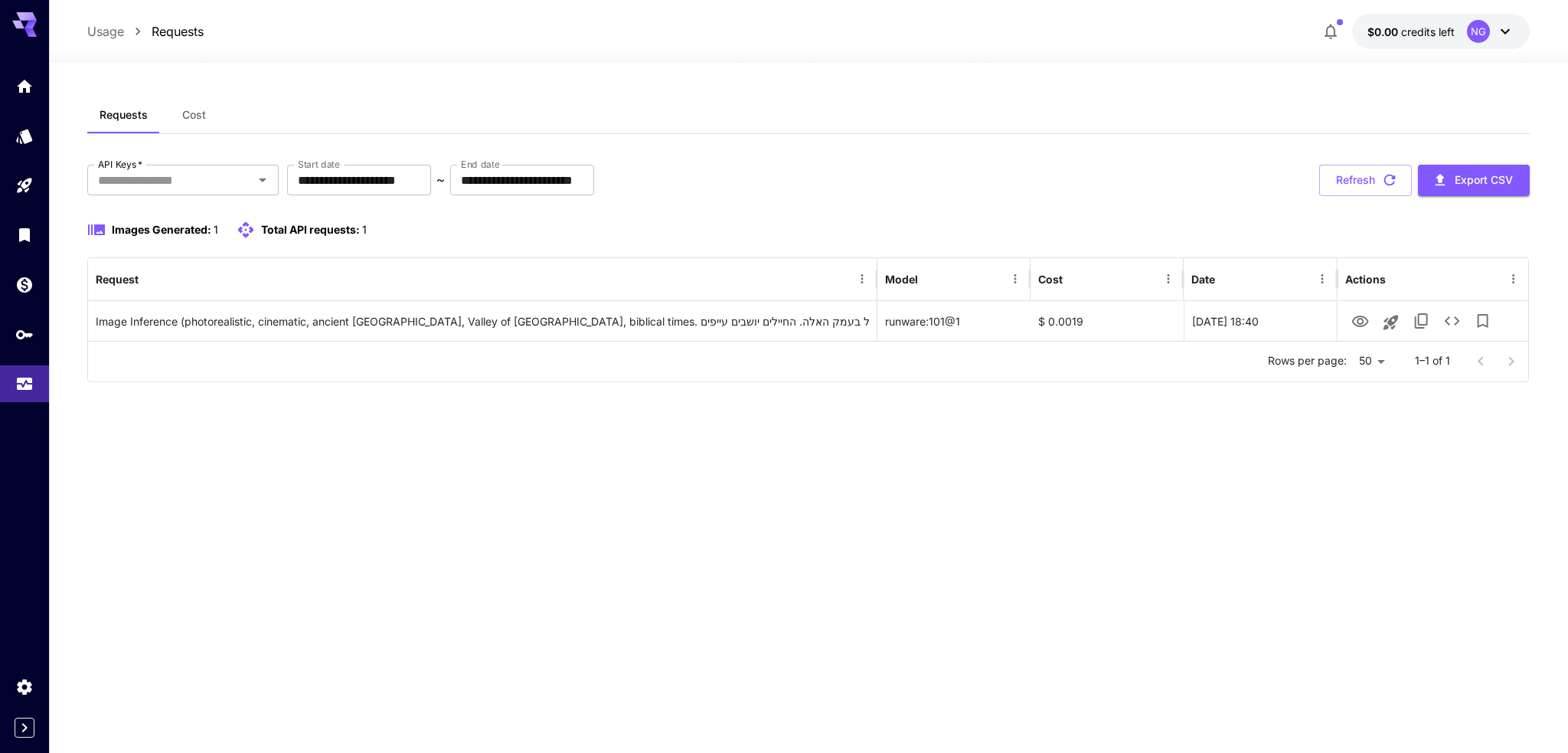
click at [196, 112] on span "Cost" at bounding box center [194, 115] width 24 height 14
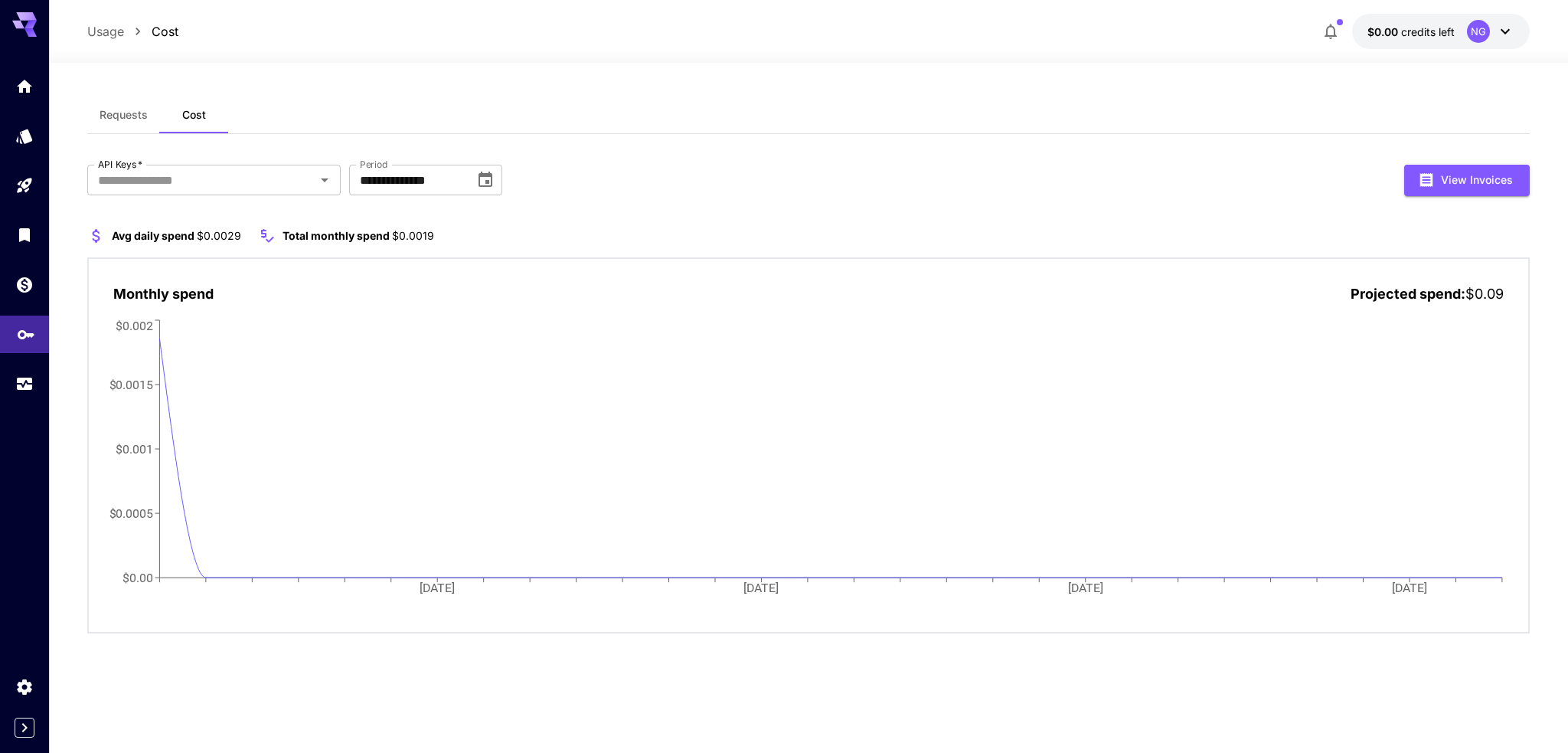
click at [23, 331] on icon "API Keys" at bounding box center [26, 329] width 17 height 9
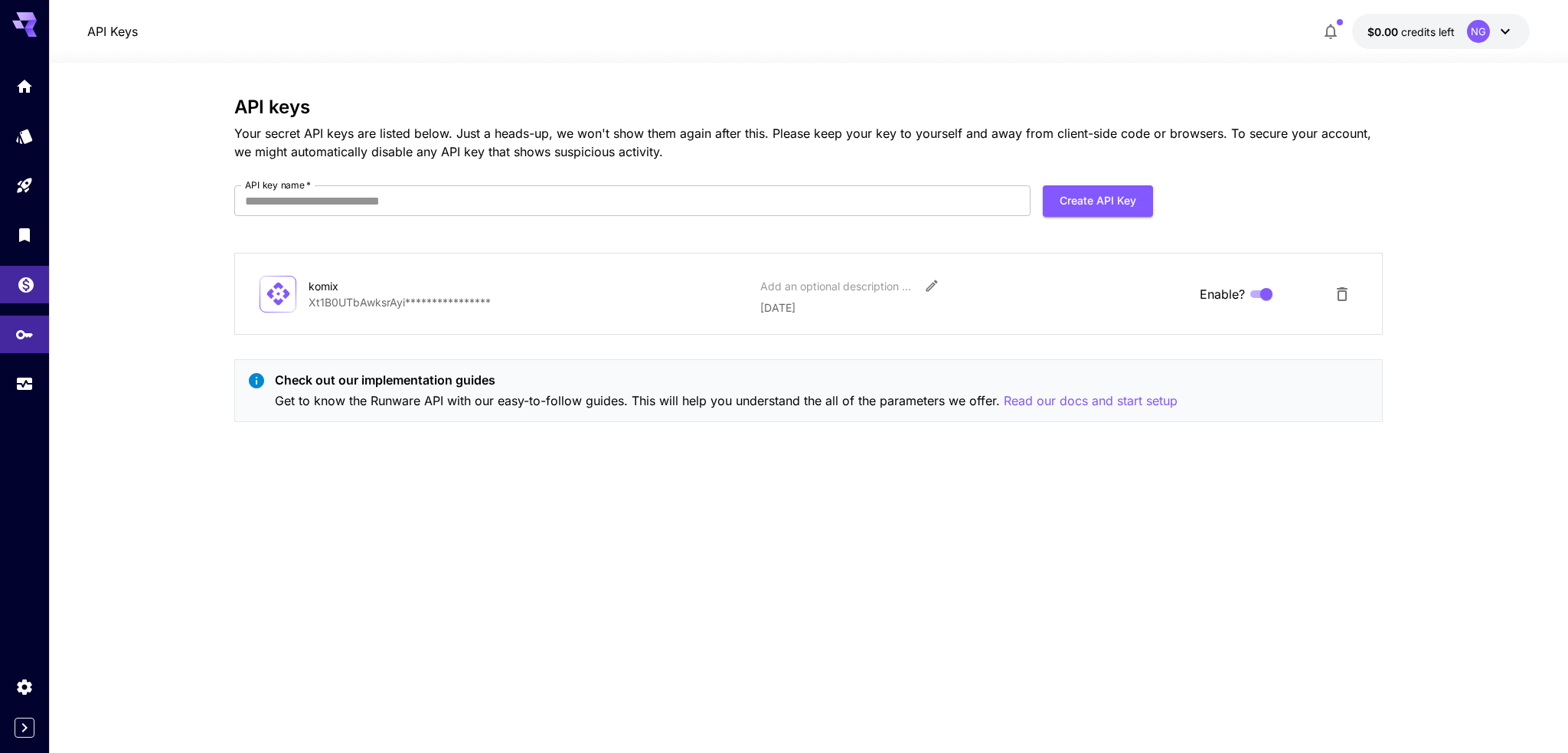
click at [39, 283] on link at bounding box center [25, 284] width 49 height 37
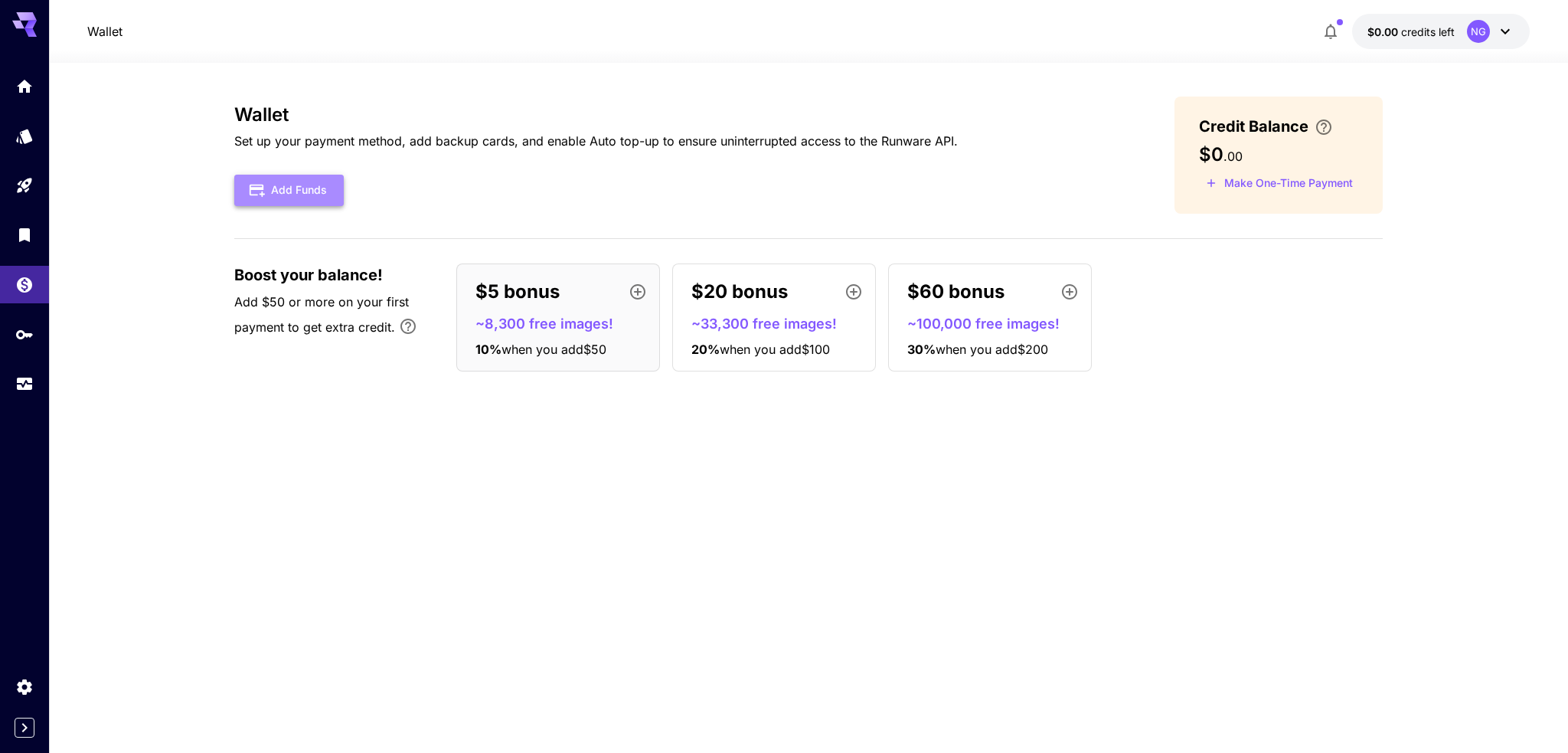
click at [309, 195] on button "Add Funds" at bounding box center [288, 190] width 109 height 31
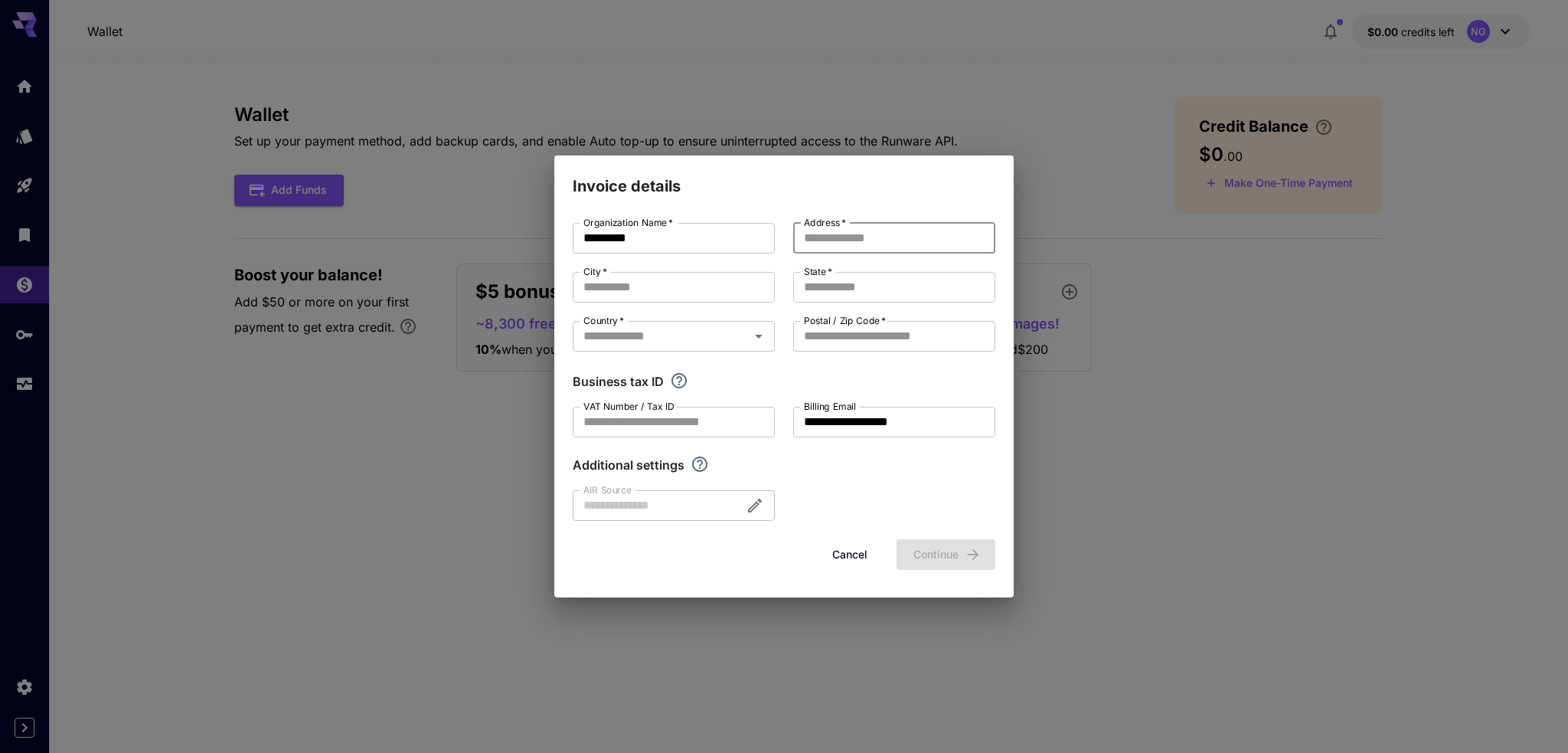
click at [833, 235] on input "Address   *" at bounding box center [894, 238] width 203 height 31
type input "*"
type input "*********"
type input "*"
type input "*********"
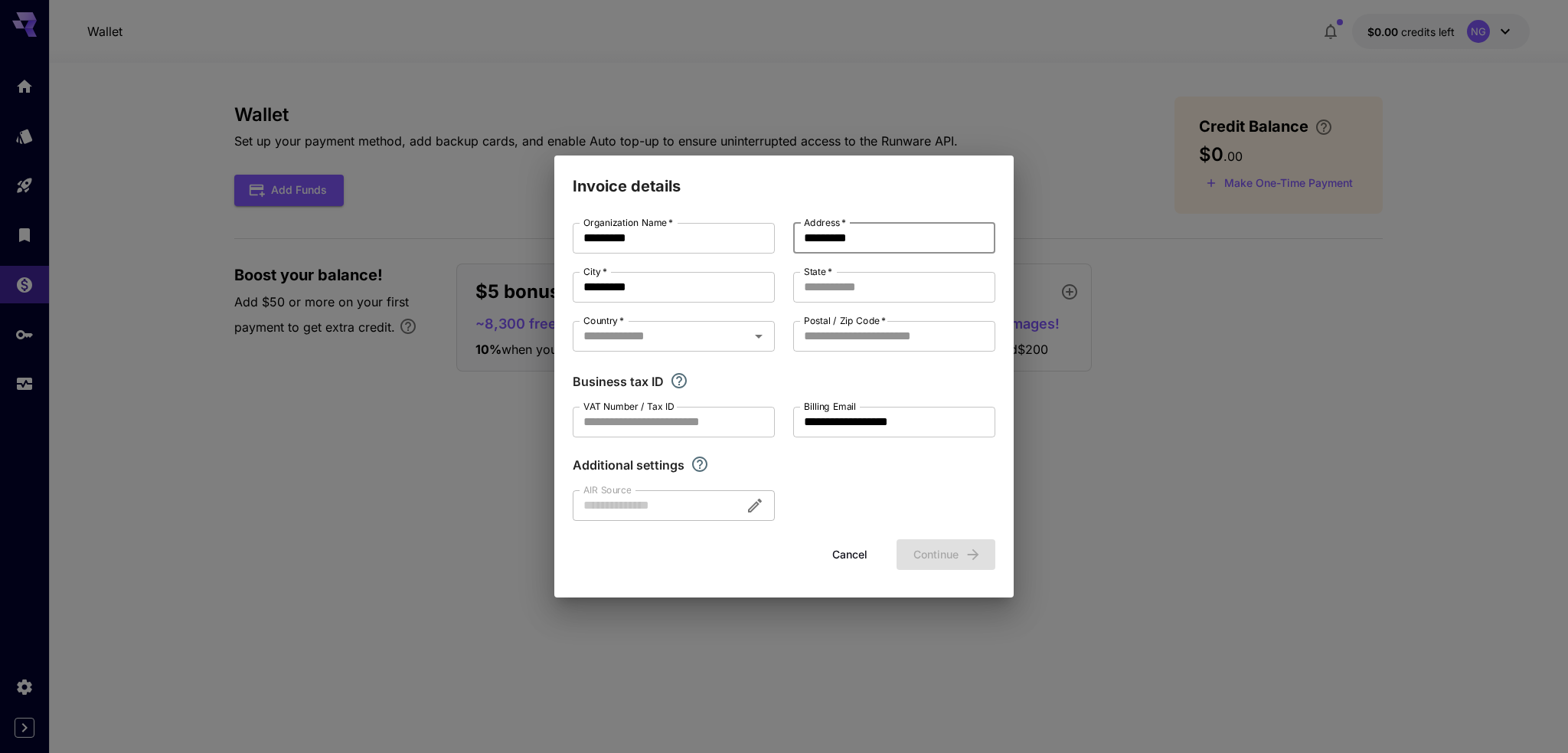
click at [852, 241] on input "*********" at bounding box center [894, 238] width 203 height 31
type input "**********"
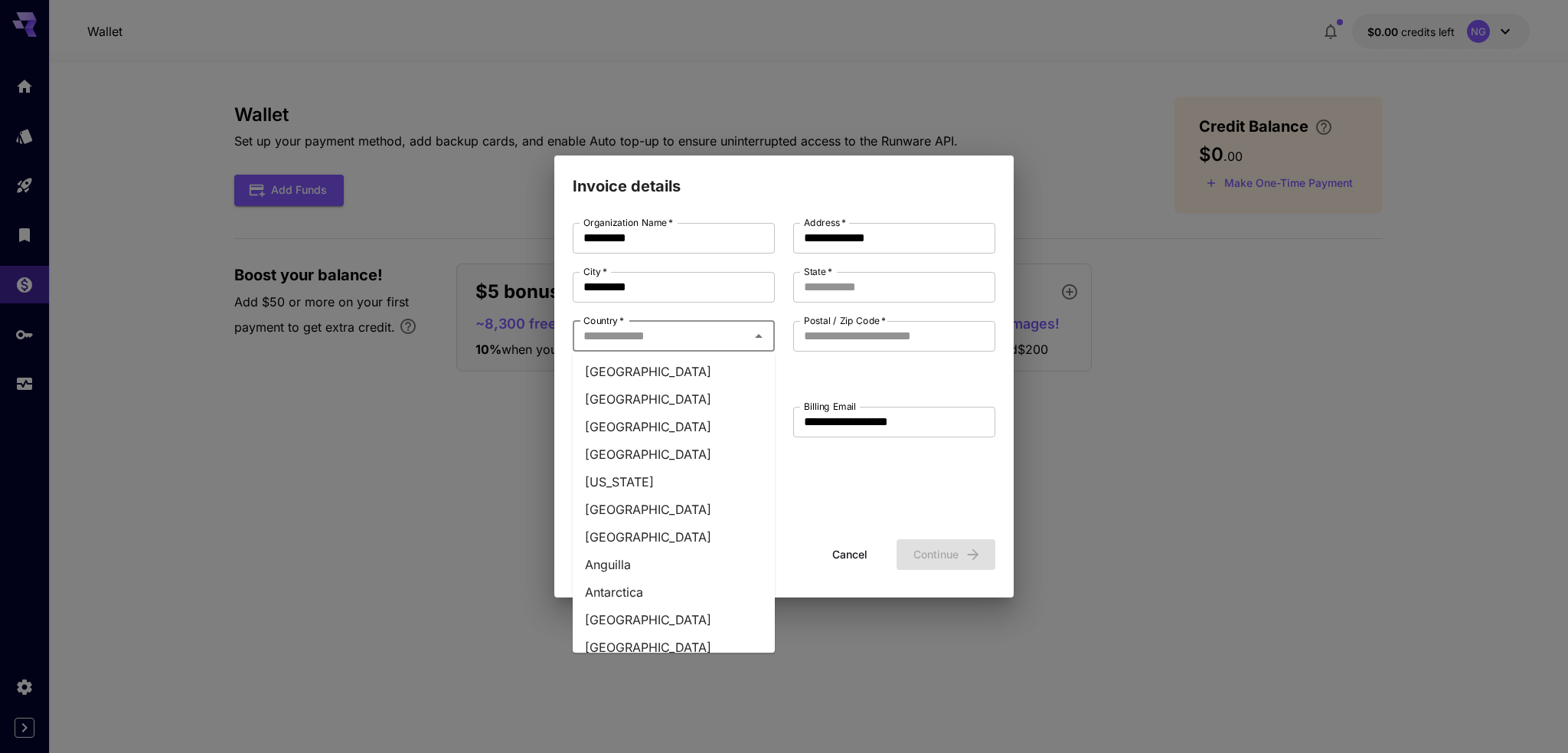
click at [730, 334] on input "Country   *" at bounding box center [661, 337] width 167 height 22
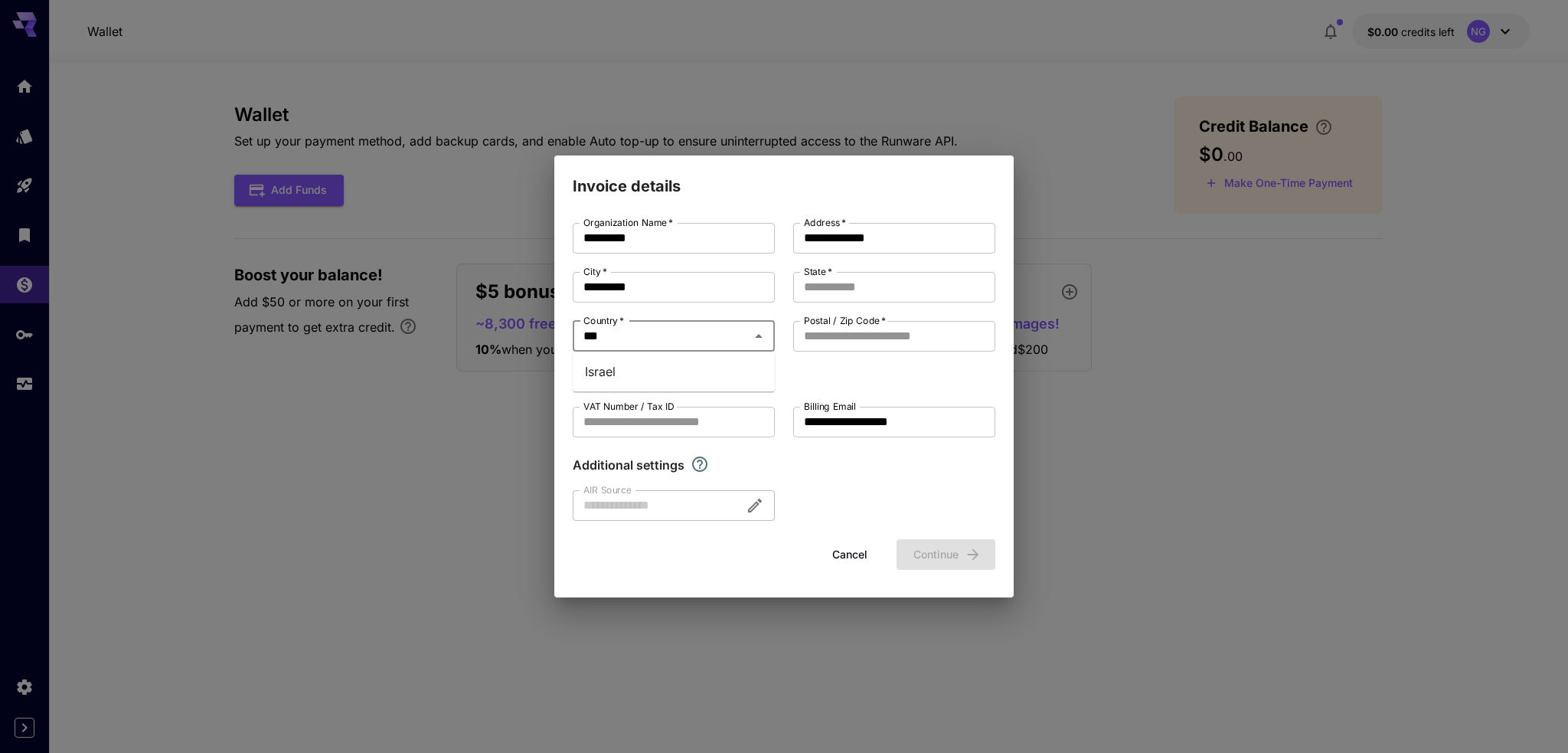
type input "****"
click at [603, 377] on li "Israel" at bounding box center [674, 372] width 203 height 28
click at [832, 317] on label "Postal / Zip Code   *" at bounding box center [844, 320] width 82 height 13
click at [832, 321] on input "Postal / Zip Code   *" at bounding box center [894, 336] width 203 height 31
click at [845, 292] on input "State   *" at bounding box center [894, 286] width 203 height 31
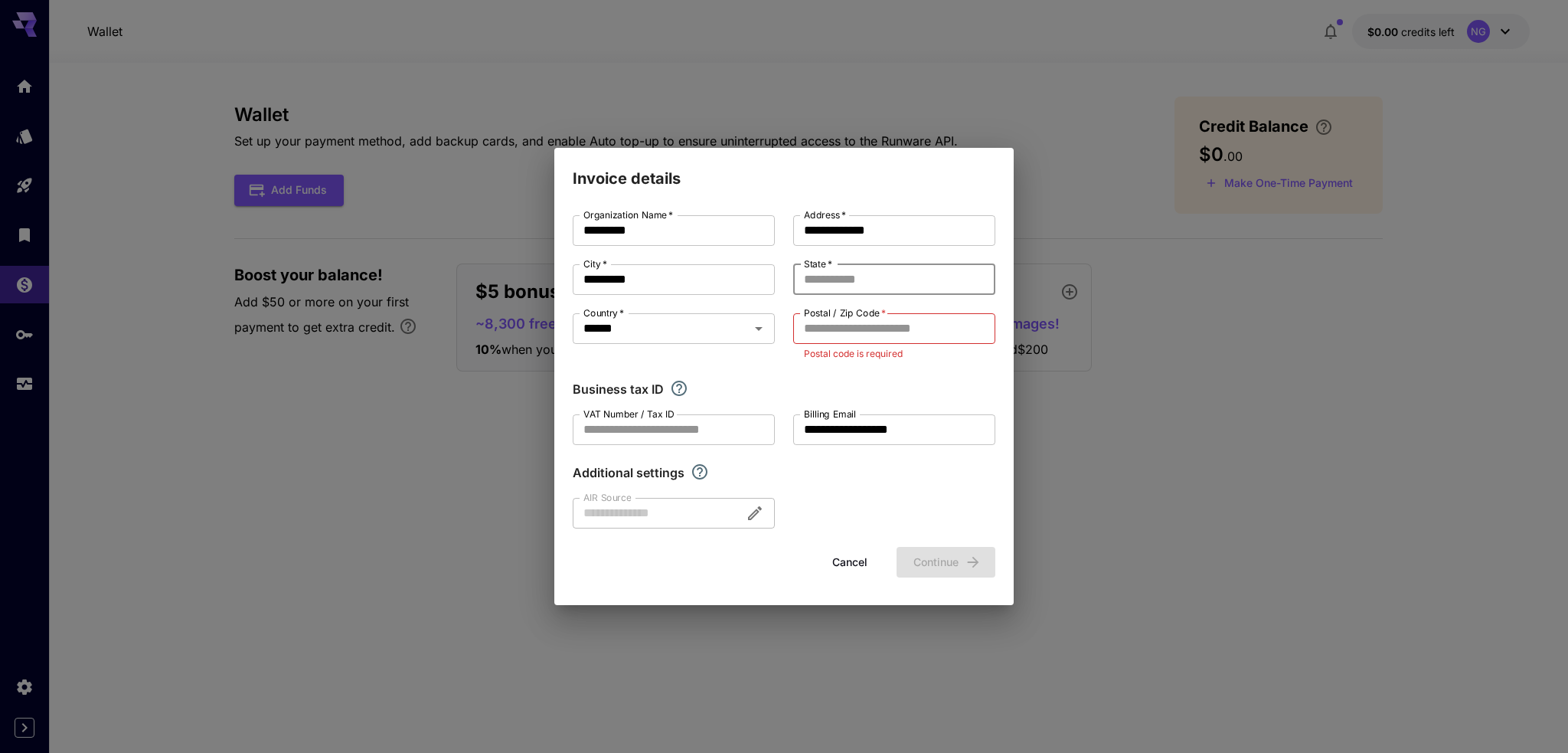
type input "*"
type input "*********"
click at [825, 345] on div "Postal / Zip Code   * Postal / Zip Code   * Postal code is required" at bounding box center [894, 337] width 203 height 48
click at [841, 324] on input "Postal / Zip Code   *" at bounding box center [894, 328] width 203 height 31
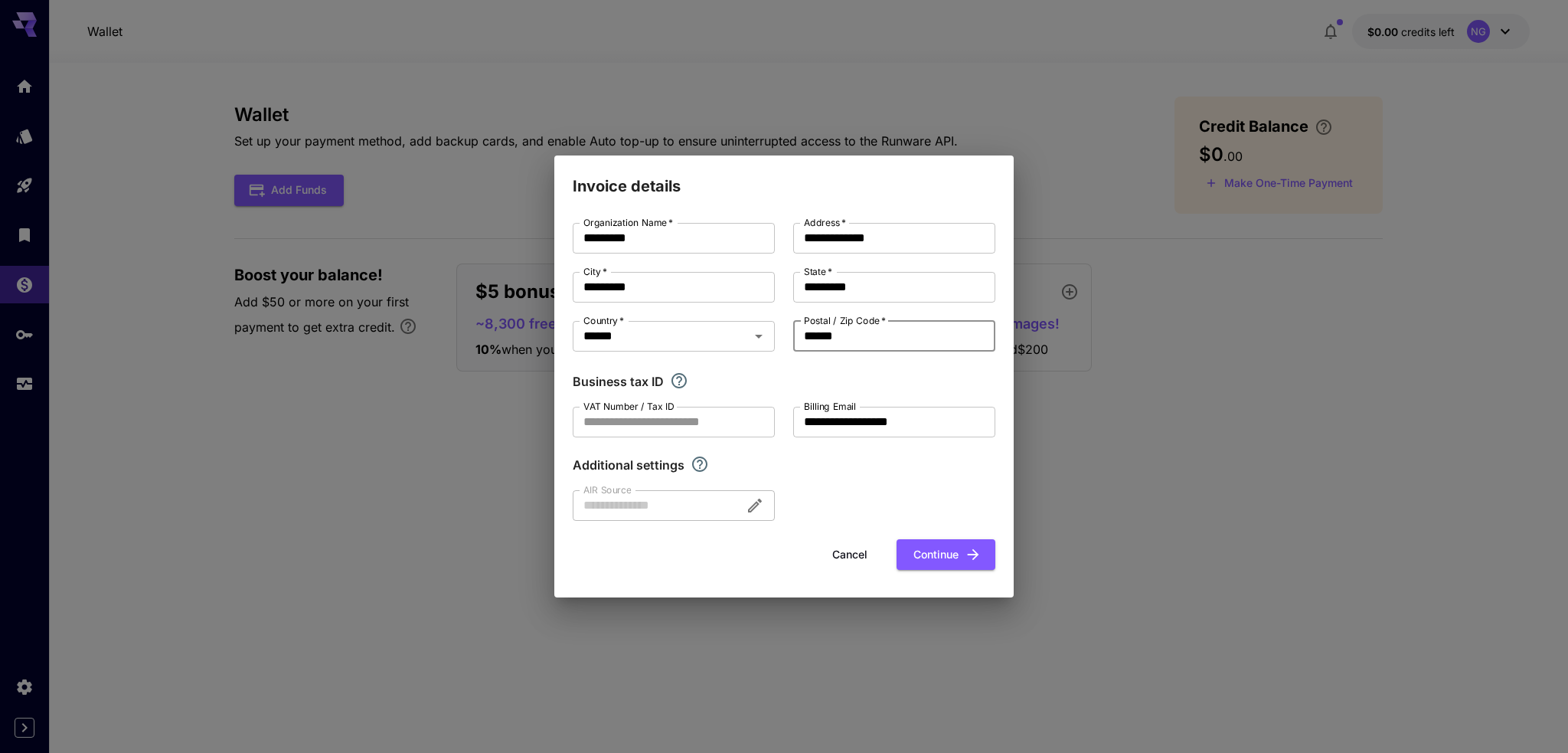
type input "******"
click at [779, 459] on div "Additional settings" at bounding box center [784, 465] width 423 height 19
click at [940, 550] on button "Continue" at bounding box center [946, 555] width 98 height 31
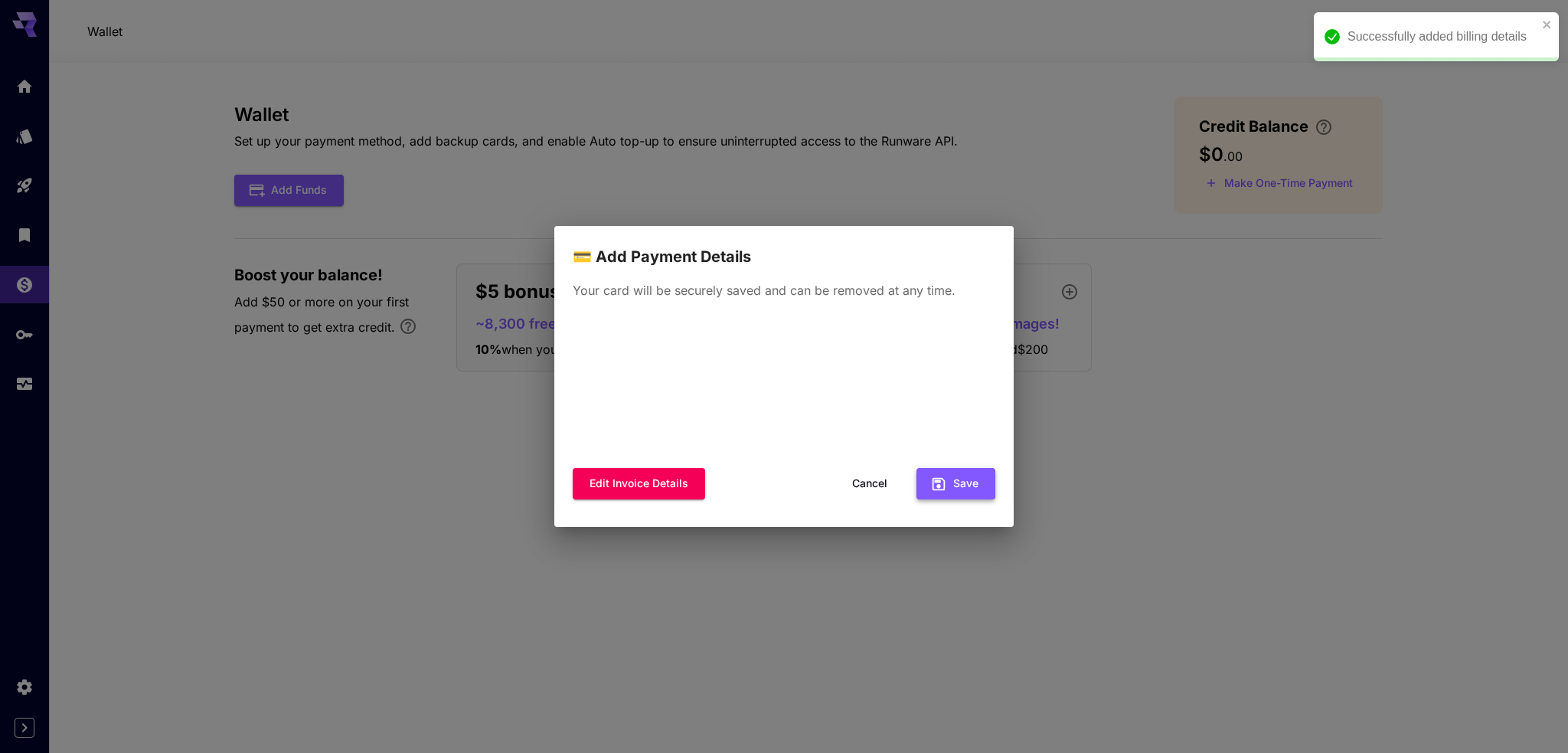
click at [951, 472] on button "Save" at bounding box center [956, 484] width 79 height 31
click at [948, 480] on button "Save" at bounding box center [956, 483] width 79 height 31
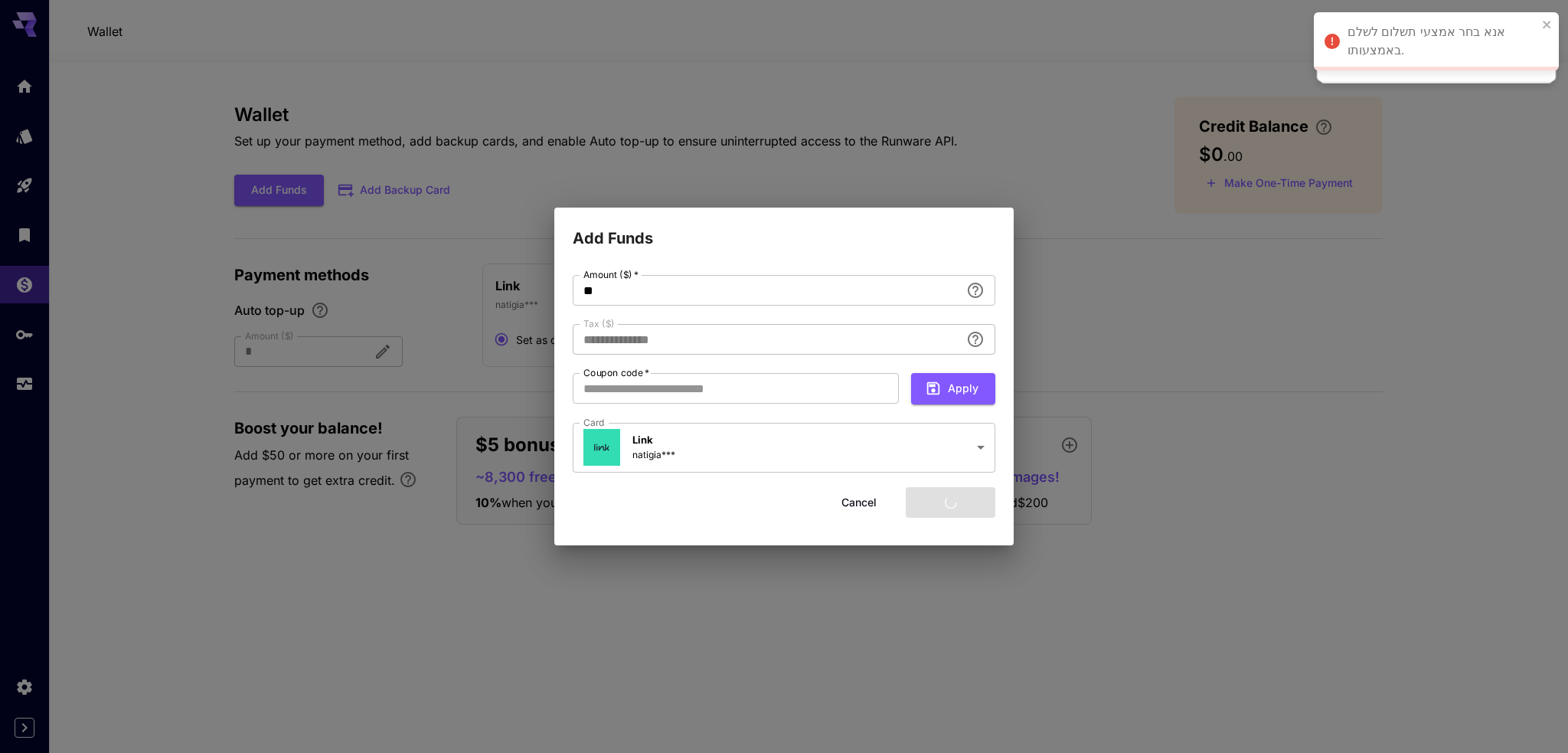
type input "****"
click at [762, 299] on input "**" at bounding box center [766, 289] width 388 height 31
click at [937, 499] on button "Add funds" at bounding box center [950, 503] width 90 height 31
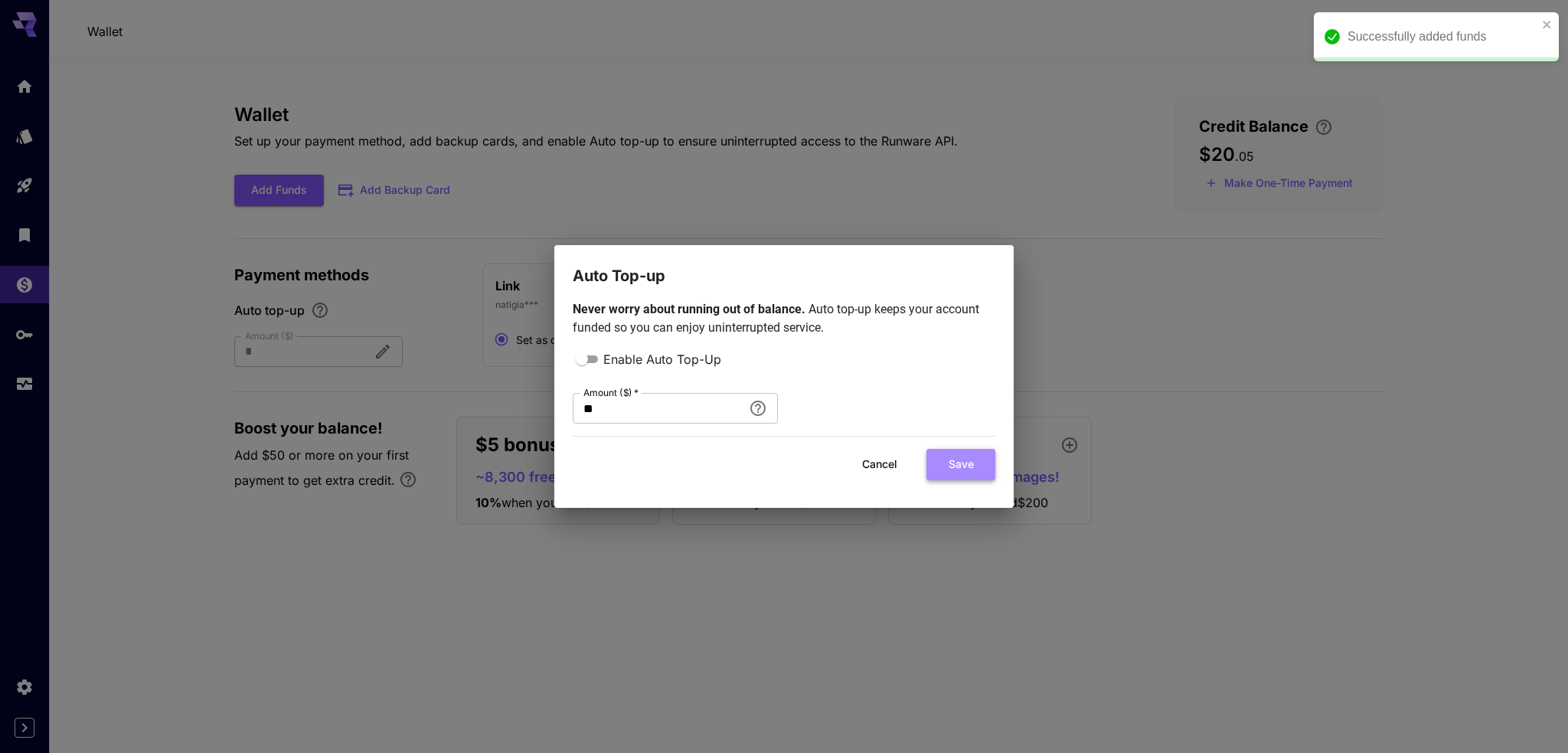
click at [950, 459] on button "Save" at bounding box center [961, 465] width 69 height 31
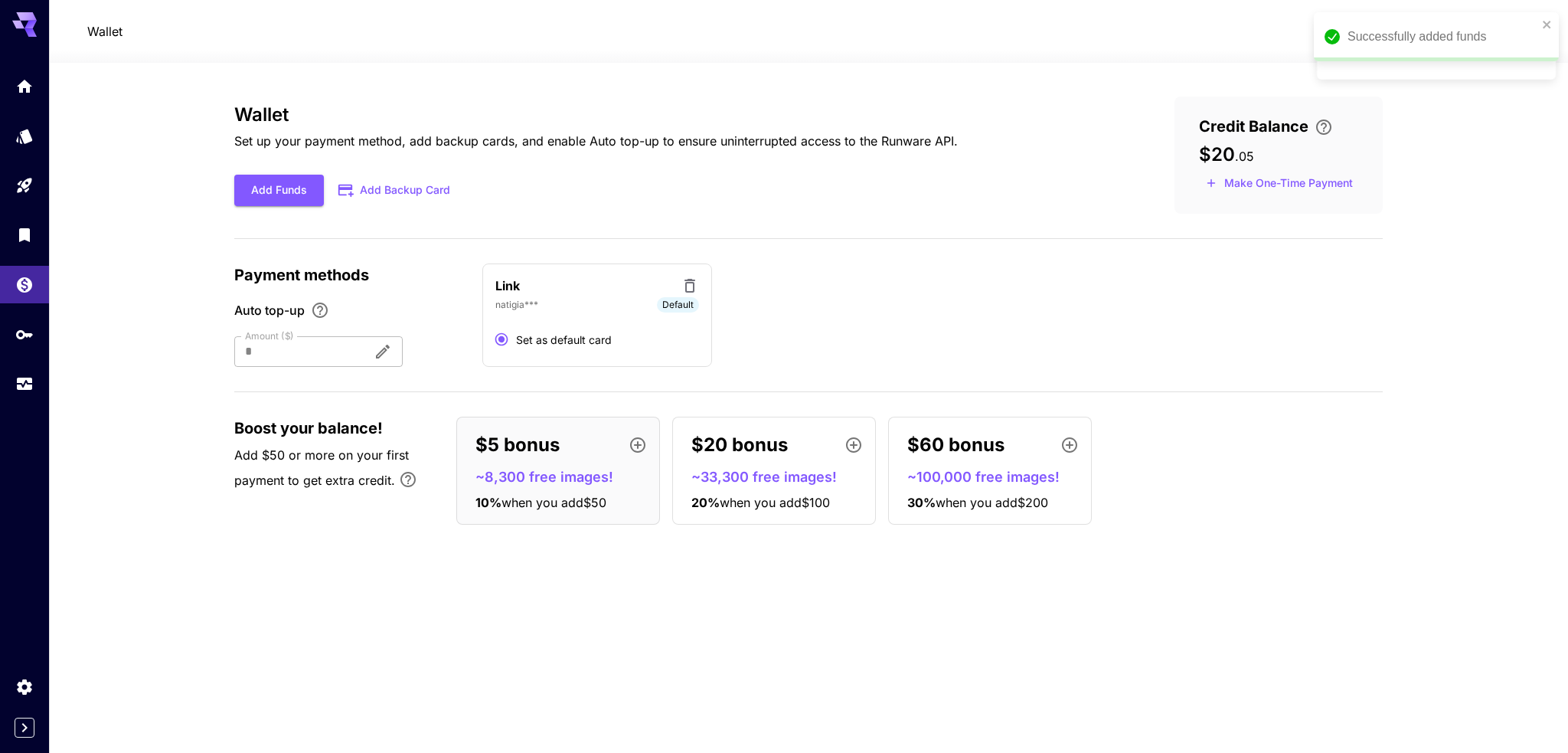
click at [930, 208] on div "Wallet Set up your payment method, add backup cards, and enable Auto top-up to …" at bounding box center [809, 155] width 1149 height 117
click at [794, 443] on div "$20 bonus" at bounding box center [780, 445] width 178 height 31
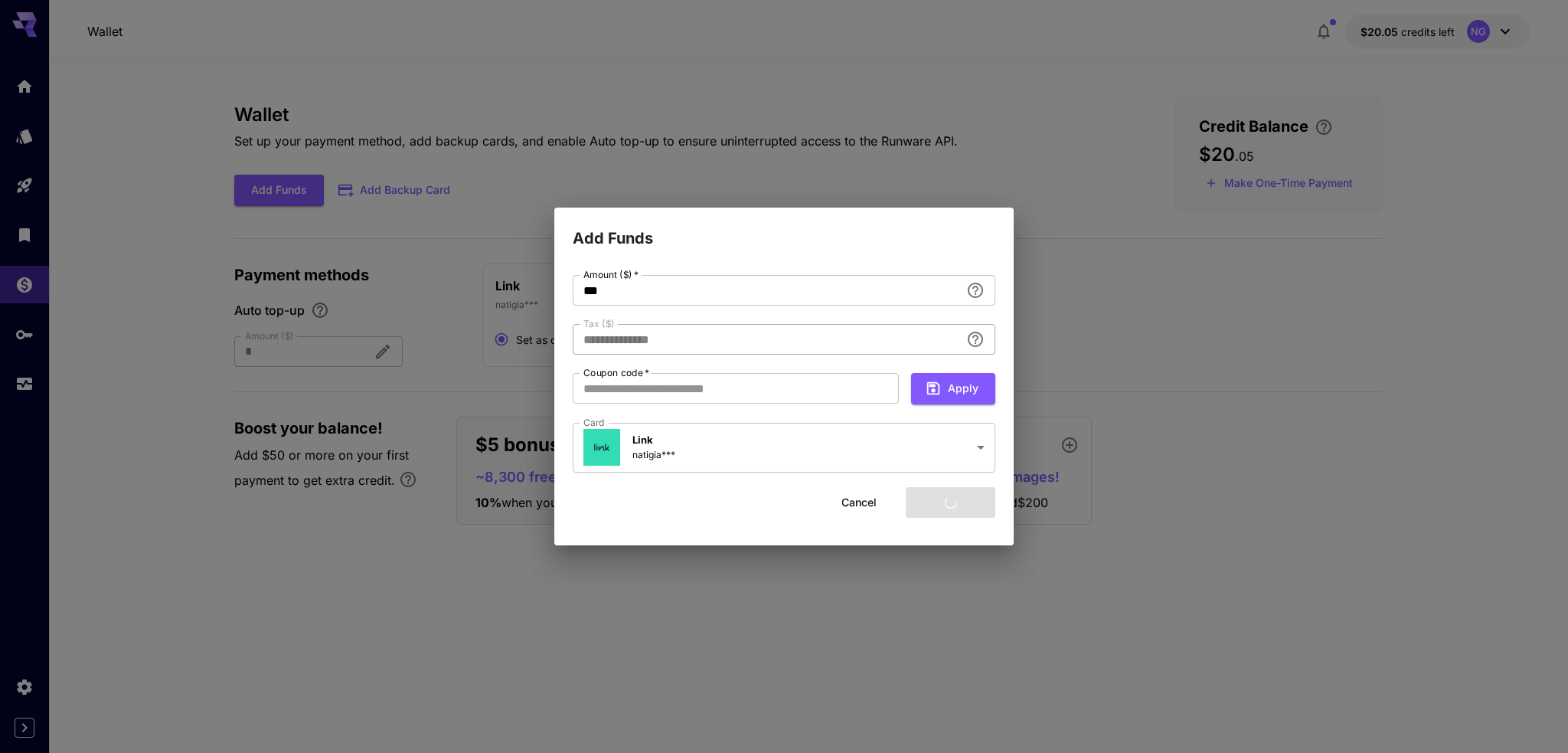
type input "****"
click at [862, 495] on button "Cancel" at bounding box center [859, 503] width 69 height 31
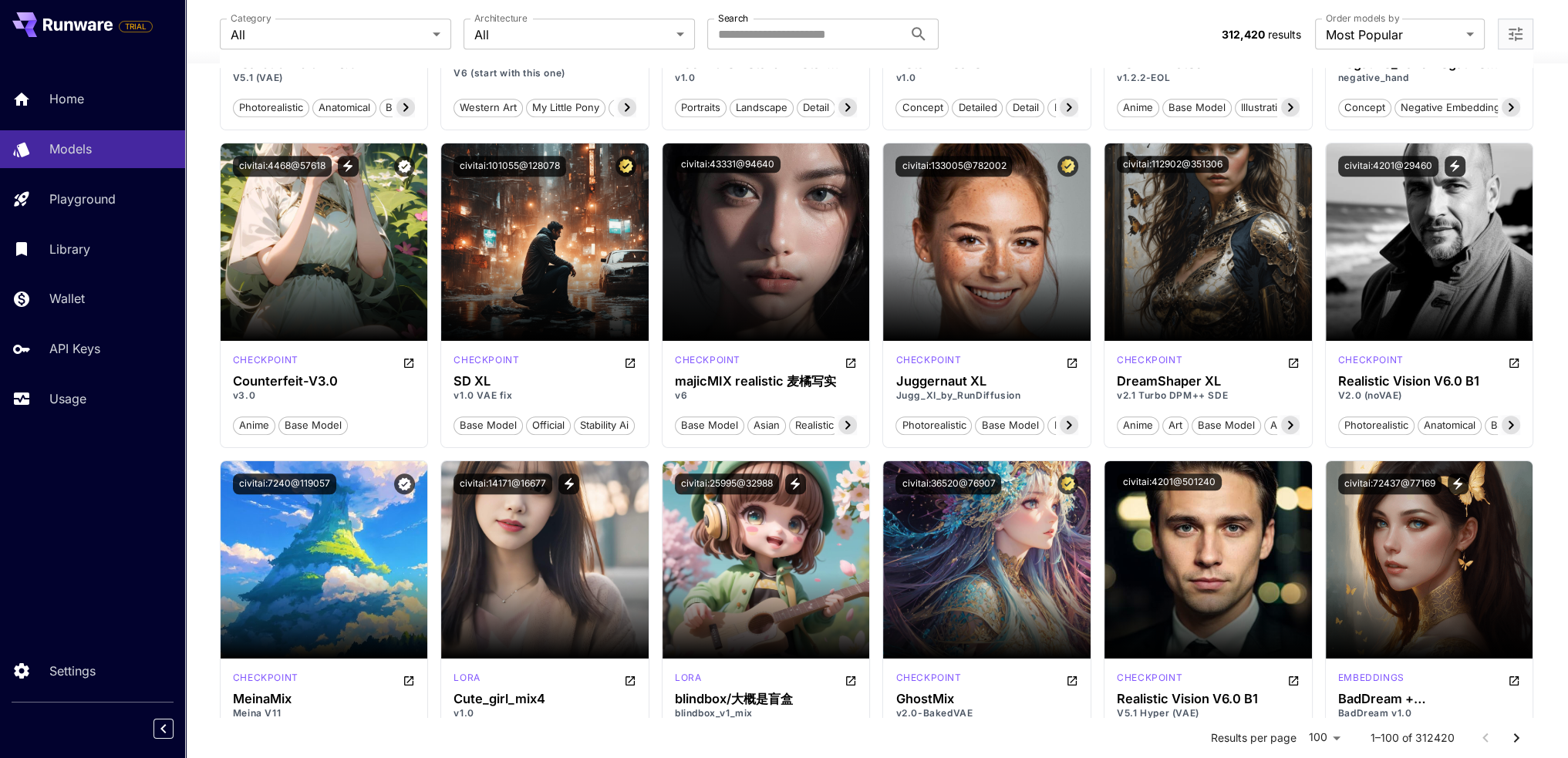
scroll to position [1941, 0]
click at [489, 391] on p "v1.0 VAE fix" at bounding box center [545, 396] width 182 height 14
click at [634, 360] on icon "Open in CivitAI" at bounding box center [629, 364] width 9 height 9
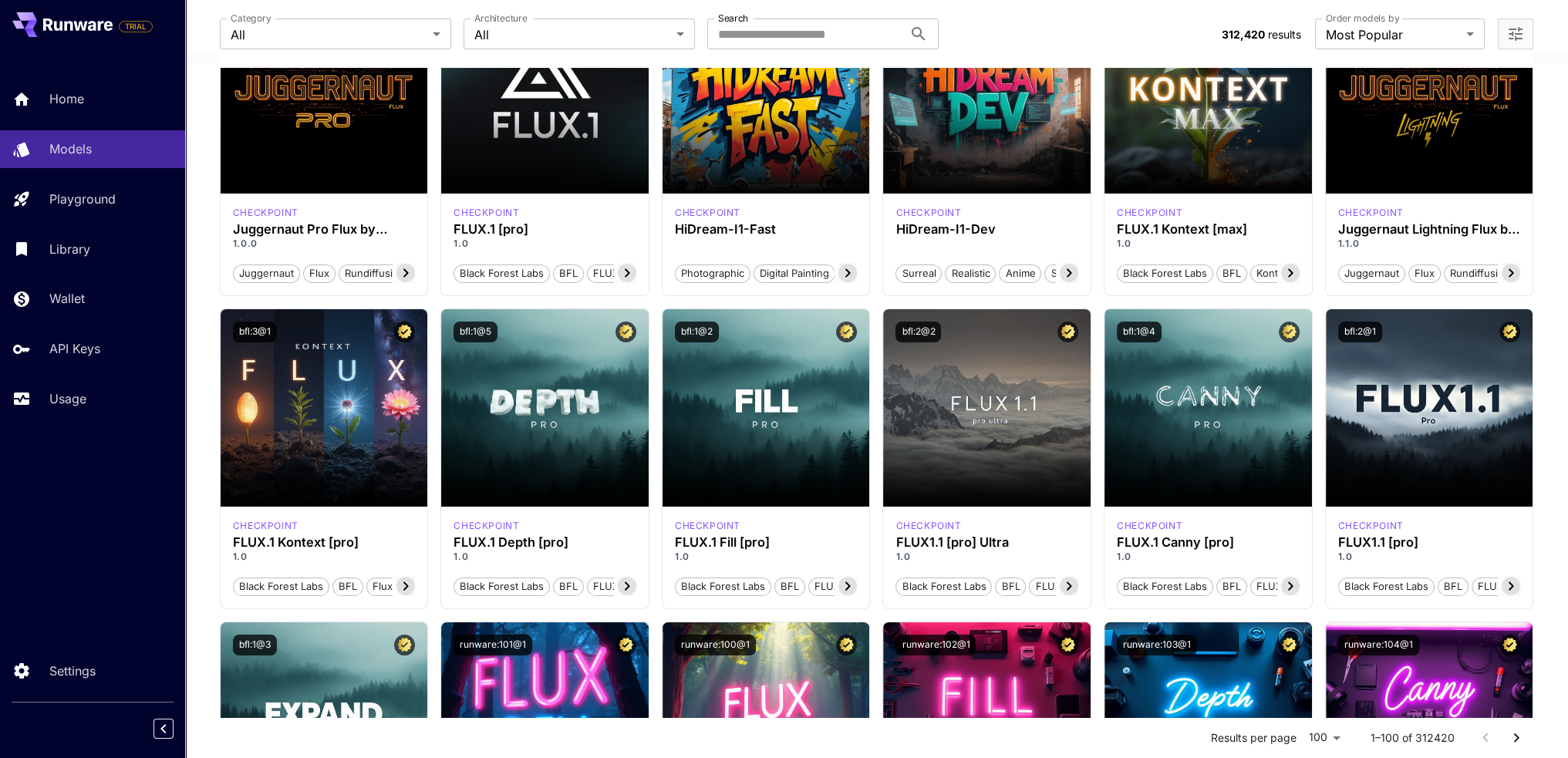
scroll to position [0, 0]
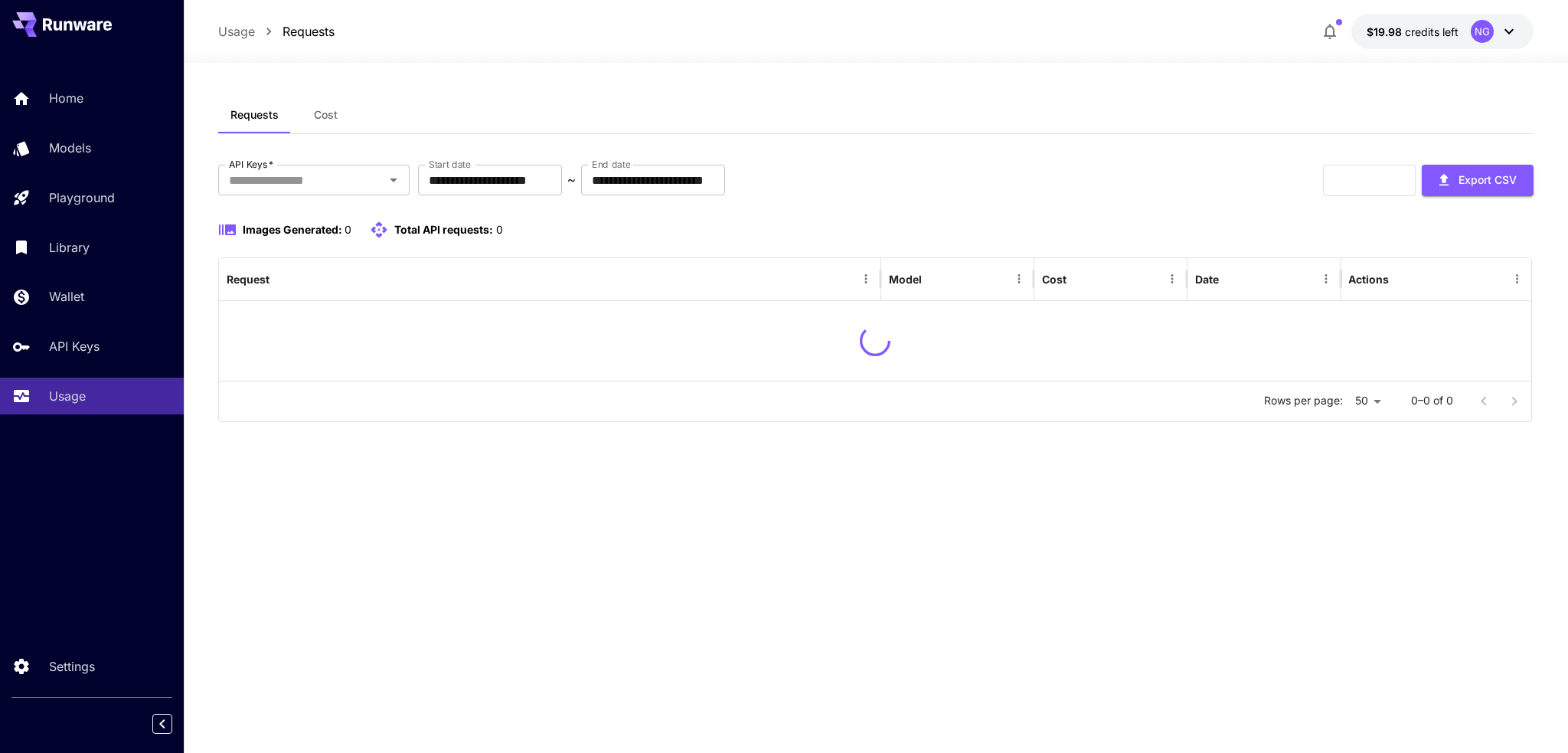
click at [305, 112] on button "Cost" at bounding box center [326, 114] width 69 height 36
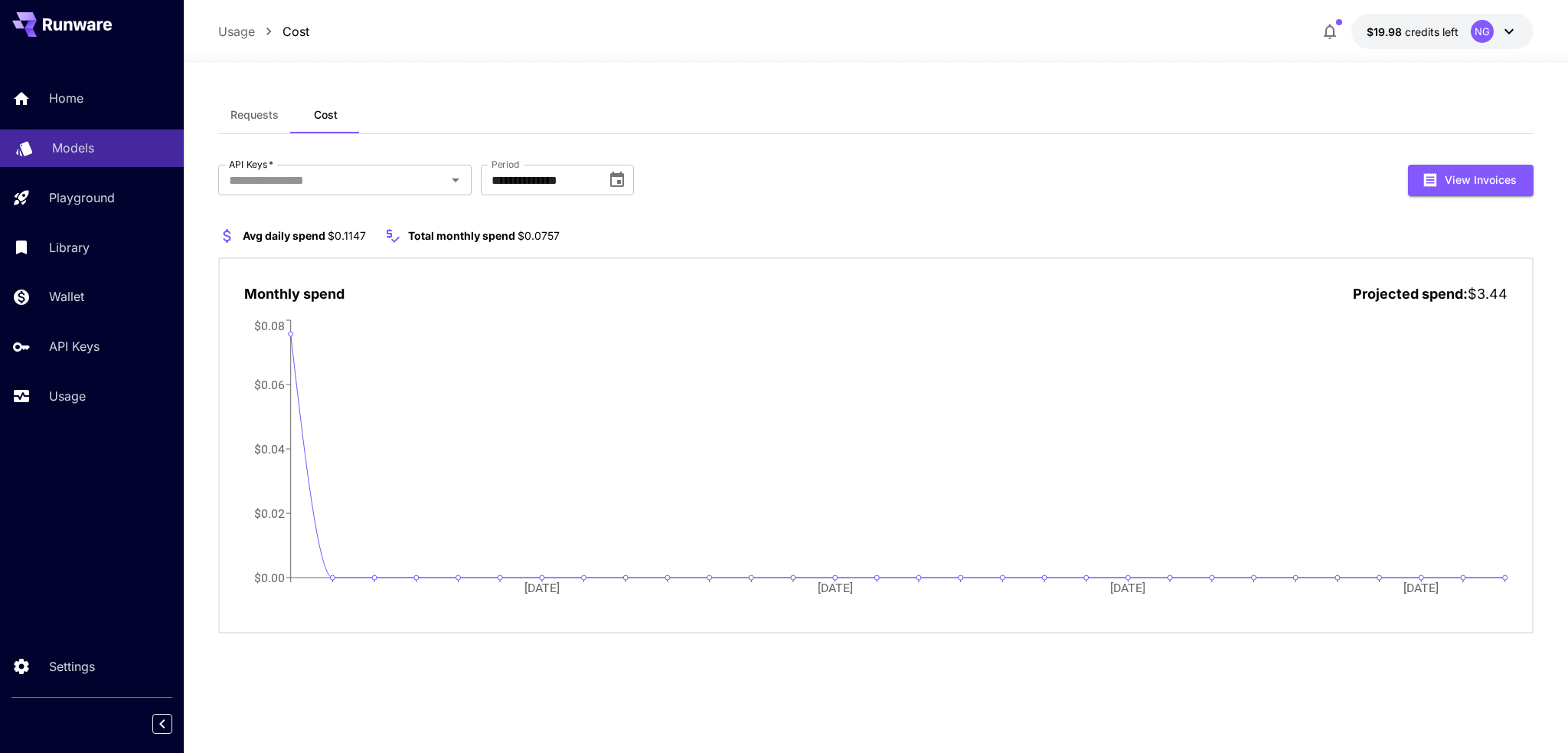
click at [80, 160] on link "Models" at bounding box center [91, 149] width 184 height 37
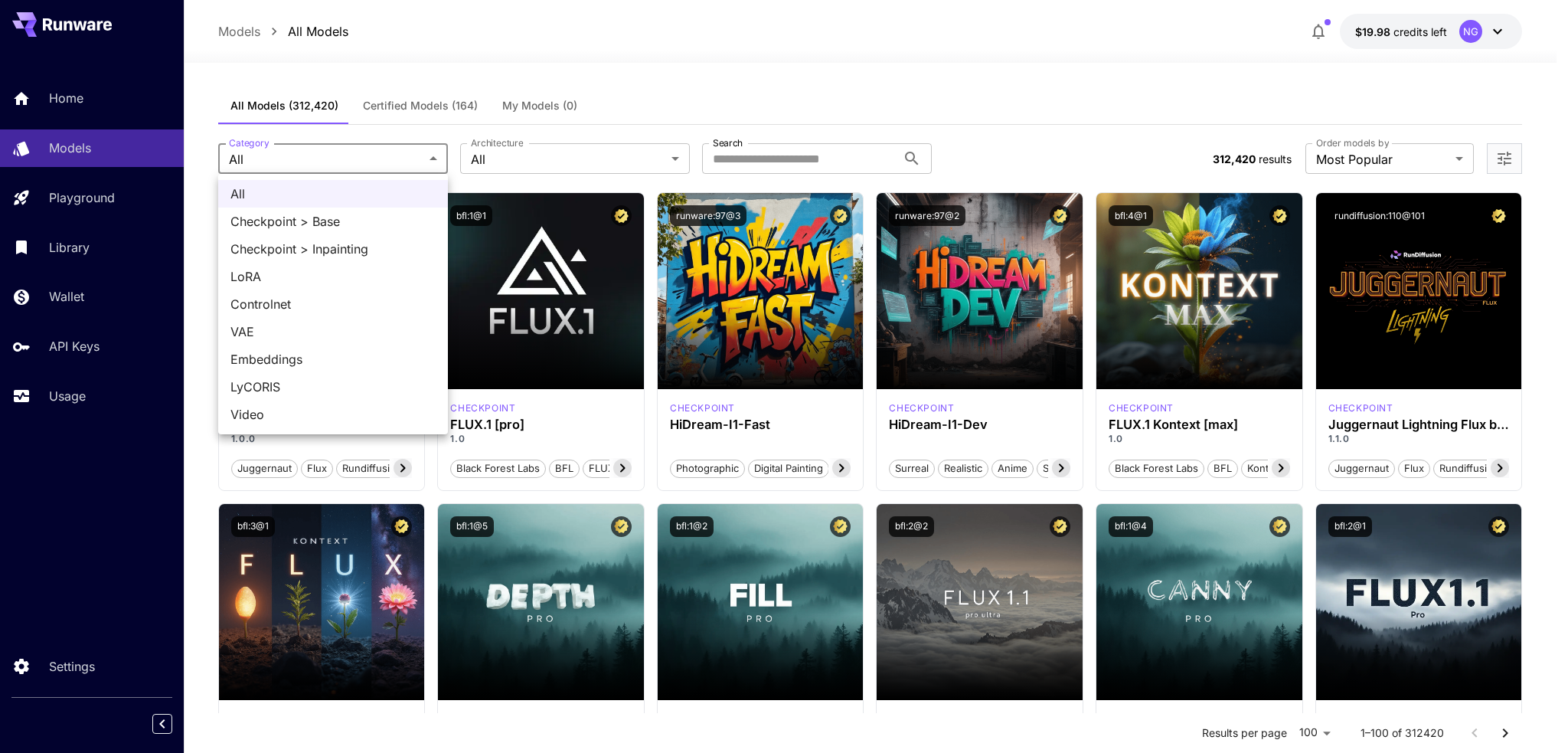
click at [836, 151] on div at bounding box center [784, 376] width 1568 height 753
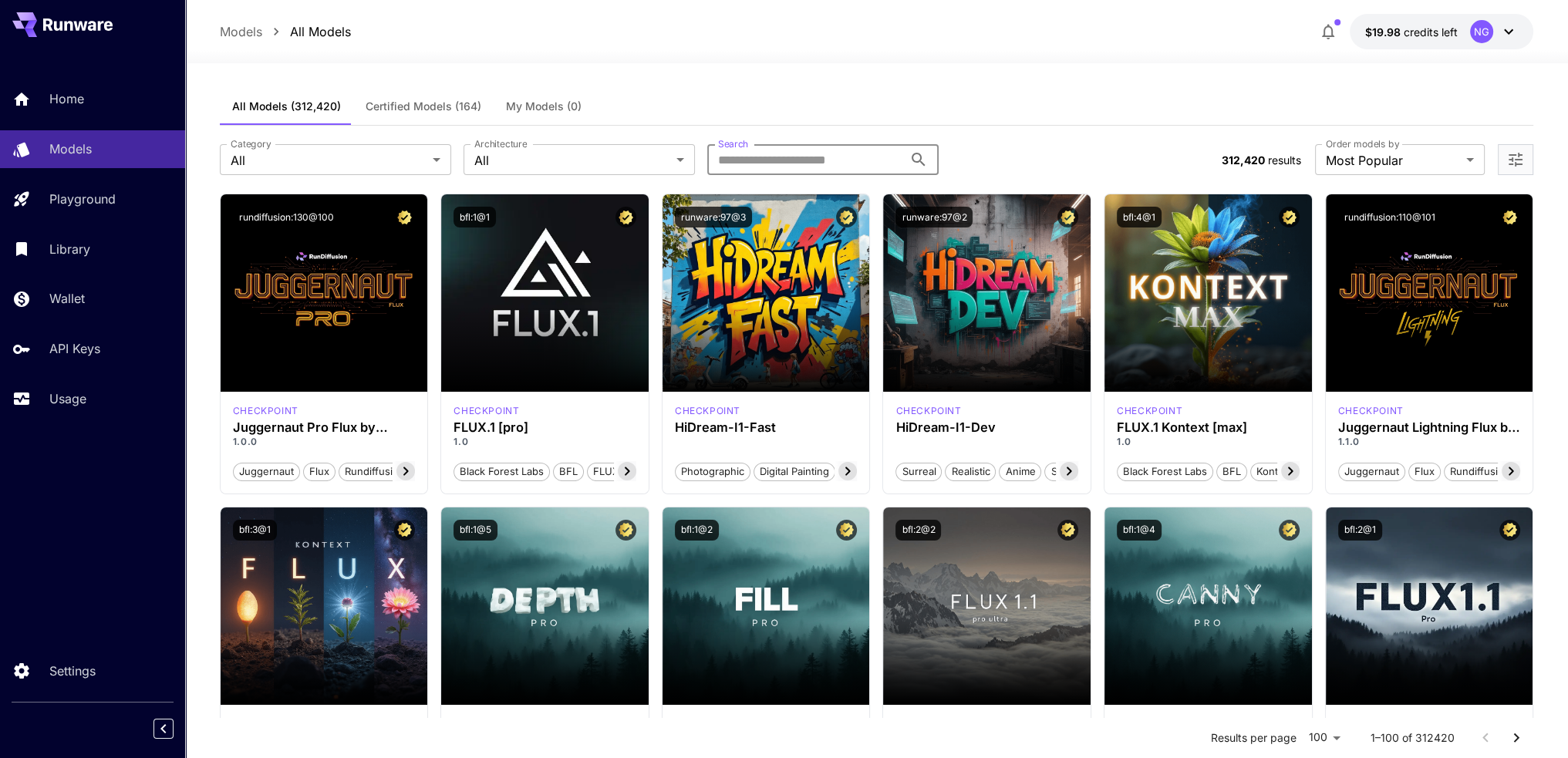
click at [815, 162] on input "Search" at bounding box center [805, 160] width 196 height 31
type input "*"
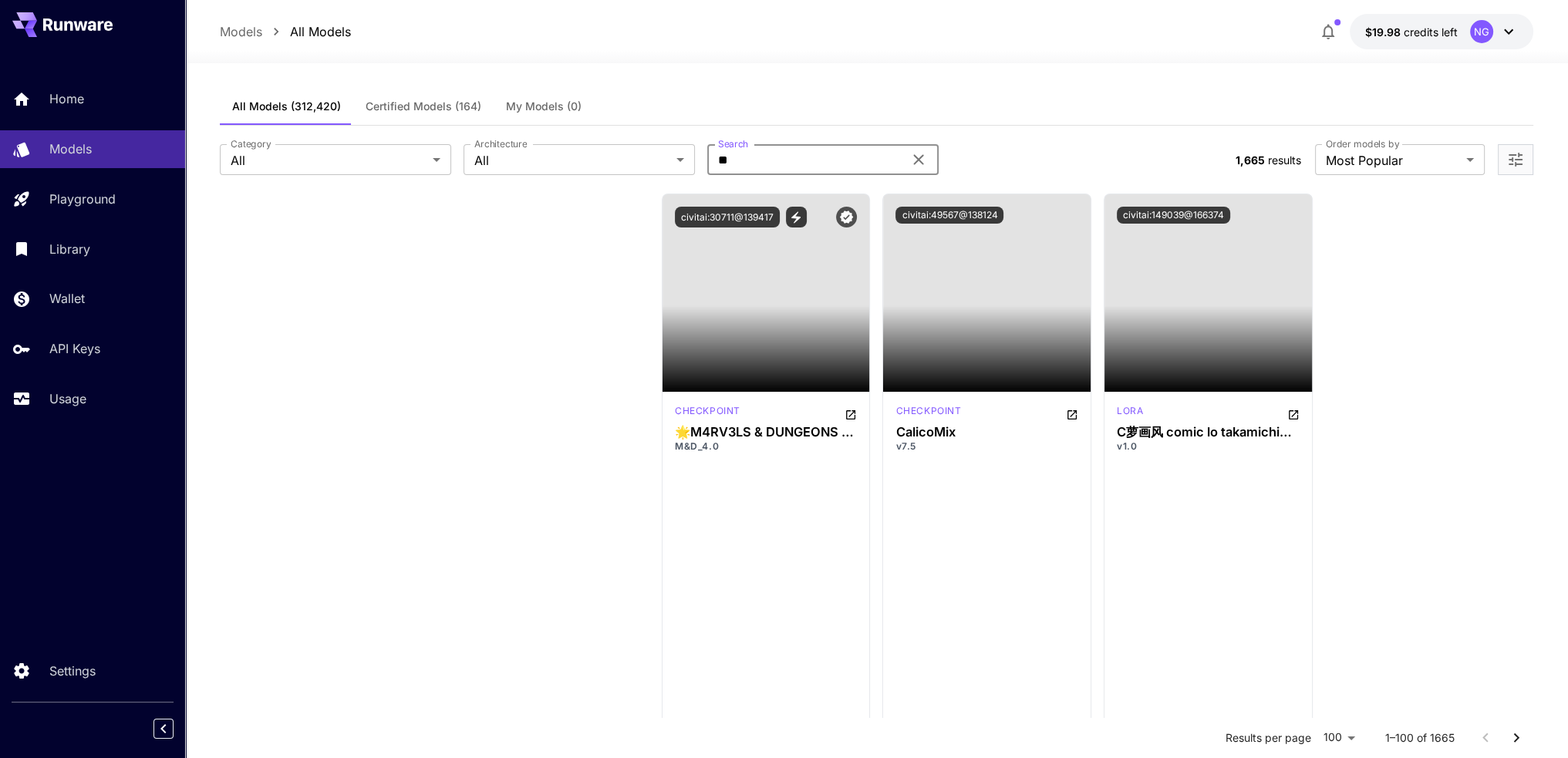
type input "*"
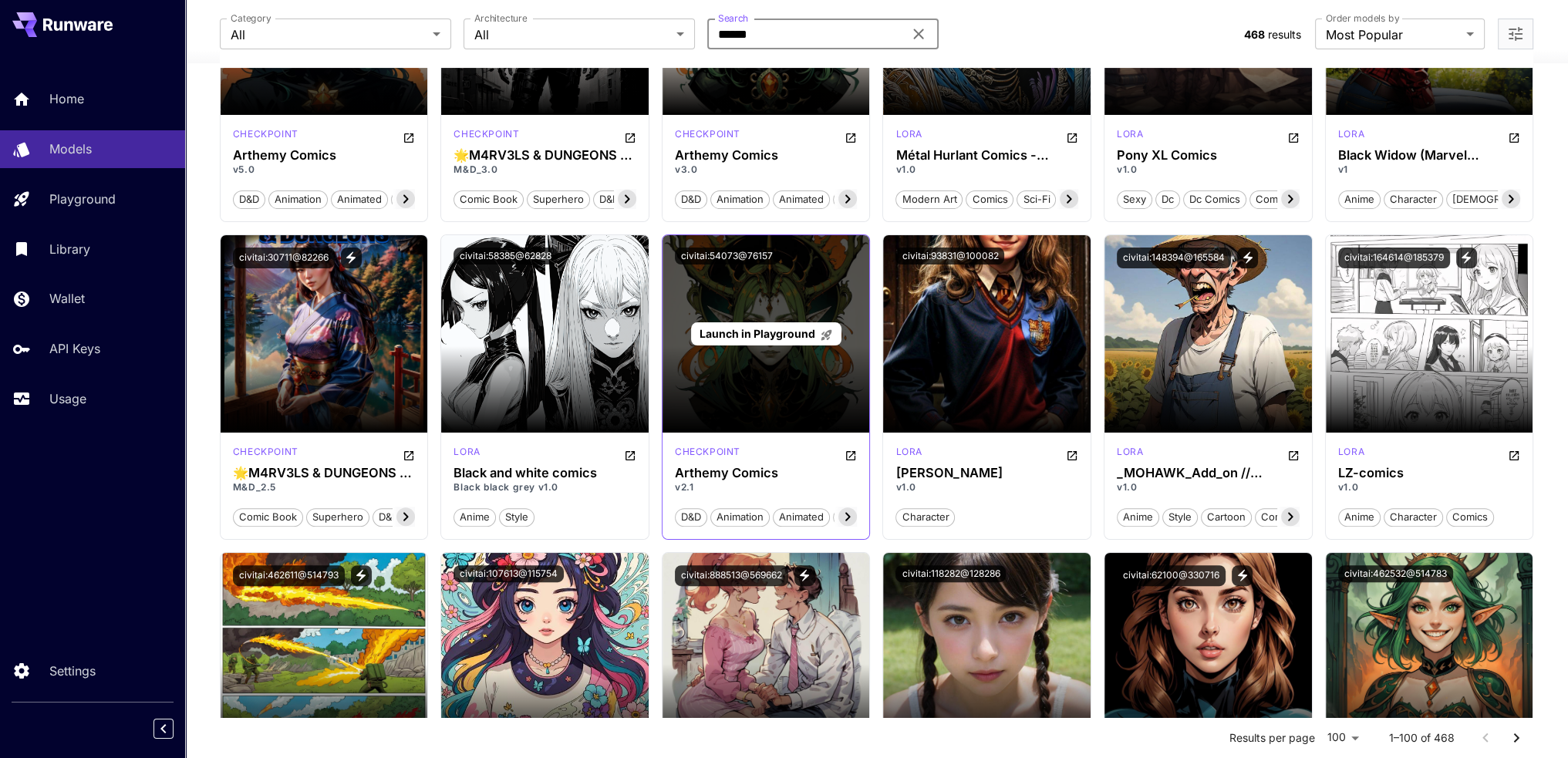
scroll to position [695, 0]
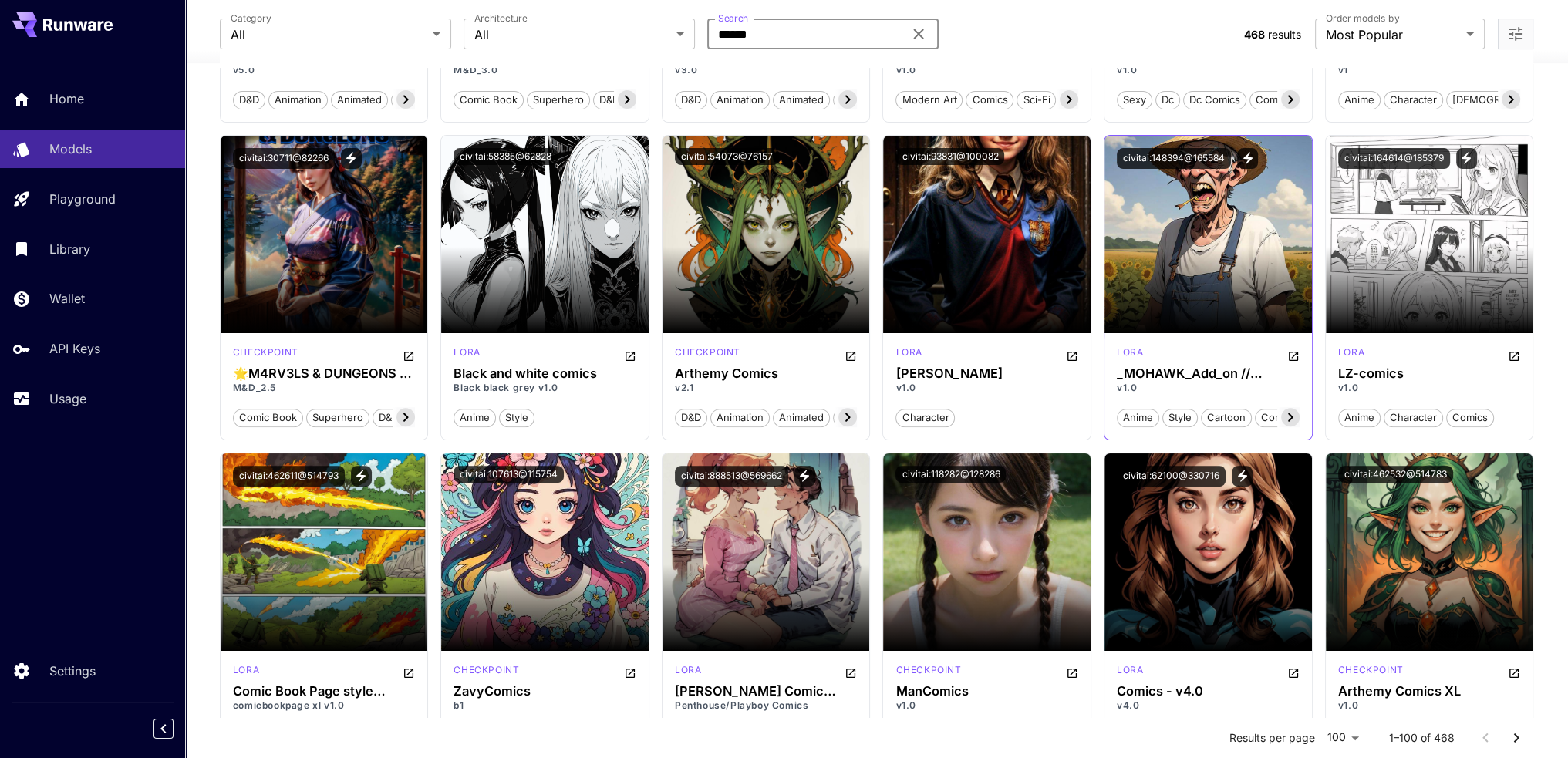
type input "******"
click at [1122, 389] on p "v1.0" at bounding box center [1207, 388] width 182 height 14
click at [1141, 370] on h3 "_MOHAWK_Add_on // COMICS" at bounding box center [1207, 374] width 182 height 15
click at [1295, 416] on icon at bounding box center [1290, 417] width 19 height 19
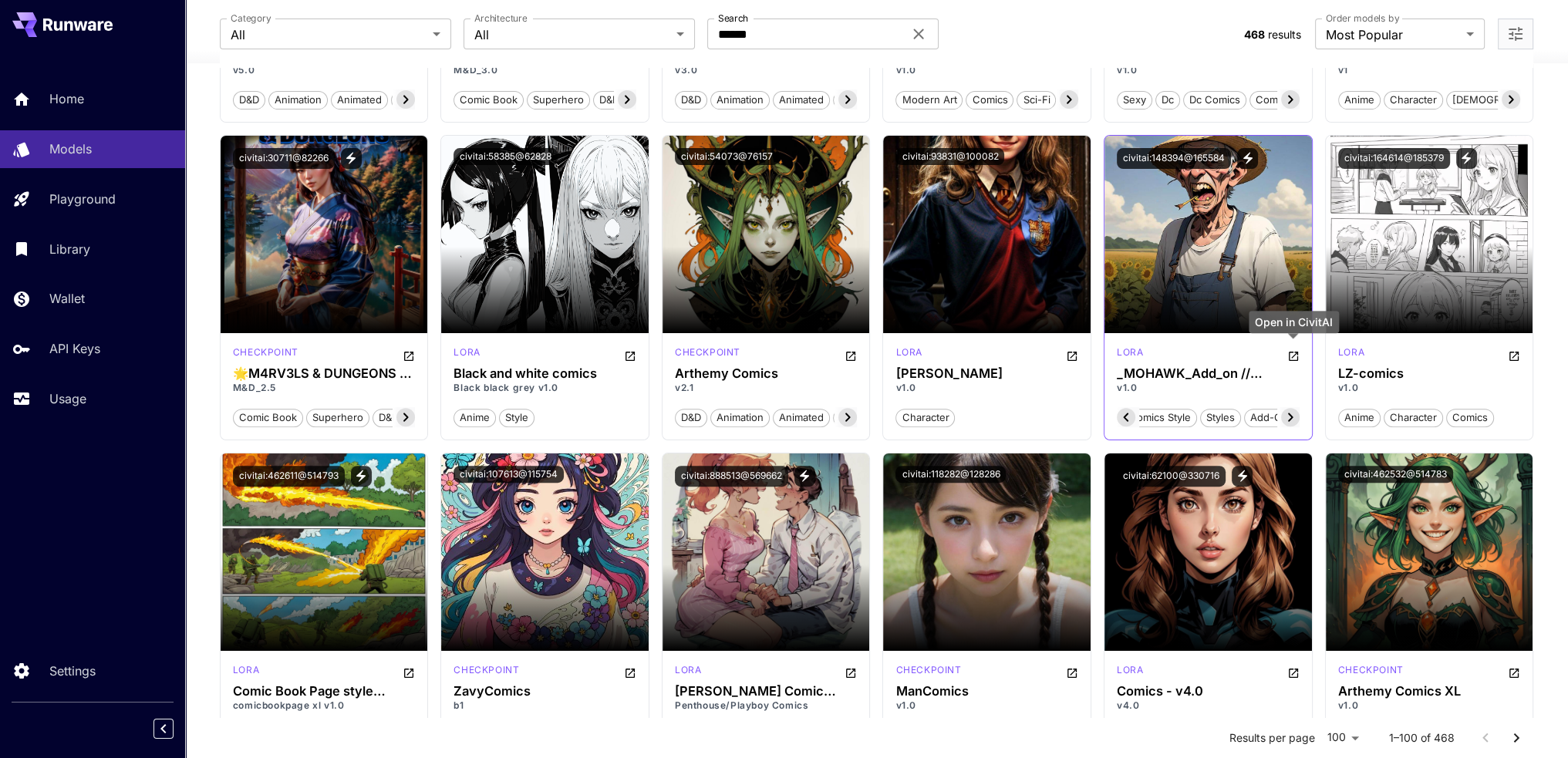
click at [1295, 355] on icon "Open in CivitAI" at bounding box center [1293, 356] width 12 height 12
click at [1477, 416] on span "comics" at bounding box center [1469, 418] width 47 height 16
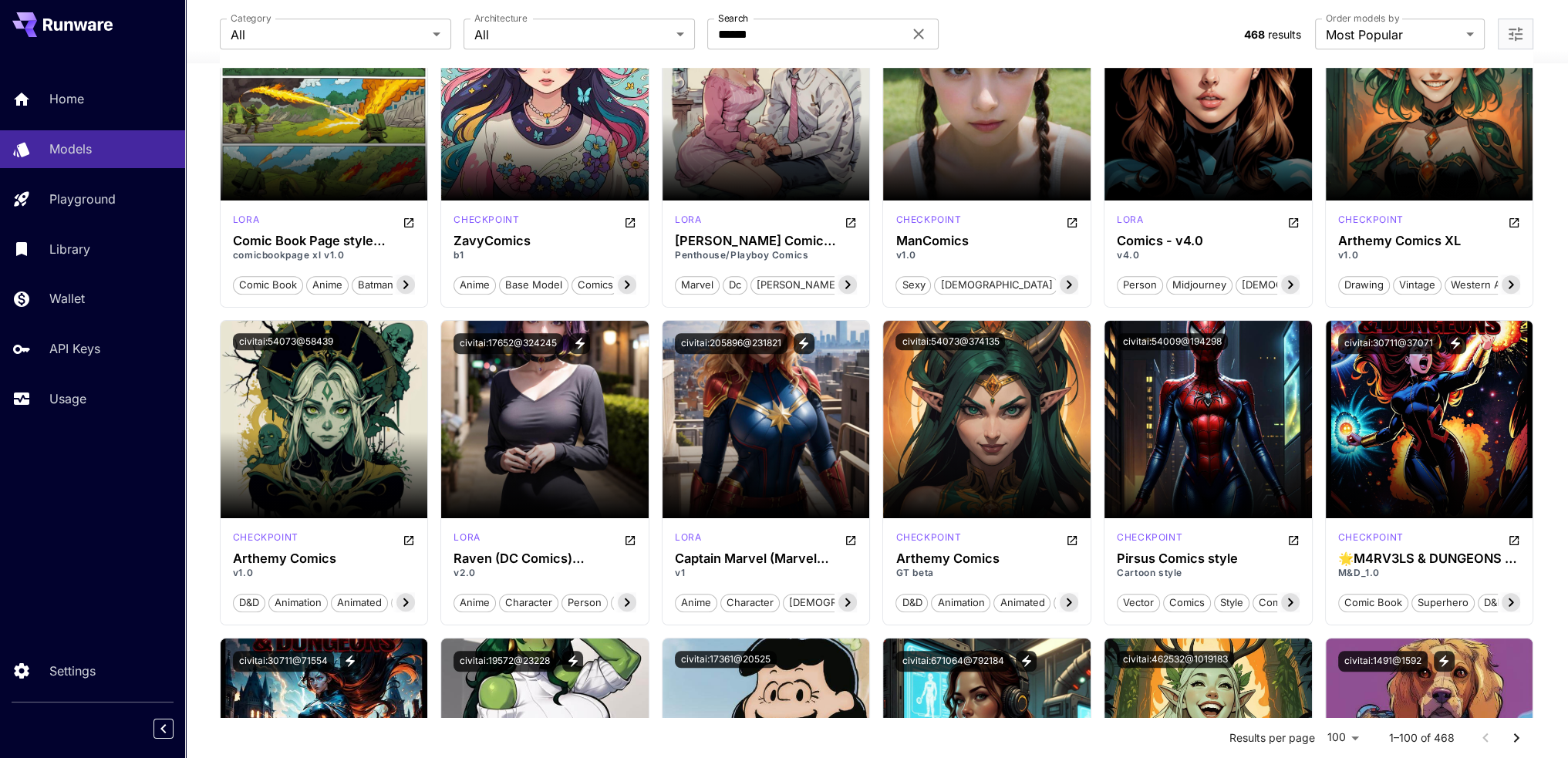
scroll to position [1157, 0]
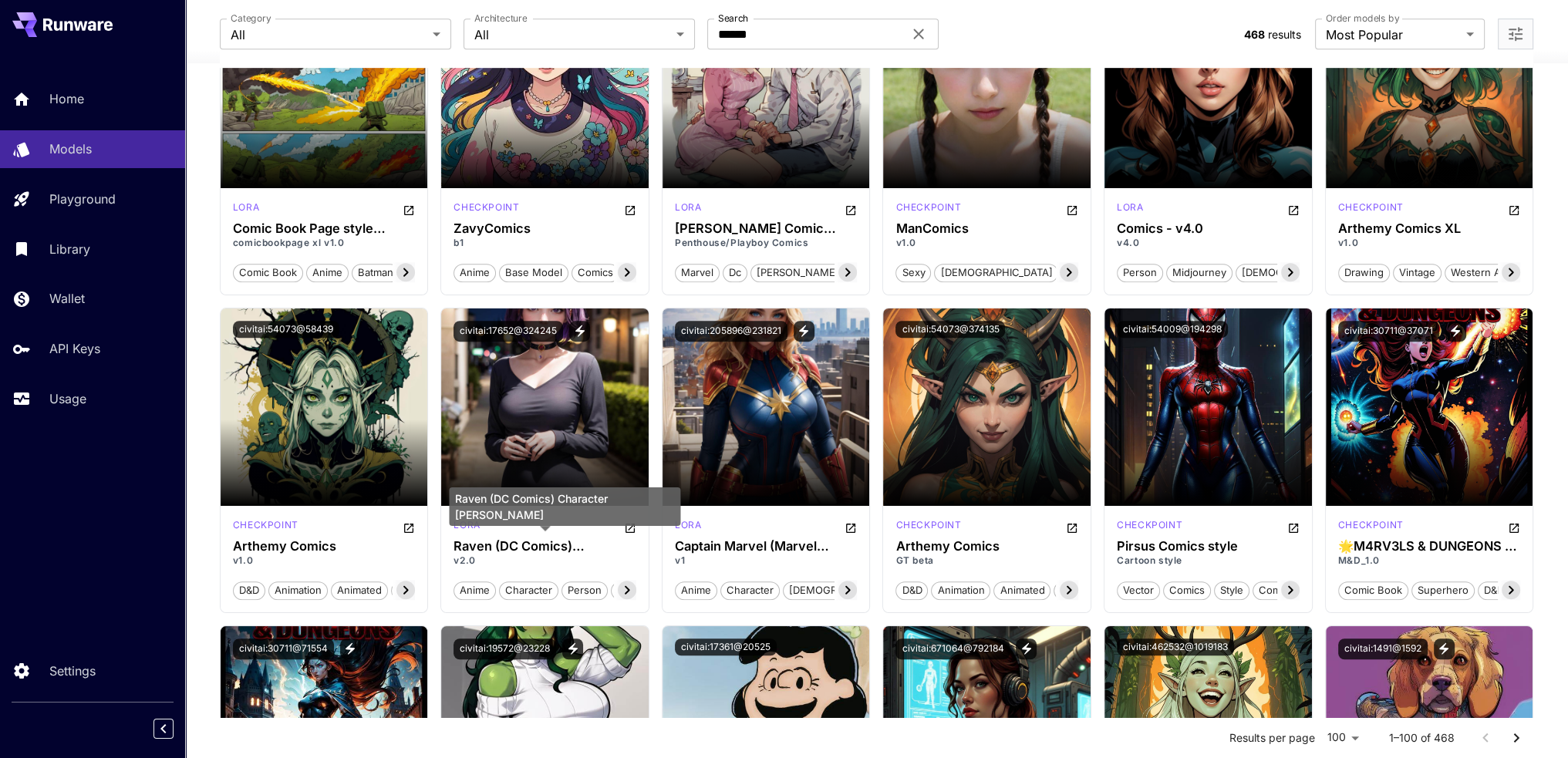
click at [471, 517] on div "Raven (DC Comics) Character Lora" at bounding box center [565, 506] width 232 height 39
copy div "Raven (DC Comics) Character Lora"
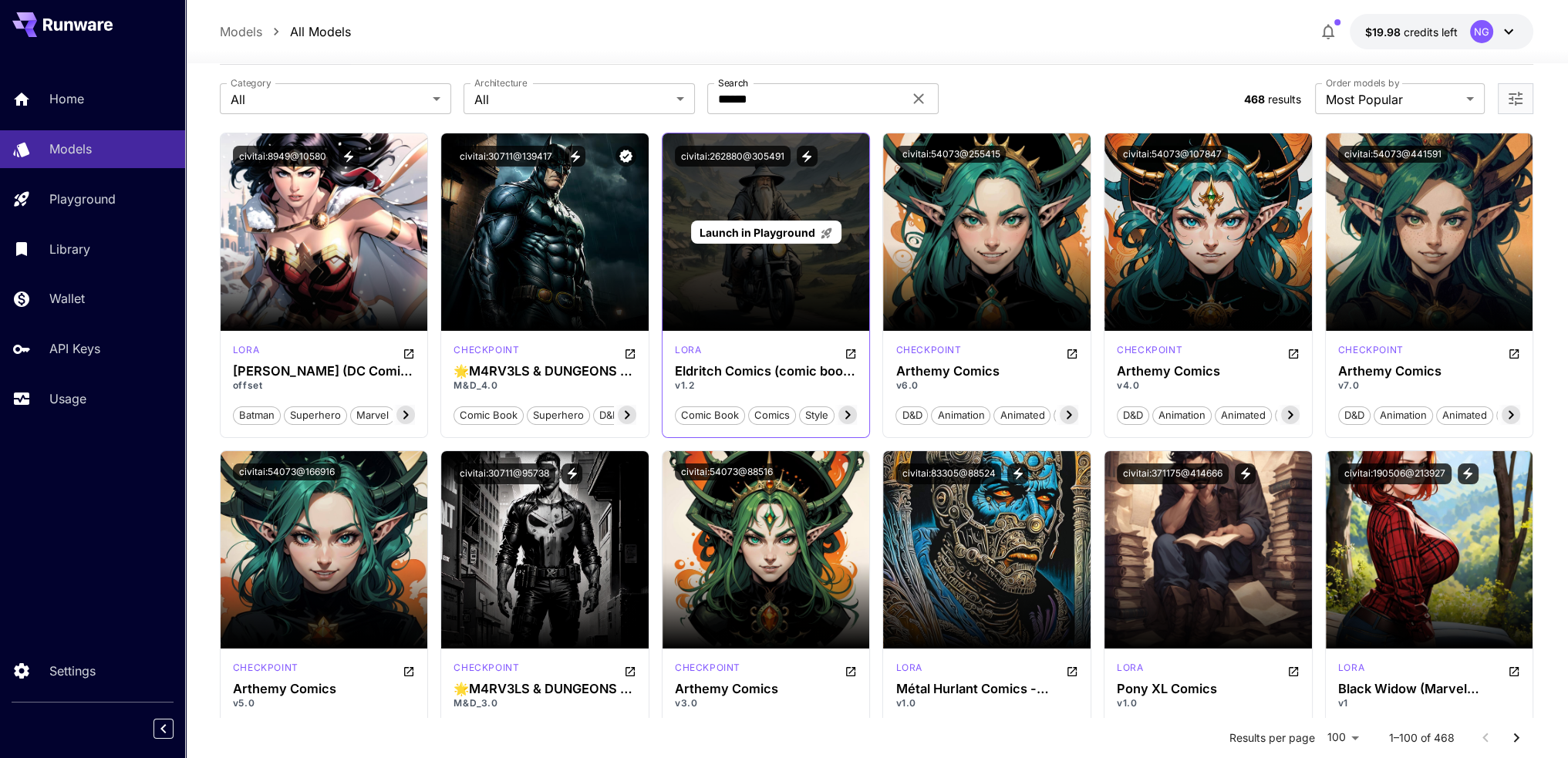
scroll to position [0, 0]
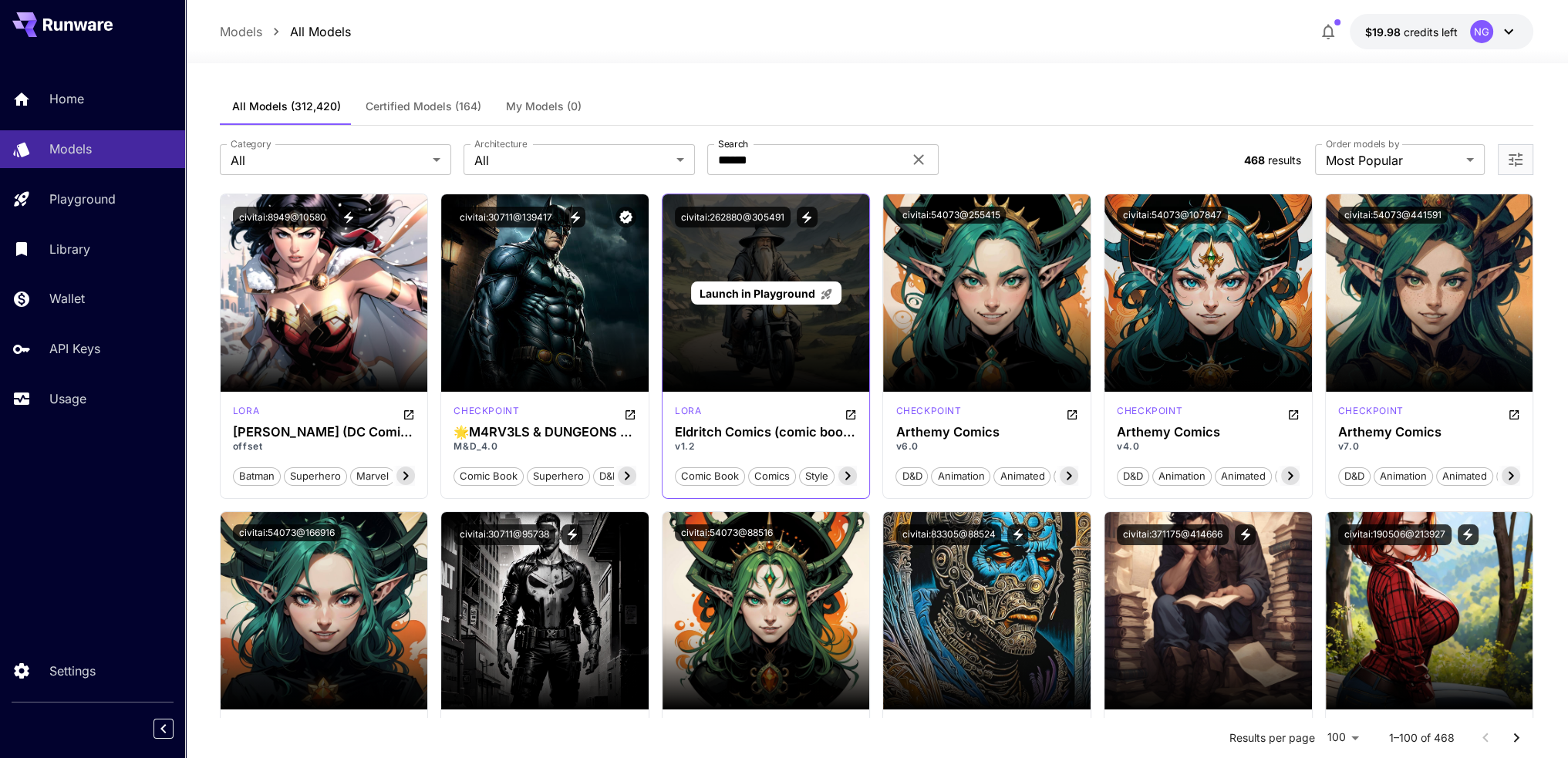
click at [753, 388] on div "Launch in Playground" at bounding box center [766, 292] width 207 height 197
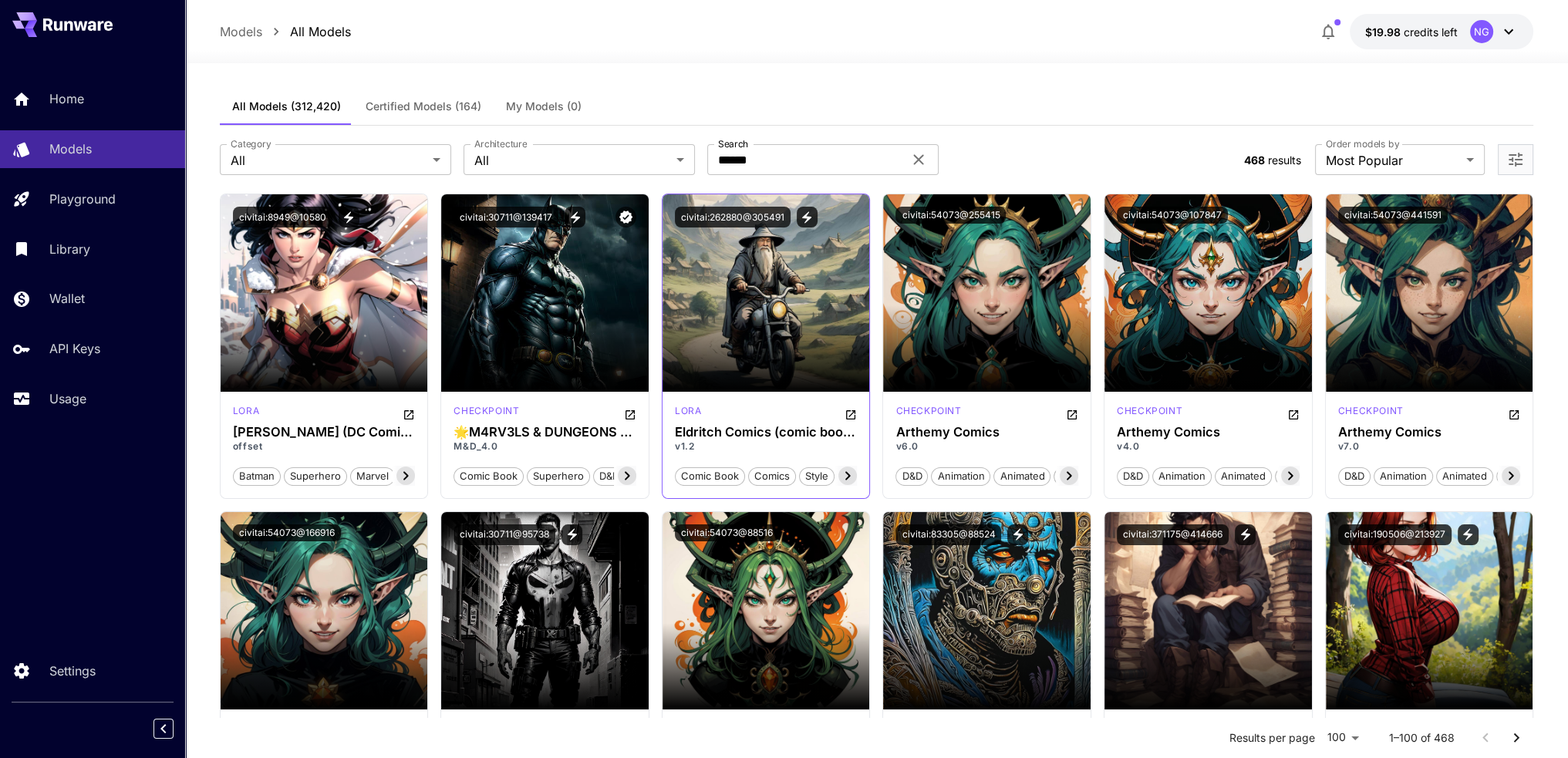
click at [750, 433] on h3 "Eldritch Comics (comic book style illustration)" at bounding box center [766, 432] width 182 height 15
click at [667, 440] on div "lora Eldritch Comics (comic book style illustration) v1.2 comic book comics sty…" at bounding box center [766, 444] width 207 height 106
click at [684, 412] on div "Eldritch Comics (comic book style illustration)" at bounding box center [766, 394] width 232 height 39
click at [771, 431] on h3 "Eldritch Comics (comic book style illustration)" at bounding box center [766, 432] width 182 height 15
click at [855, 409] on div "Eldritch Comics (comic book style illustration)" at bounding box center [766, 394] width 232 height 39
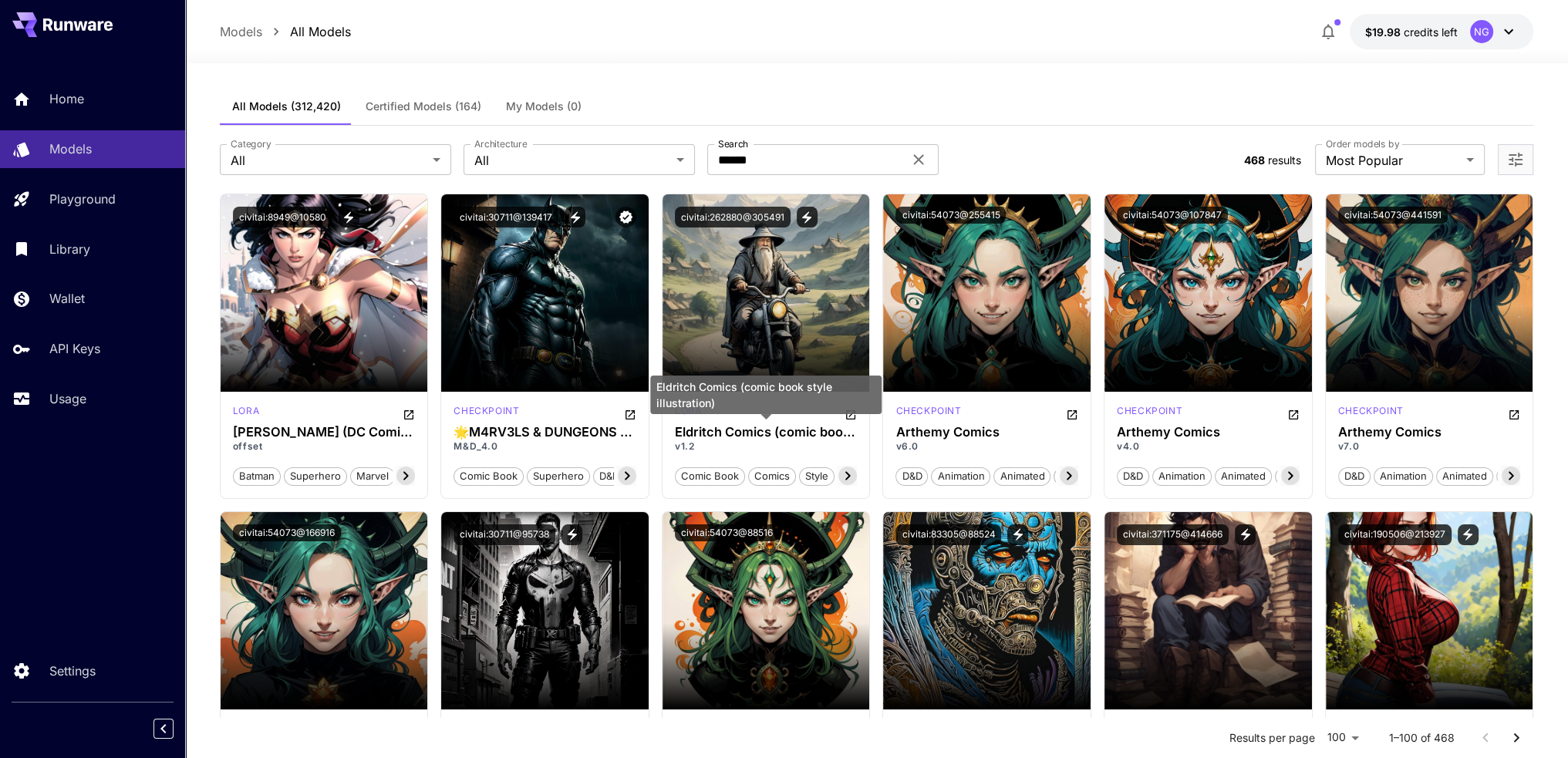
click at [849, 418] on div "Eldritch Comics (comic book style illustration)" at bounding box center [766, 400] width 232 height 50
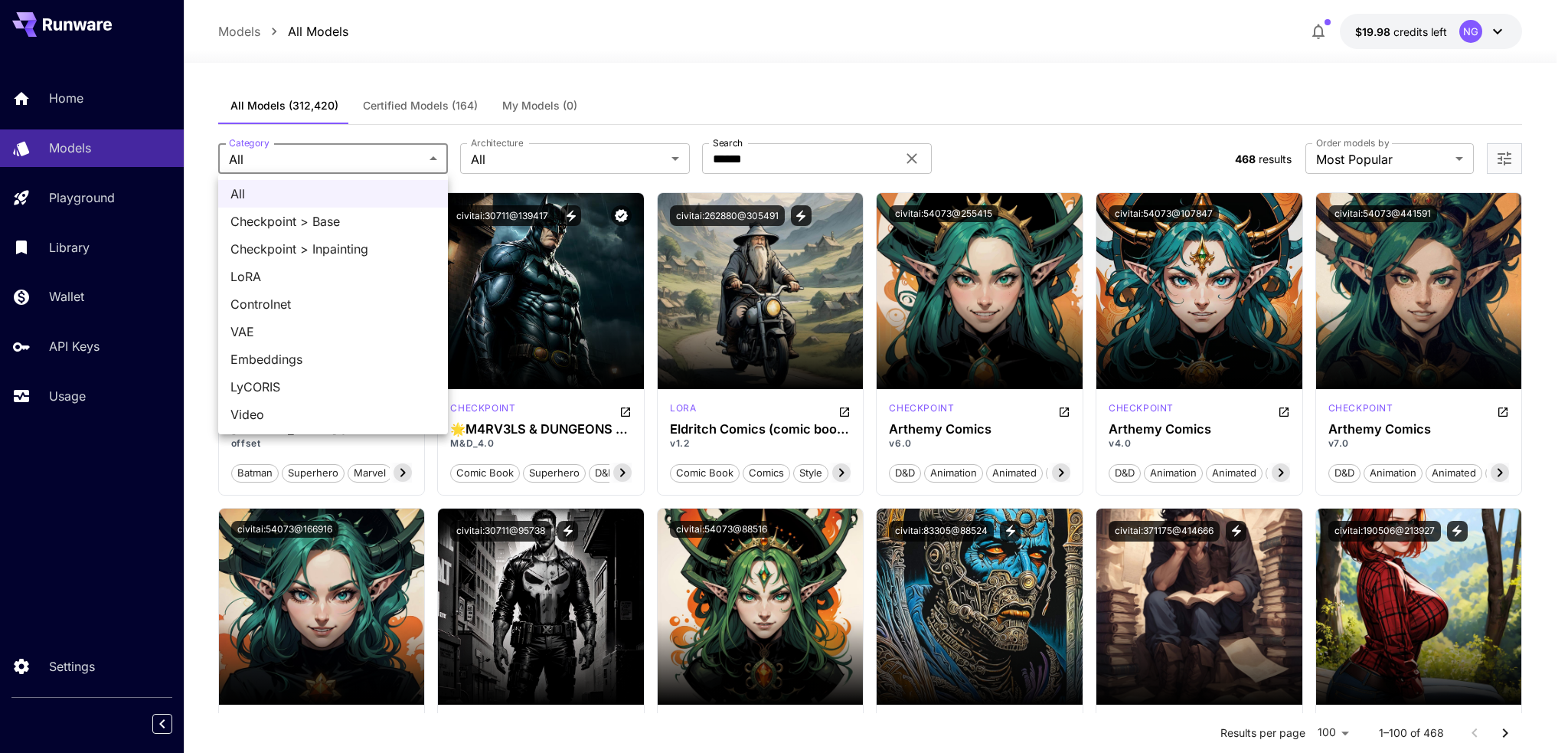
click at [292, 282] on span "LoRA" at bounding box center [332, 277] width 206 height 19
type input "****"
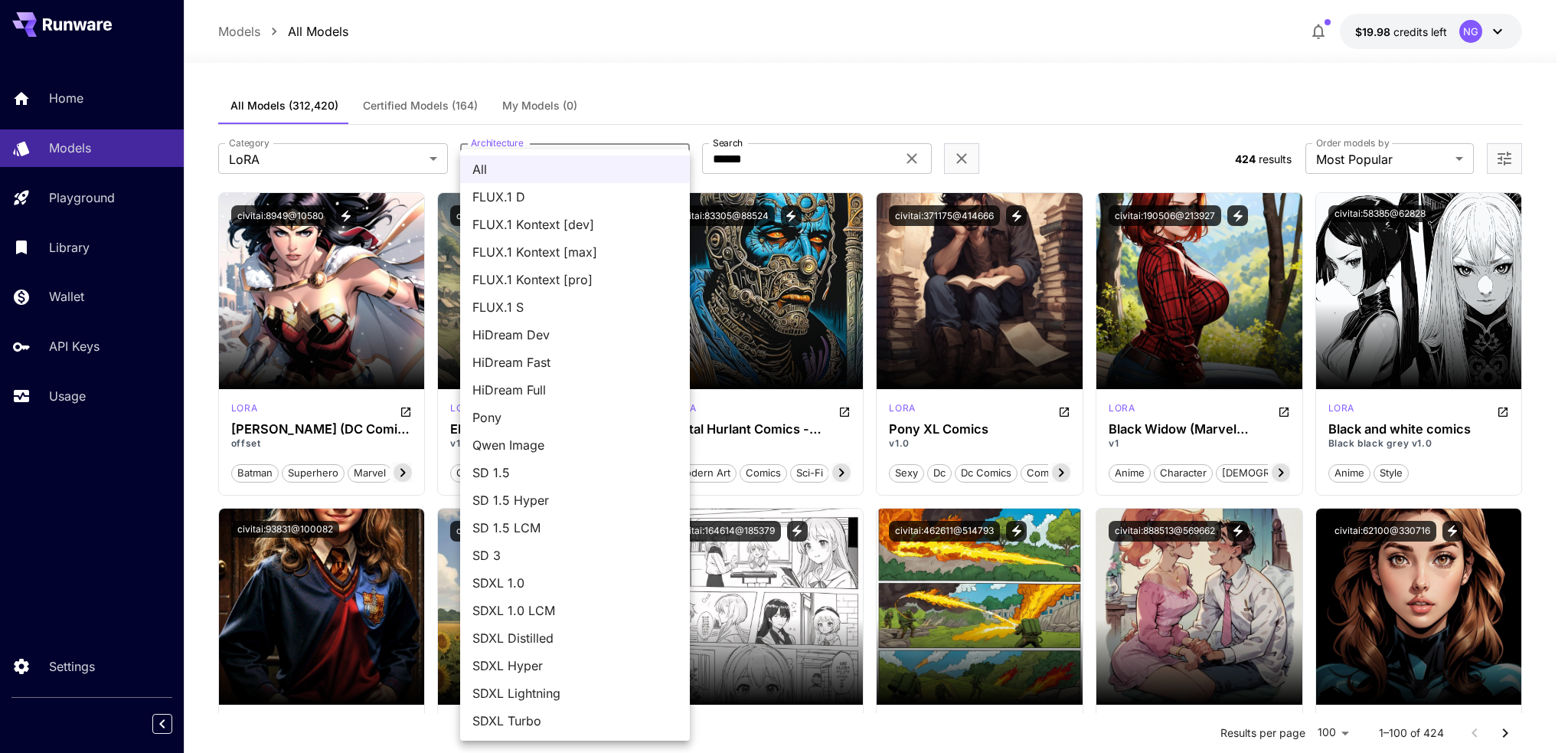
click at [510, 196] on span "FLUX.1 D" at bounding box center [574, 197] width 206 height 19
type input "******"
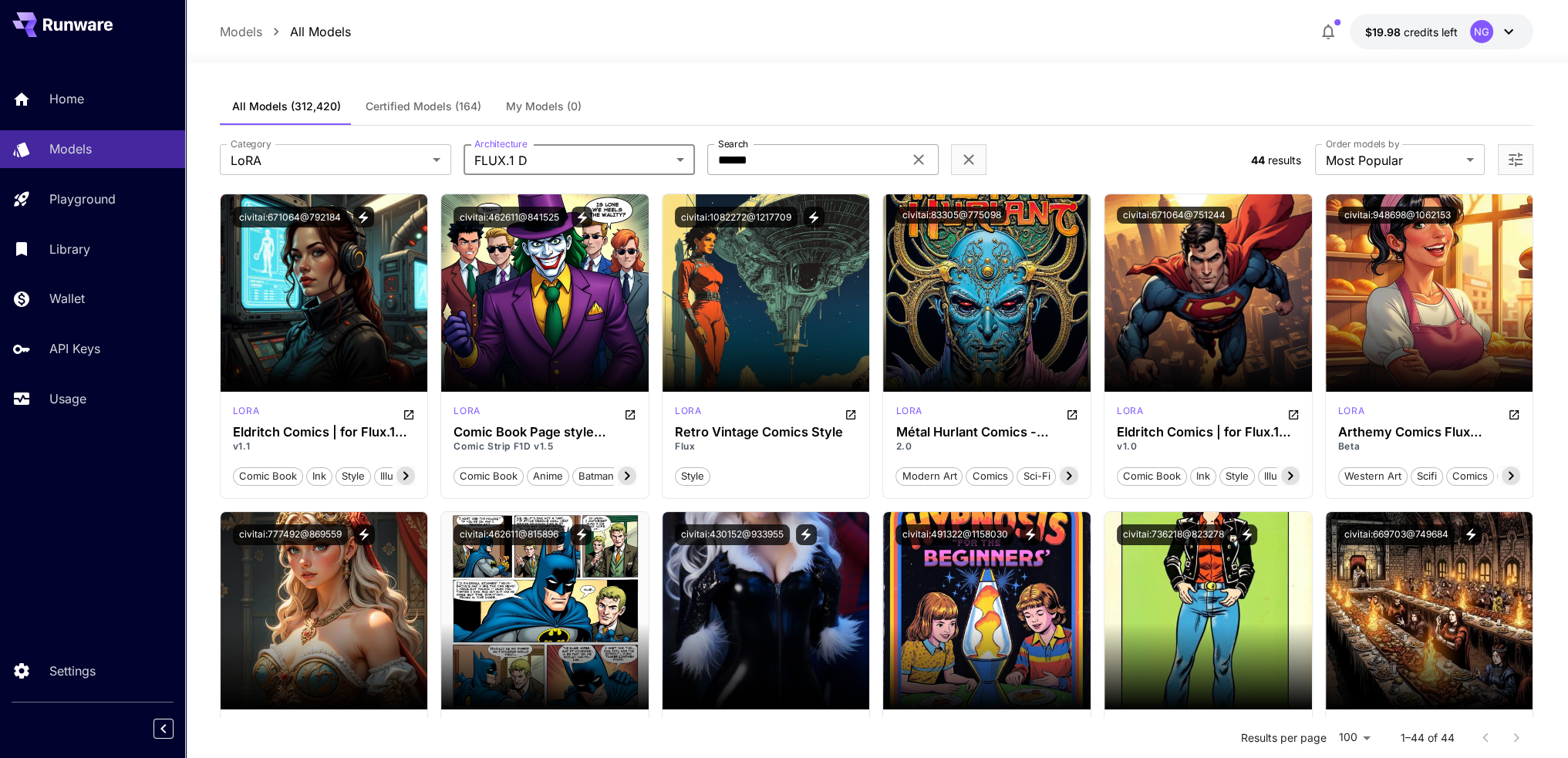
click at [777, 148] on input "******" at bounding box center [805, 160] width 196 height 31
click at [405, 468] on icon at bounding box center [405, 476] width 19 height 19
click at [405, 469] on icon at bounding box center [405, 476] width 19 height 19
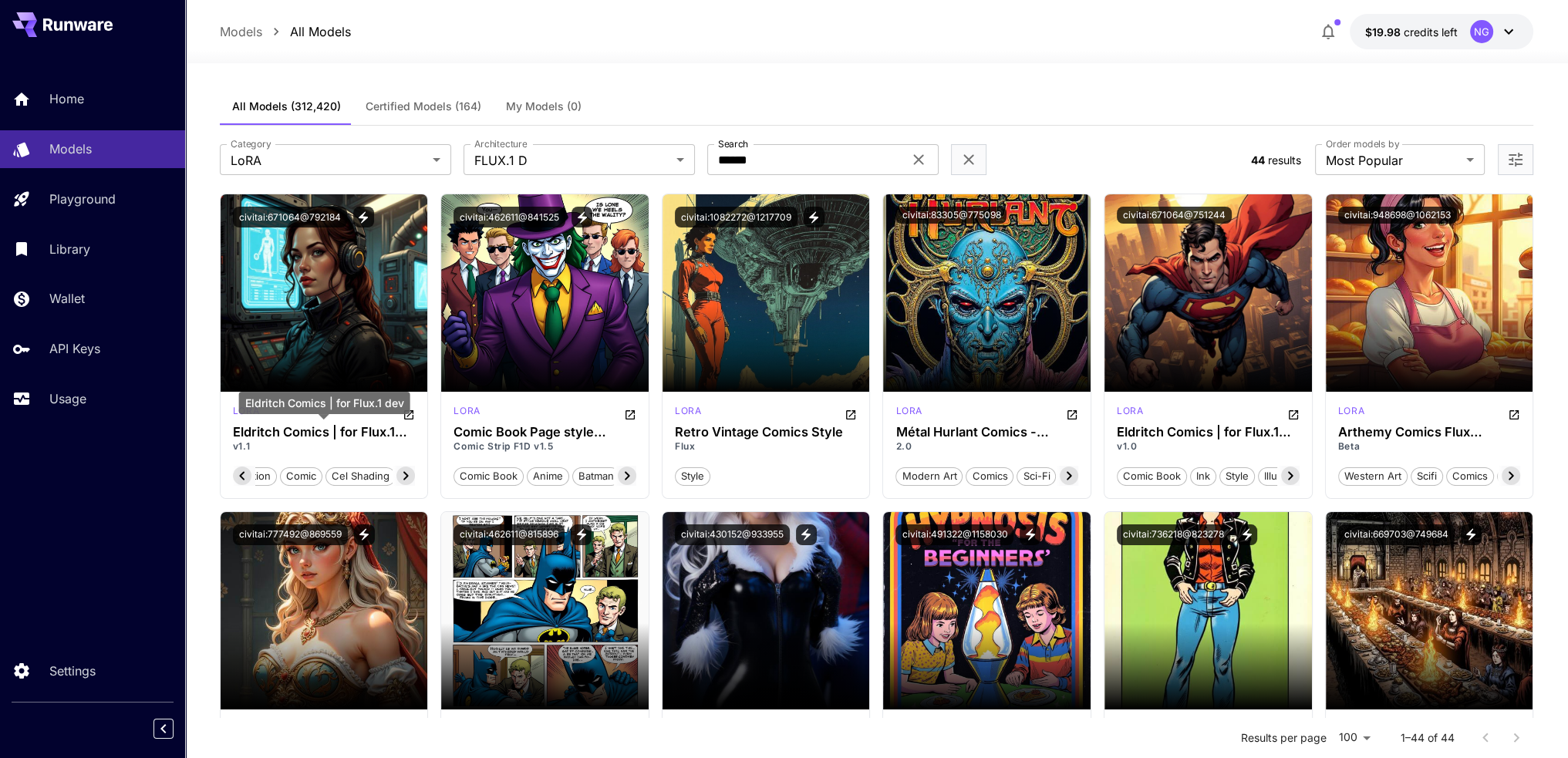
click at [409, 416] on div "Eldritch Comics | for Flux.1 dev" at bounding box center [324, 407] width 171 height 33
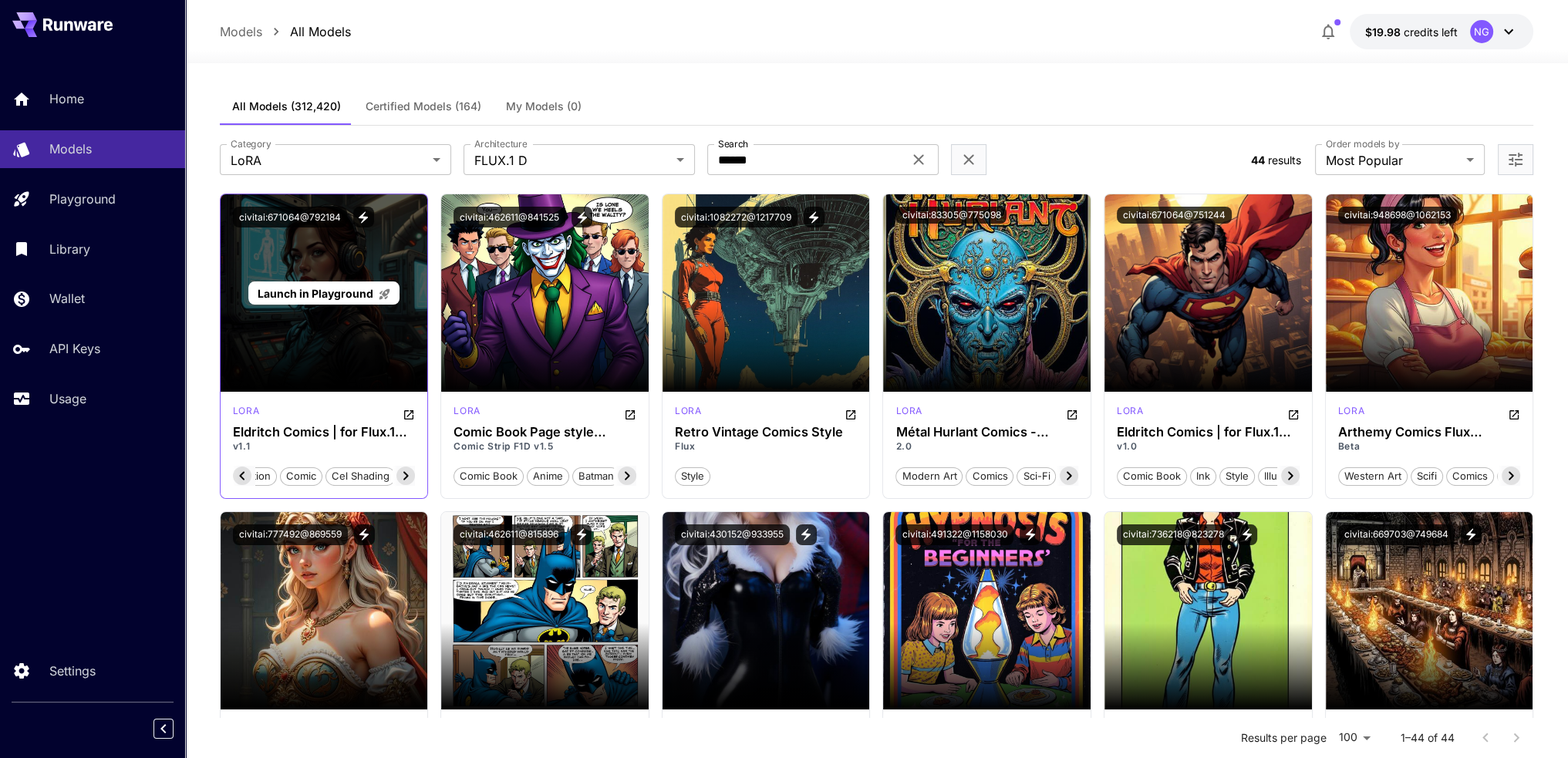
click at [337, 298] on span "Launch in Playground" at bounding box center [315, 293] width 116 height 13
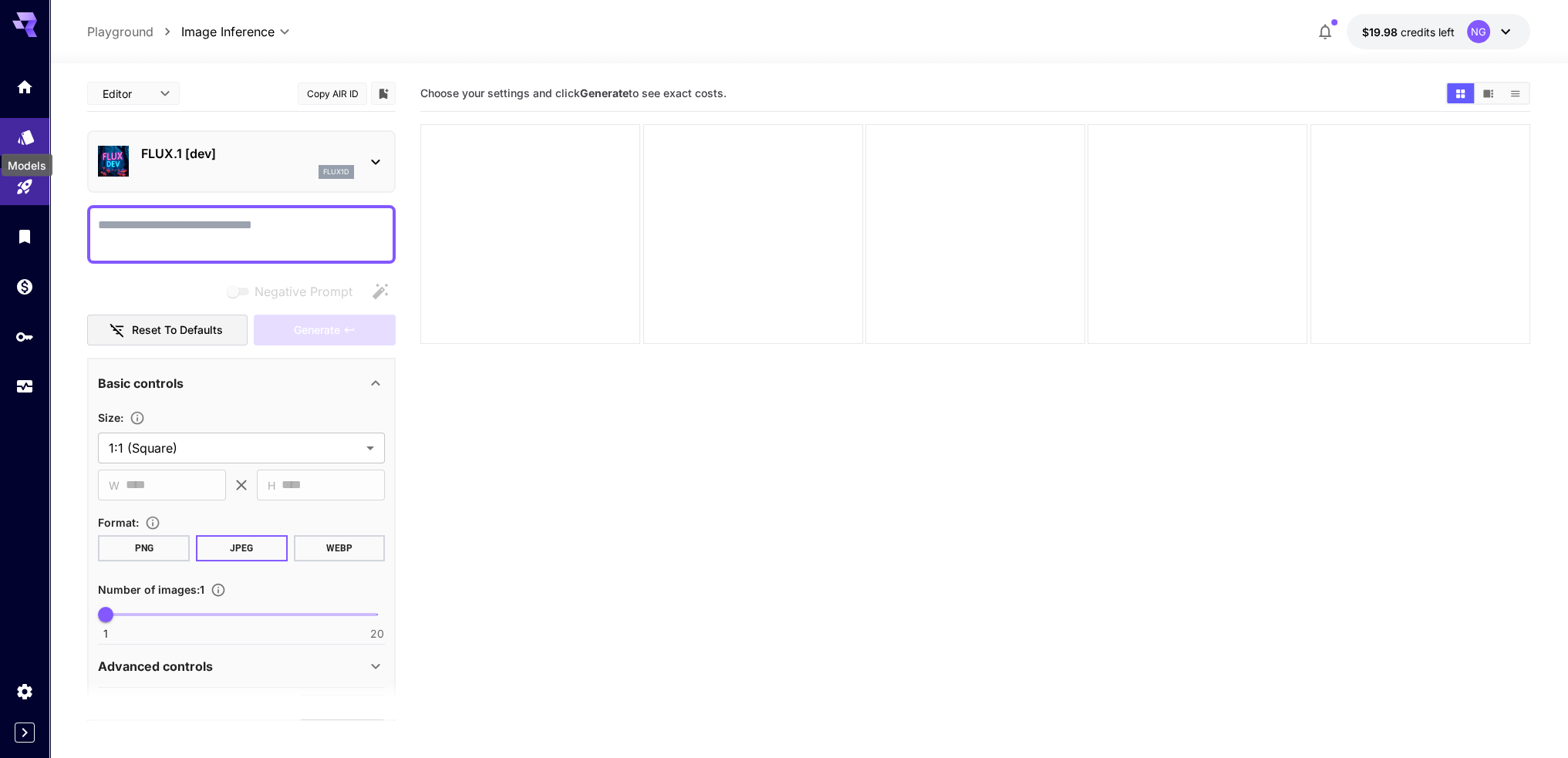
click at [31, 134] on icon "Models" at bounding box center [26, 132] width 16 height 15
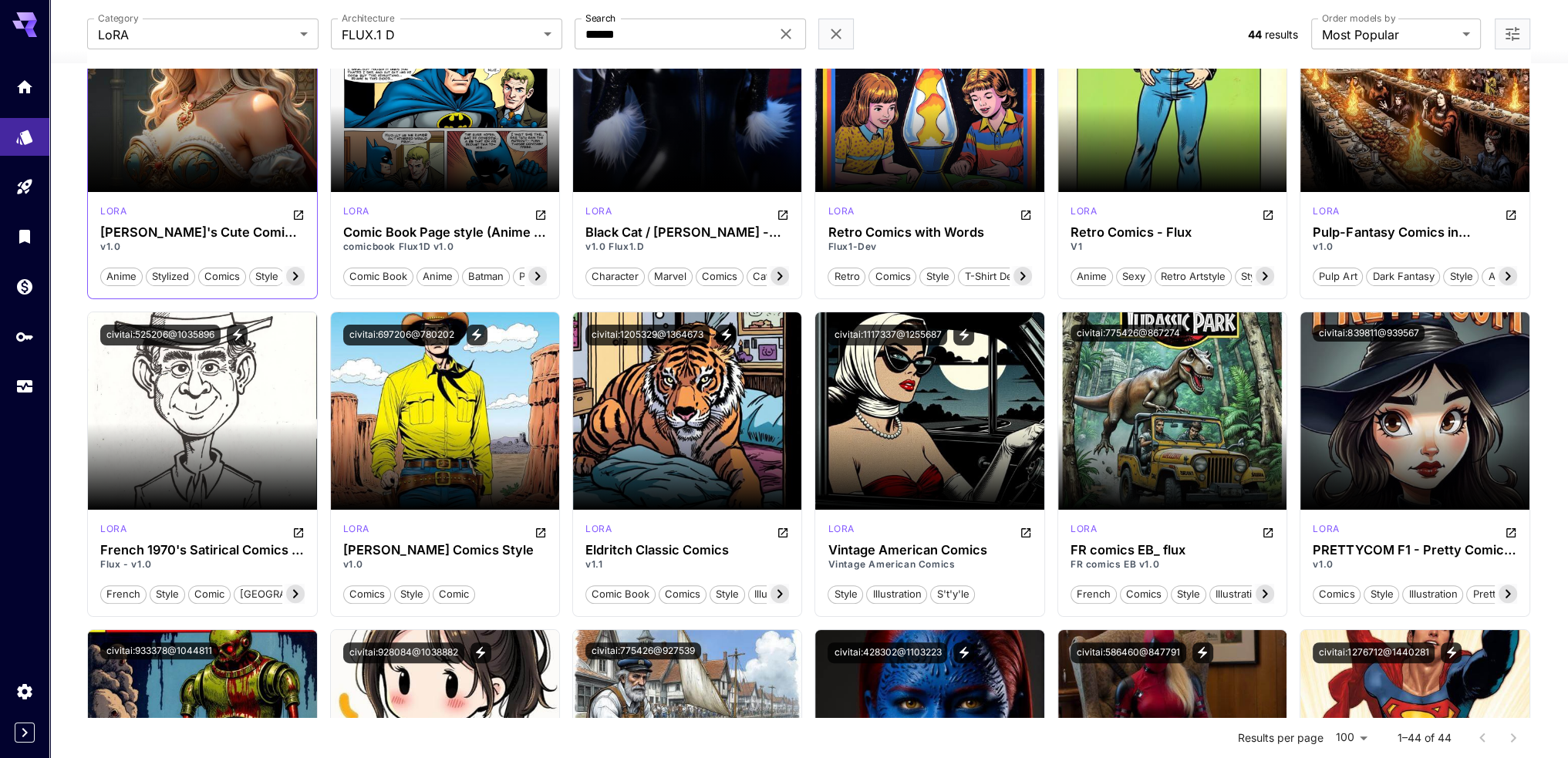
scroll to position [463, 0]
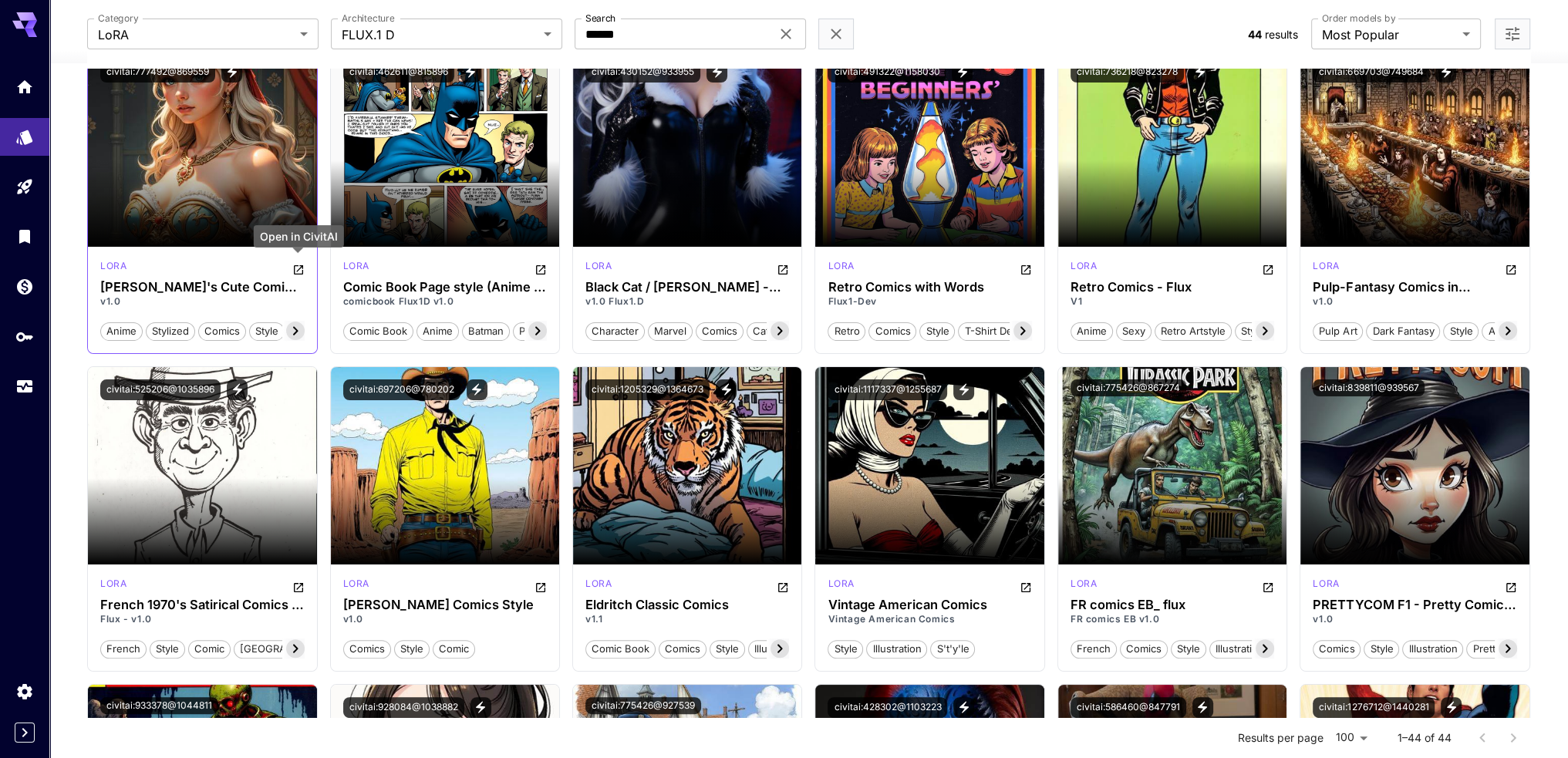
click at [295, 266] on icon "Open in CivitAI" at bounding box center [298, 270] width 9 height 9
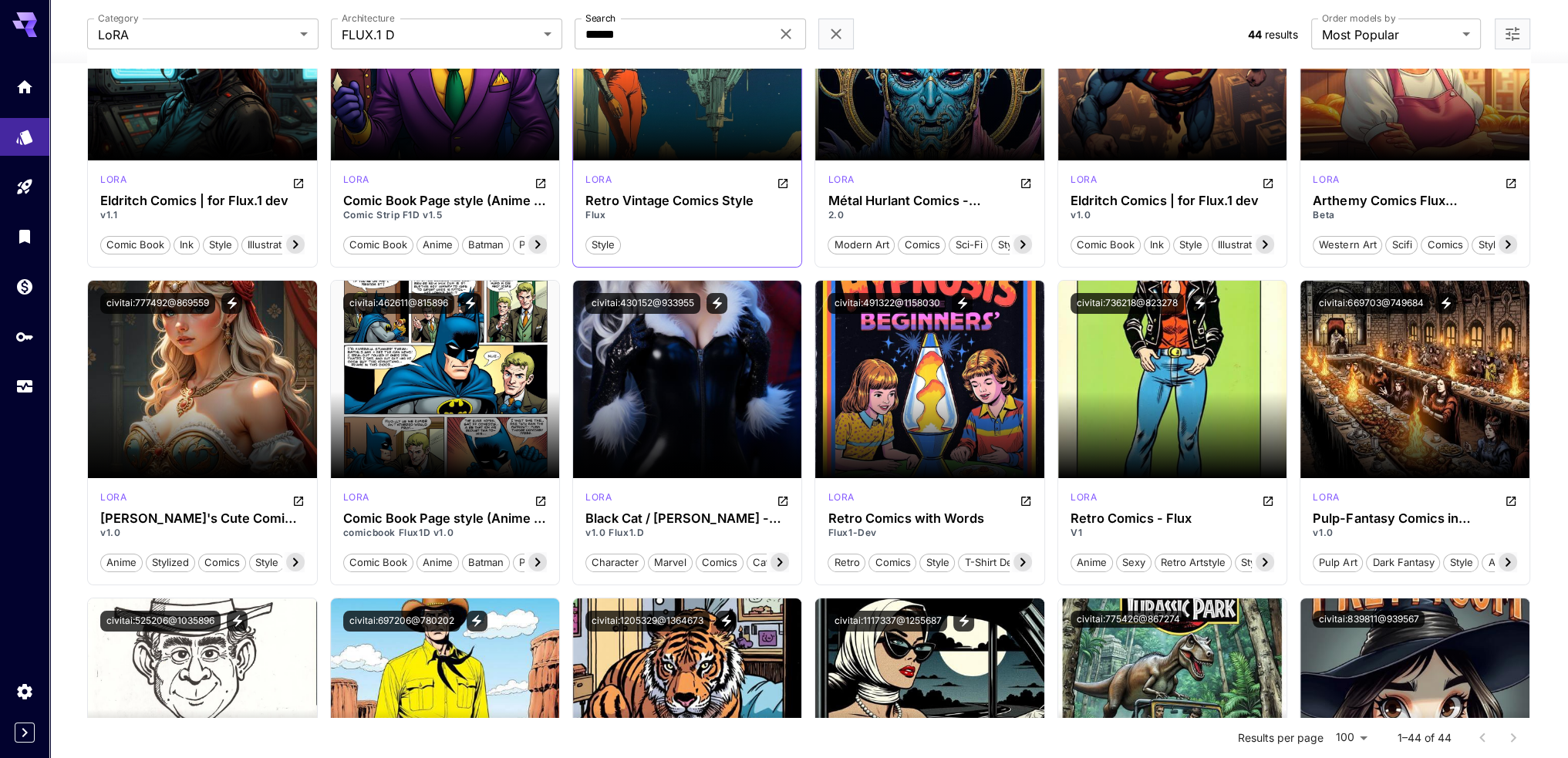
scroll to position [232, 0]
click at [541, 495] on icon "Open in CivitAI" at bounding box center [540, 501] width 12 height 12
click at [302, 496] on icon "Open in CivitAI" at bounding box center [298, 500] width 9 height 9
click at [37, 378] on link at bounding box center [25, 386] width 50 height 38
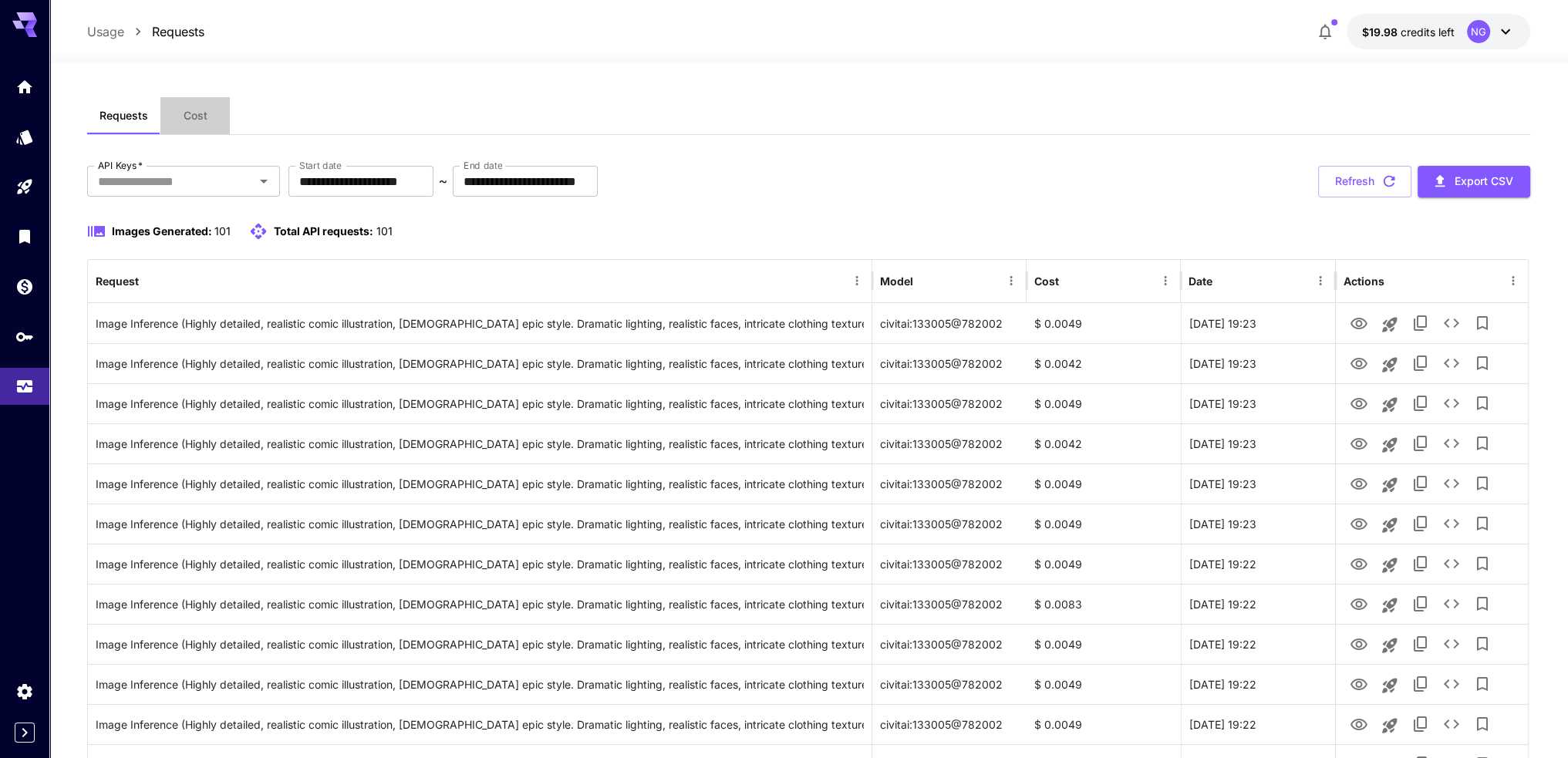
click at [198, 117] on span "Cost" at bounding box center [195, 116] width 24 height 14
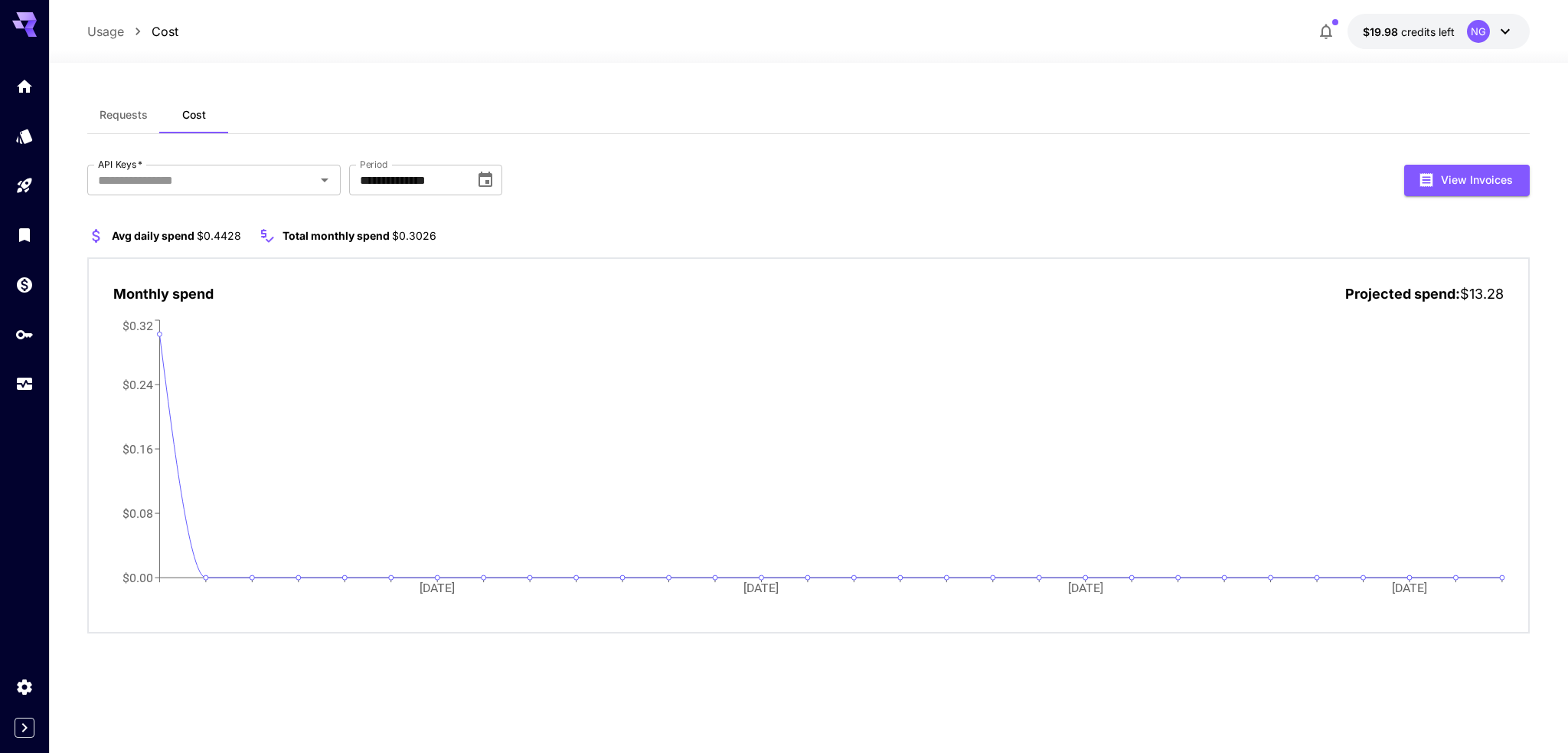
click at [1422, 292] on span "Projected spend:" at bounding box center [1403, 293] width 115 height 16
click at [1478, 298] on span "$13.28" at bounding box center [1481, 293] width 43 height 16
click at [1470, 177] on button "View Invoices" at bounding box center [1468, 180] width 126 height 31
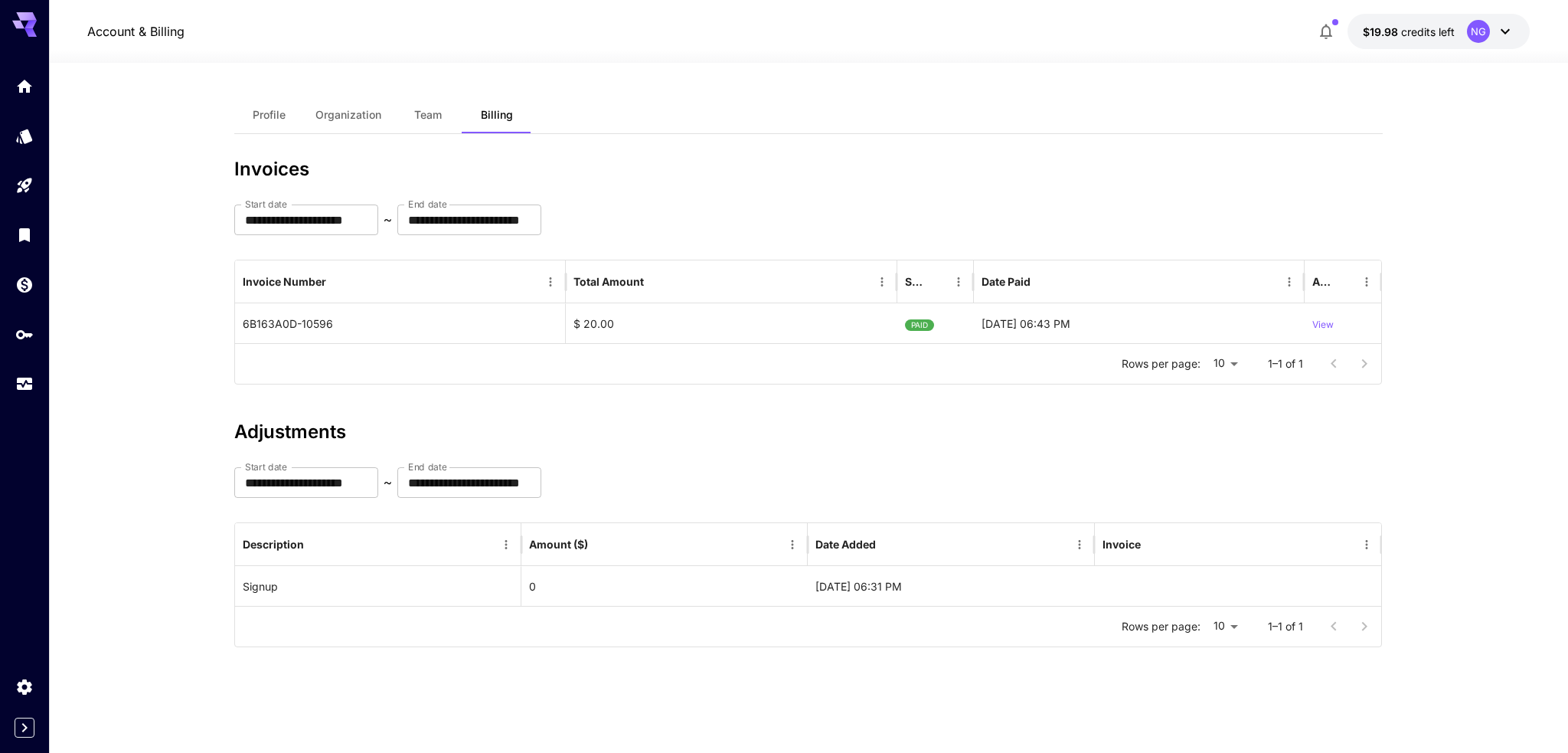
click at [416, 106] on button "Team" at bounding box center [428, 114] width 69 height 36
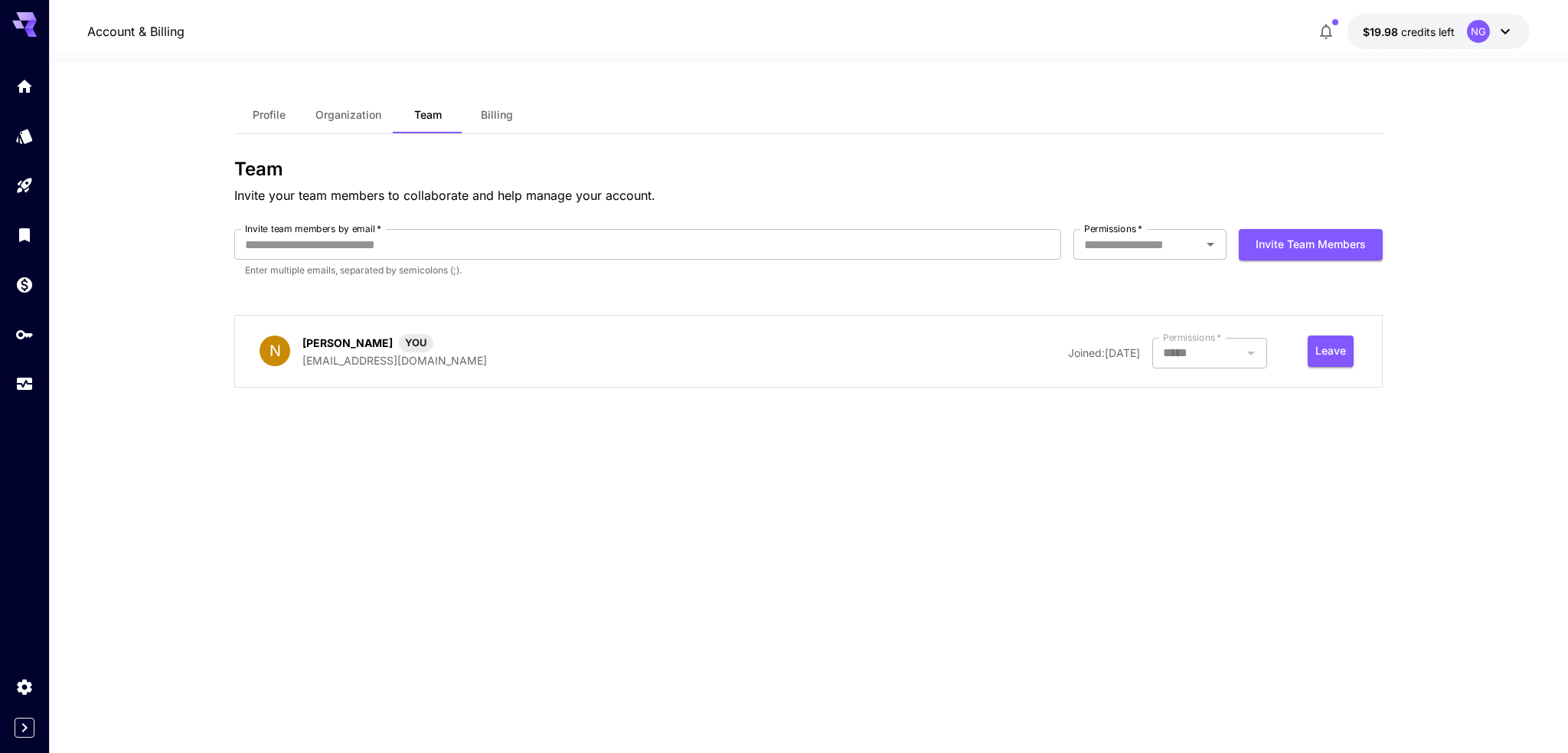
click at [361, 117] on span "Organization" at bounding box center [348, 115] width 66 height 14
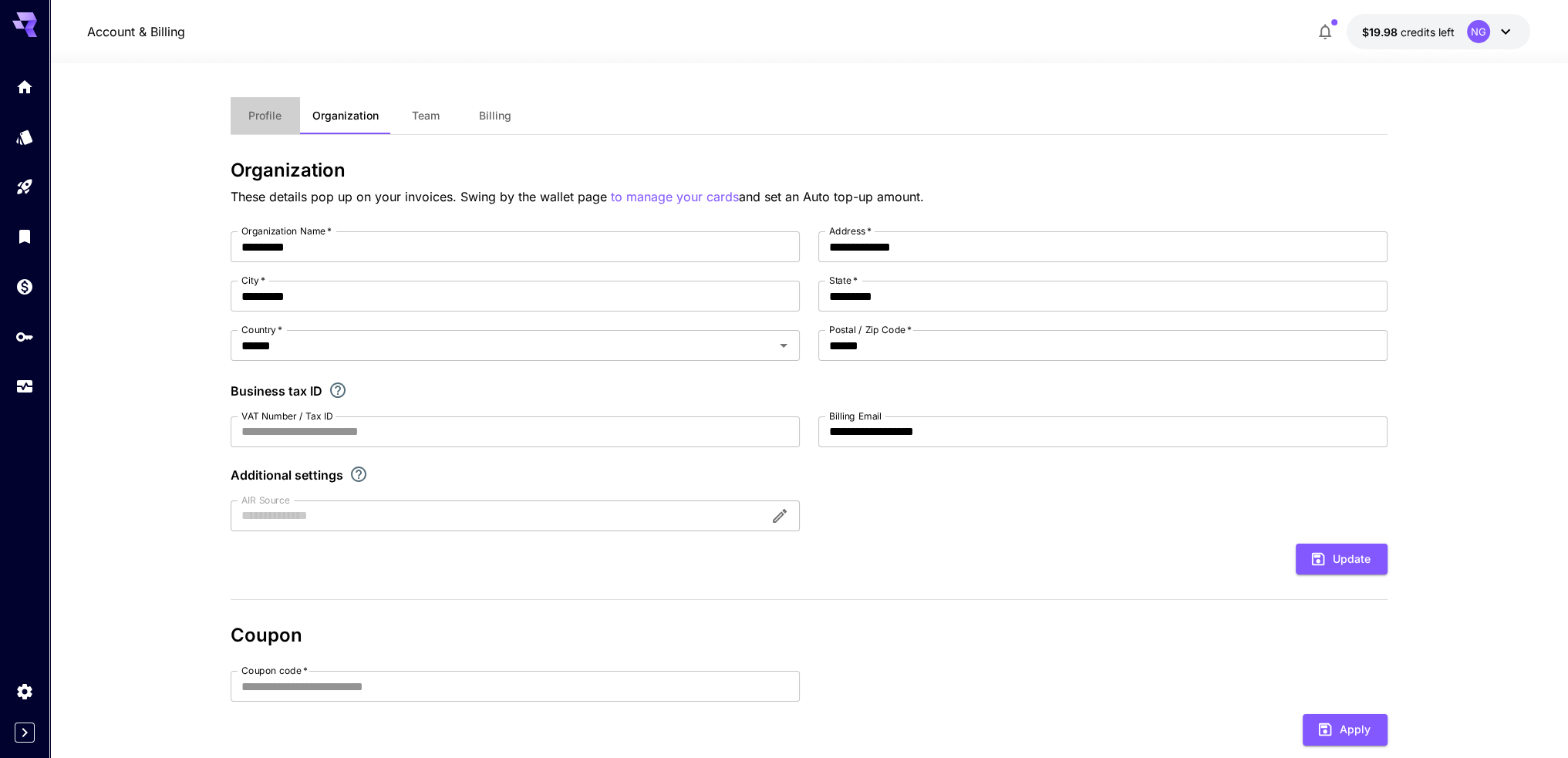
click at [278, 117] on span "Profile" at bounding box center [264, 116] width 33 height 14
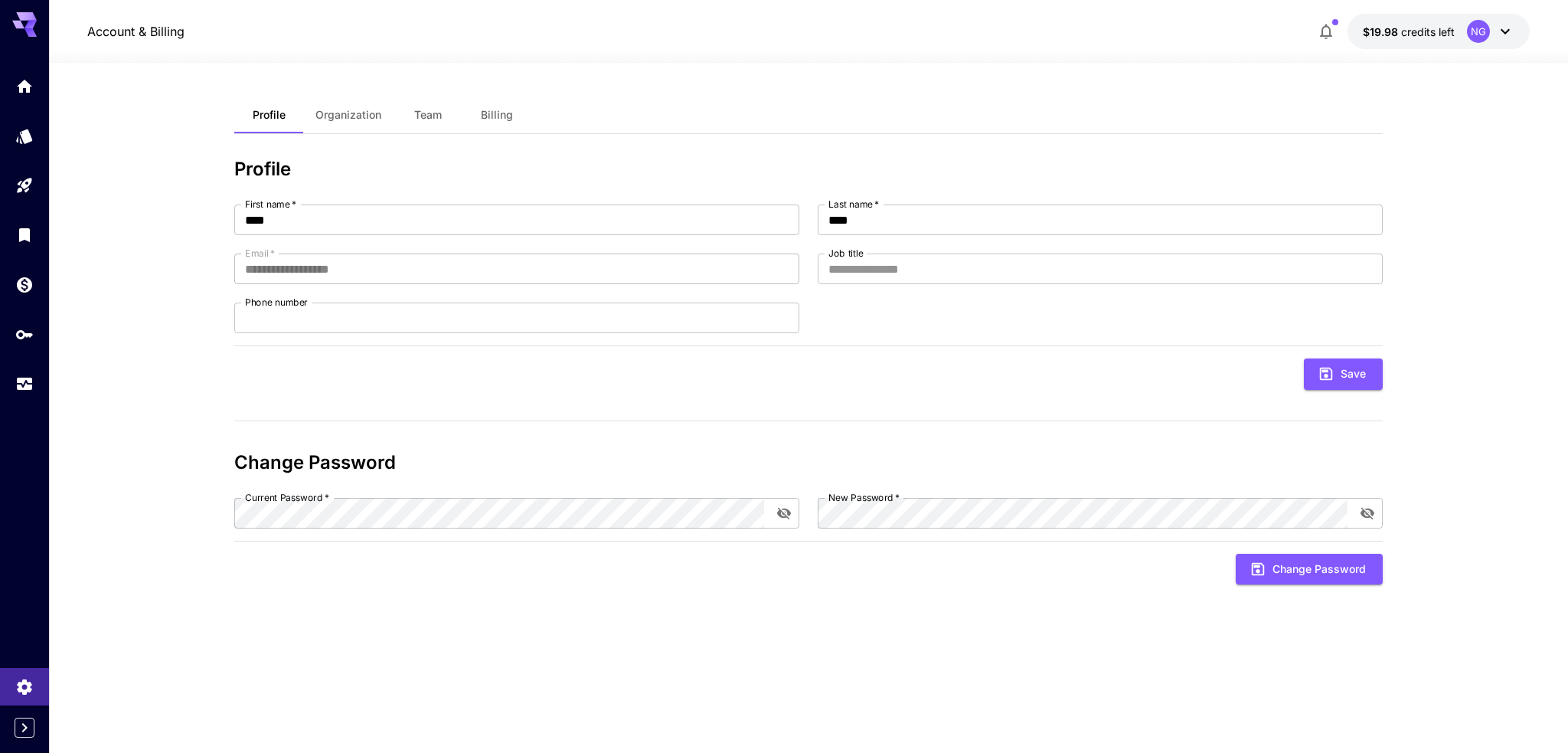
click at [332, 116] on span "Organization" at bounding box center [348, 115] width 66 height 14
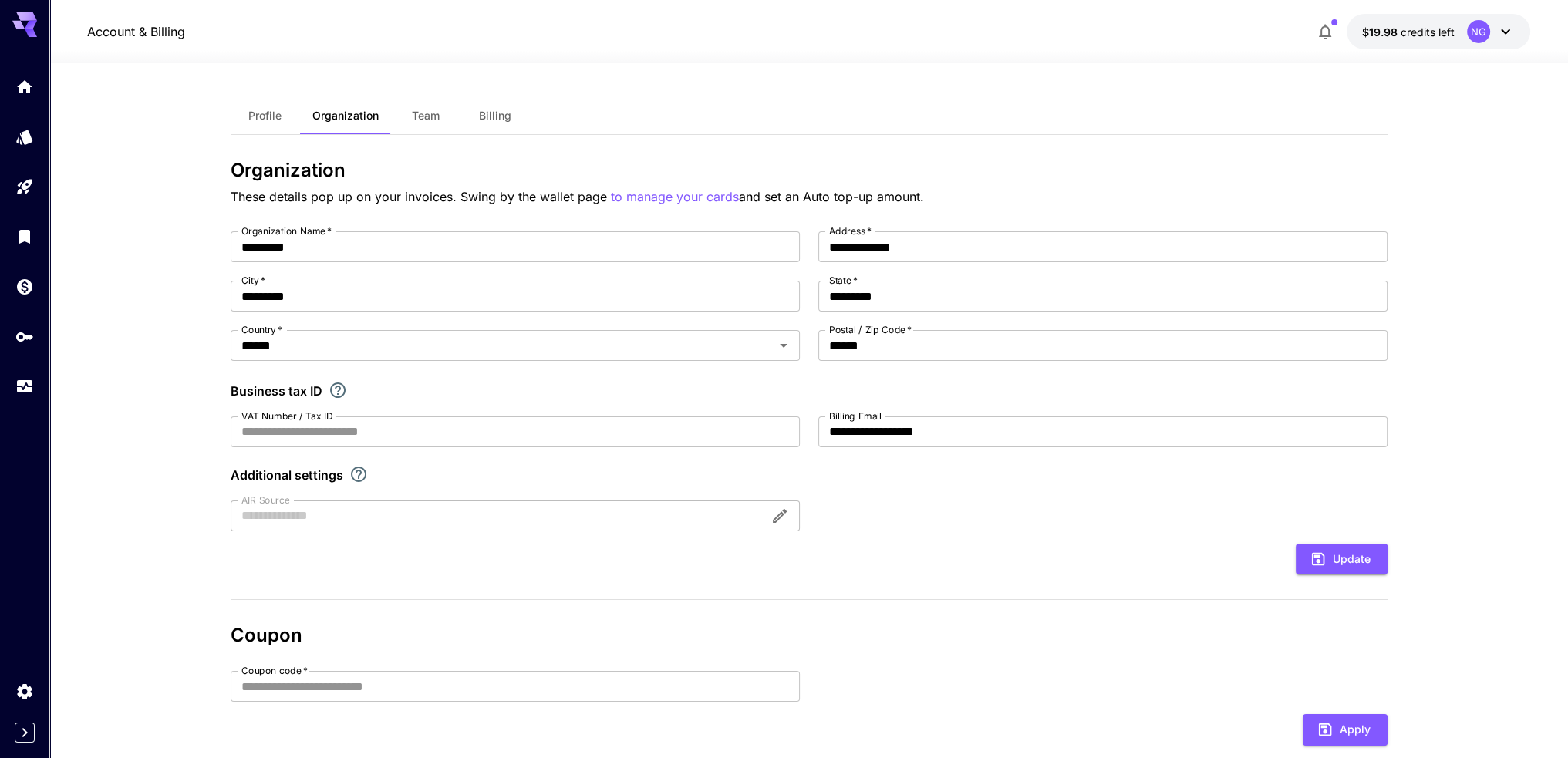
click at [447, 108] on button "Team" at bounding box center [426, 115] width 69 height 37
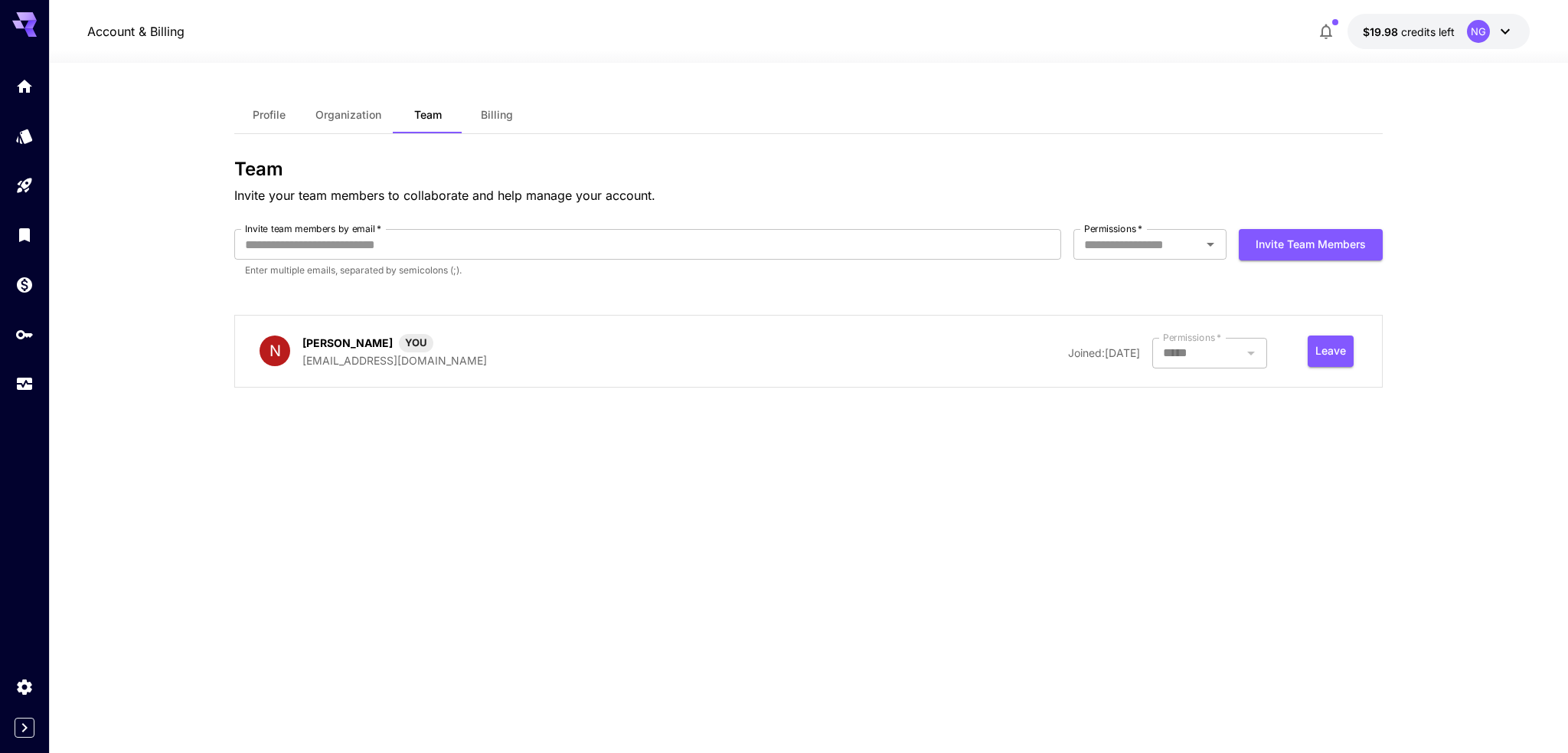
click at [490, 112] on span "Billing" at bounding box center [497, 115] width 32 height 14
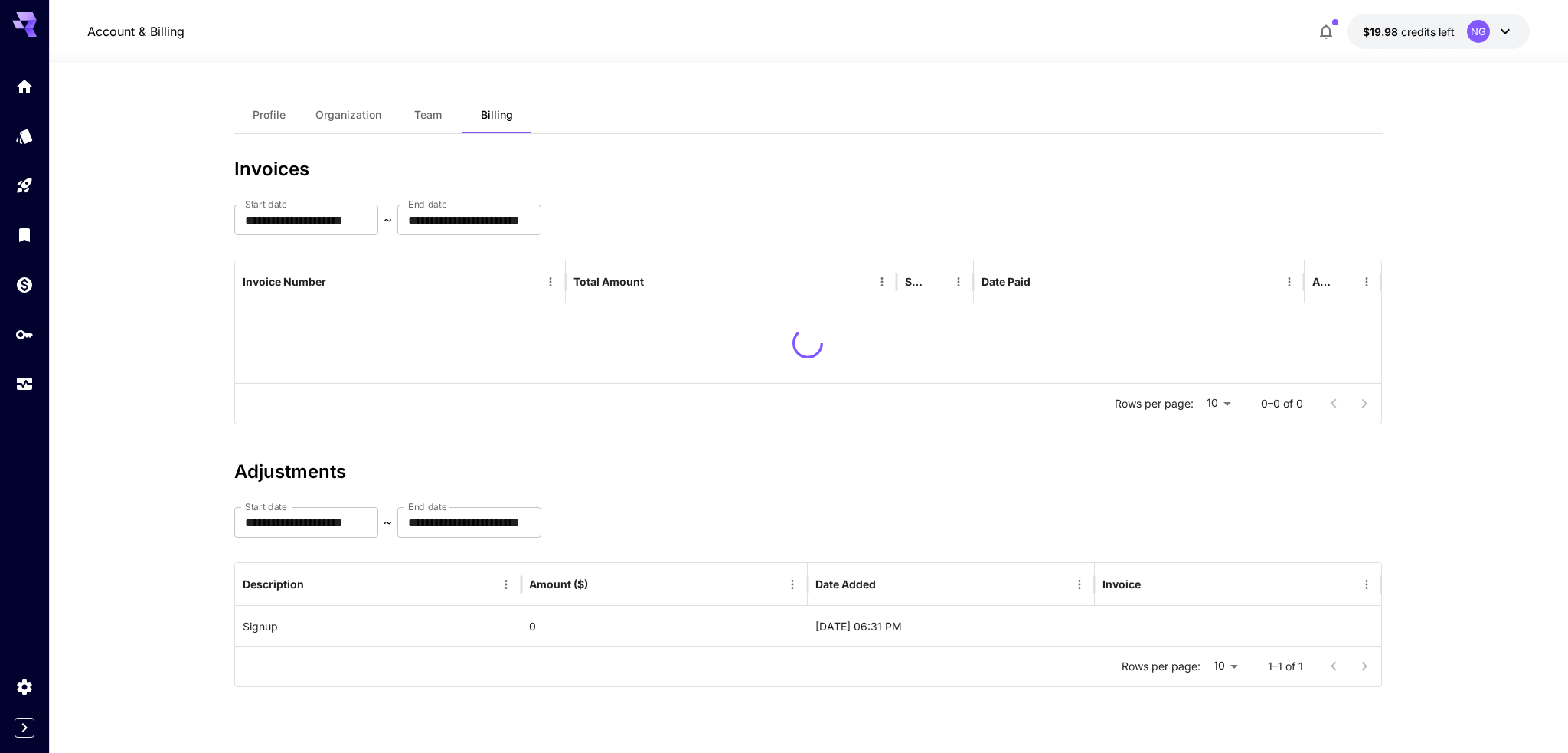
click at [415, 119] on span "Team" at bounding box center [428, 115] width 28 height 14
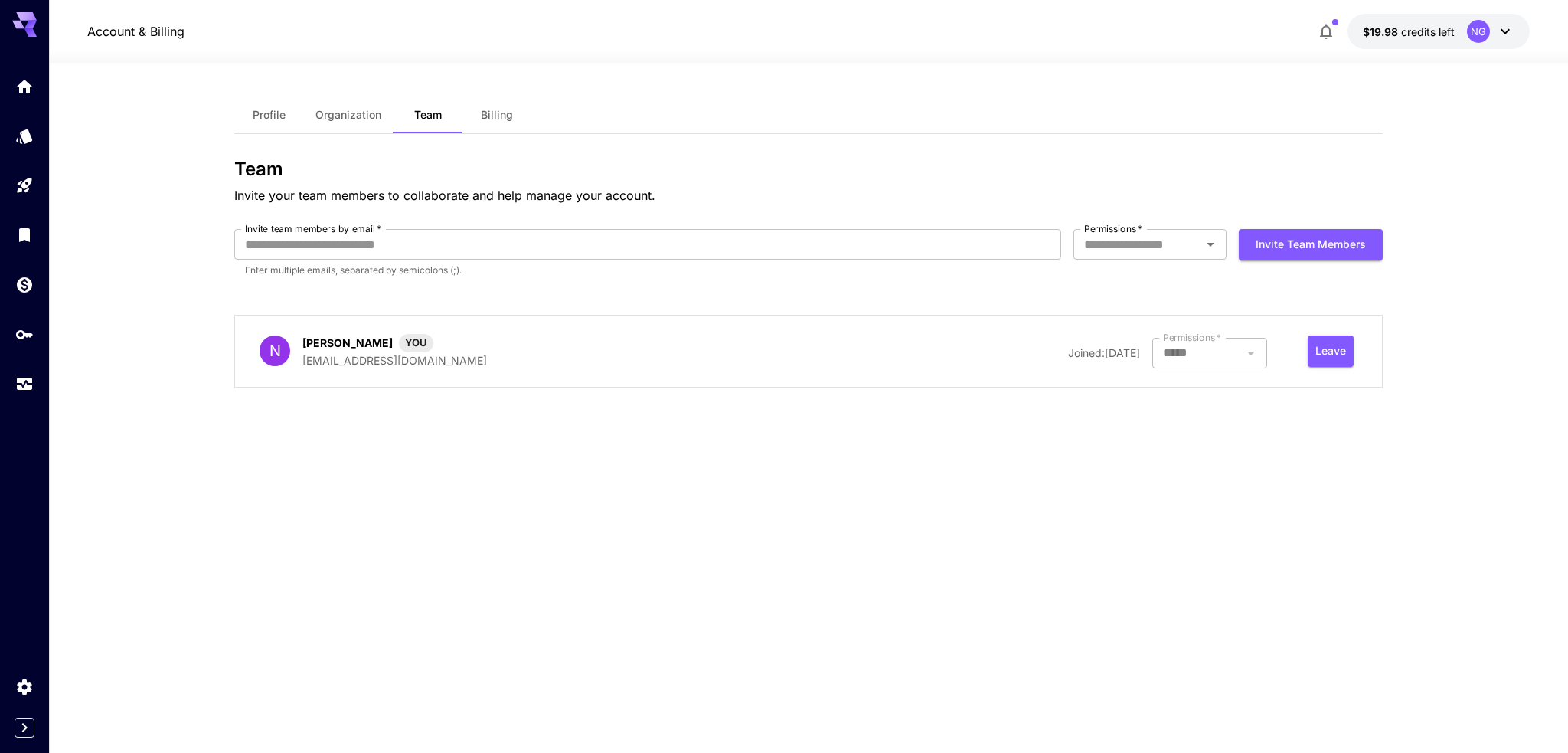
click at [329, 119] on span "Organization" at bounding box center [348, 115] width 66 height 14
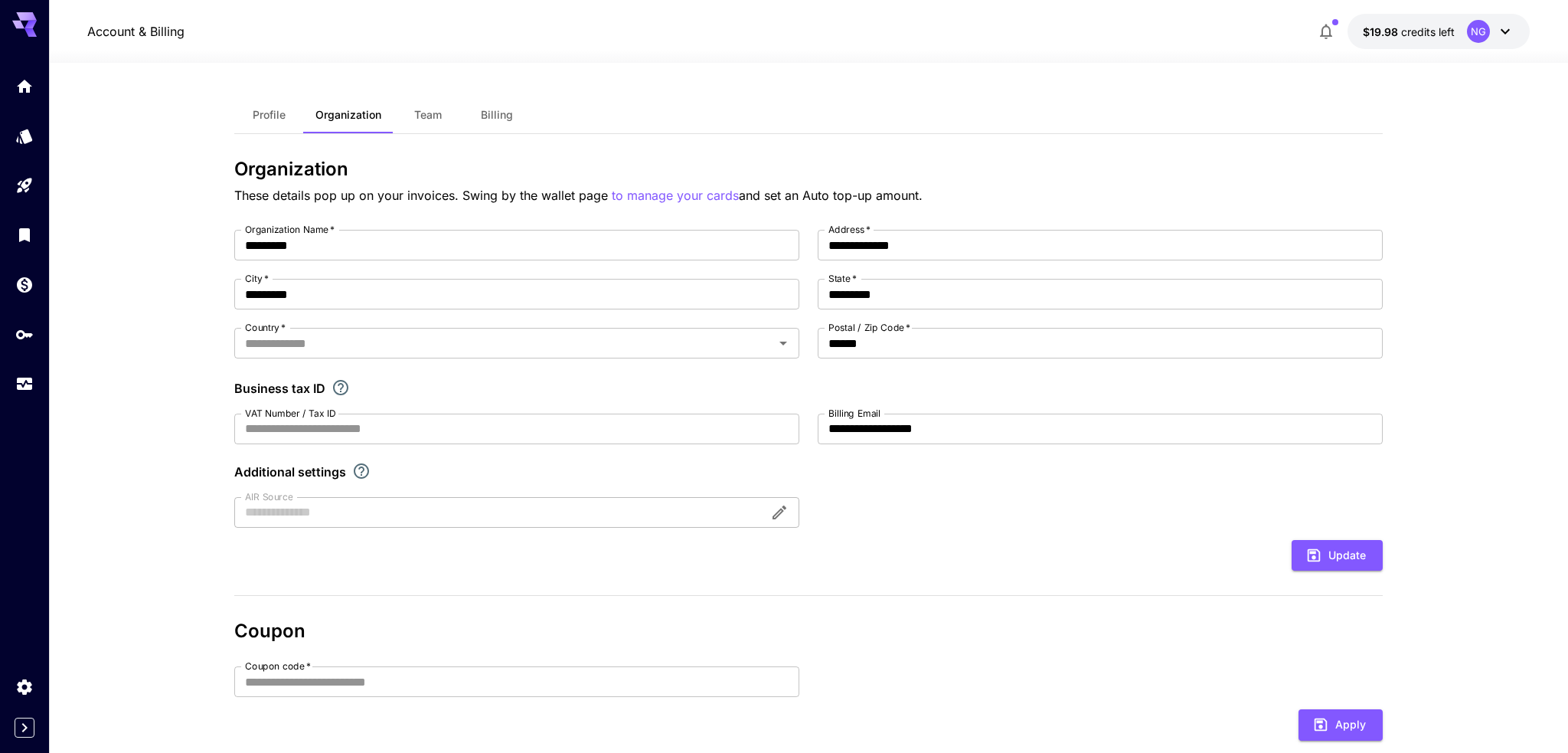
type input "******"
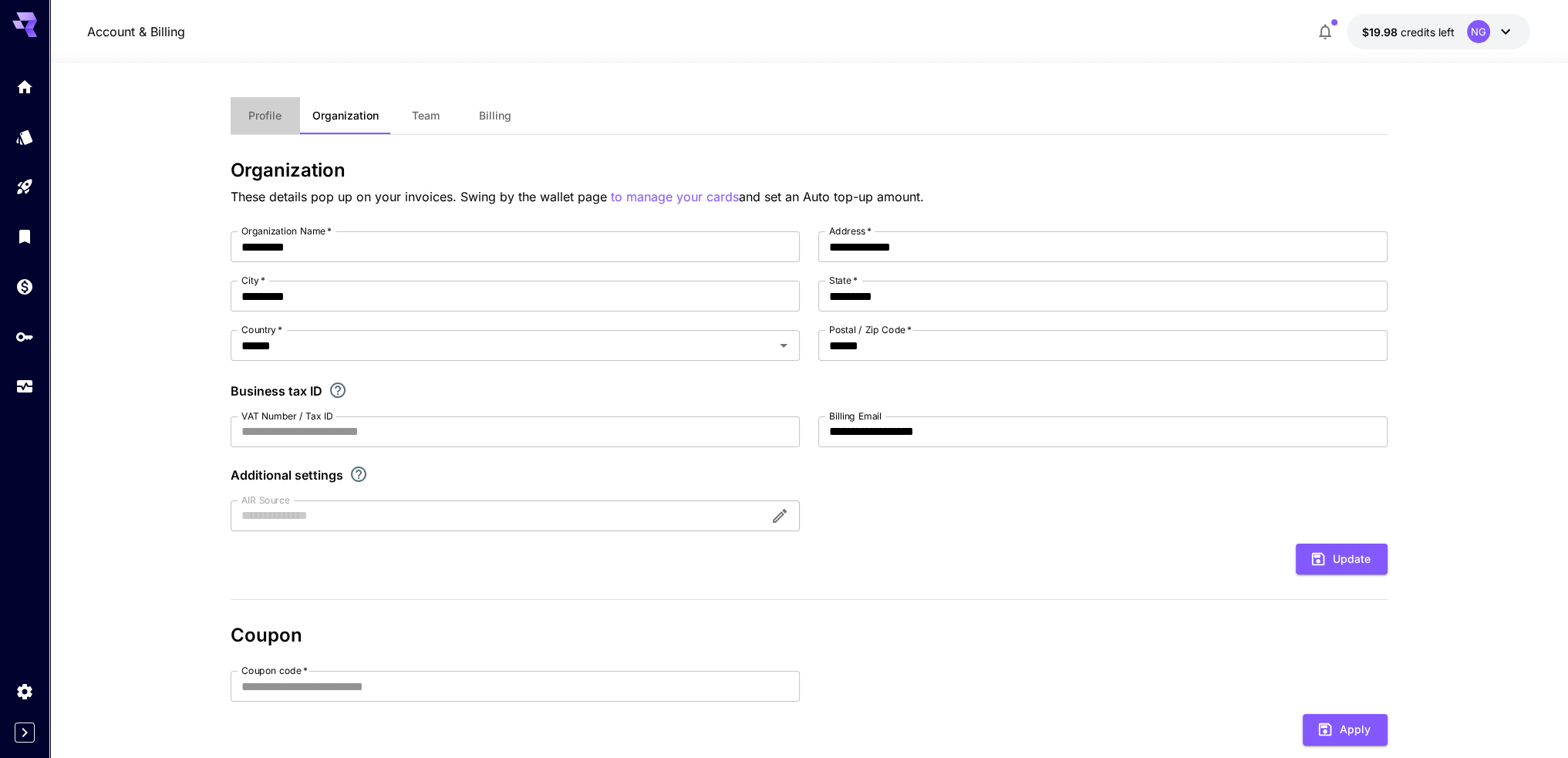
click at [265, 117] on span "Profile" at bounding box center [264, 116] width 33 height 14
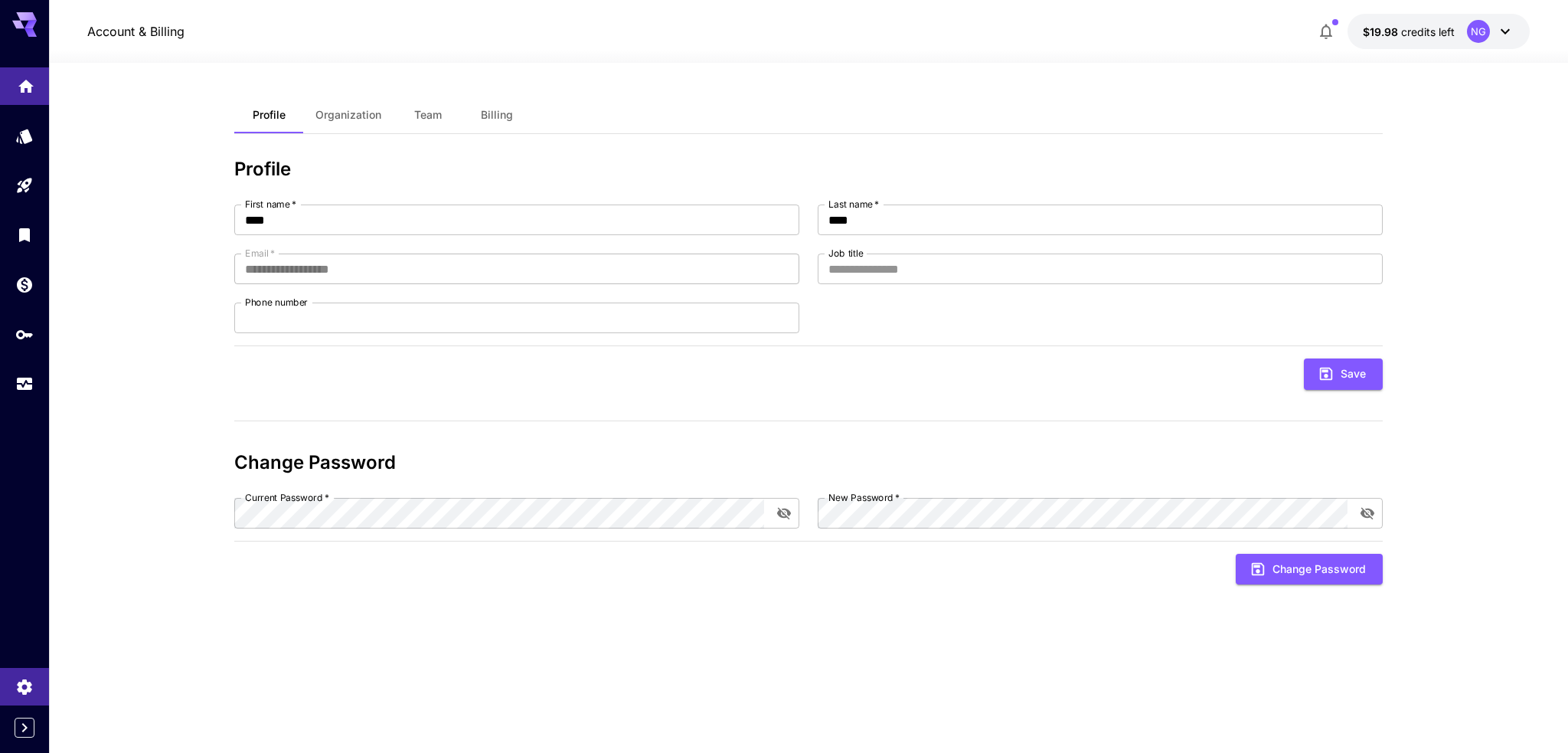
click at [19, 96] on link at bounding box center [25, 87] width 49 height 37
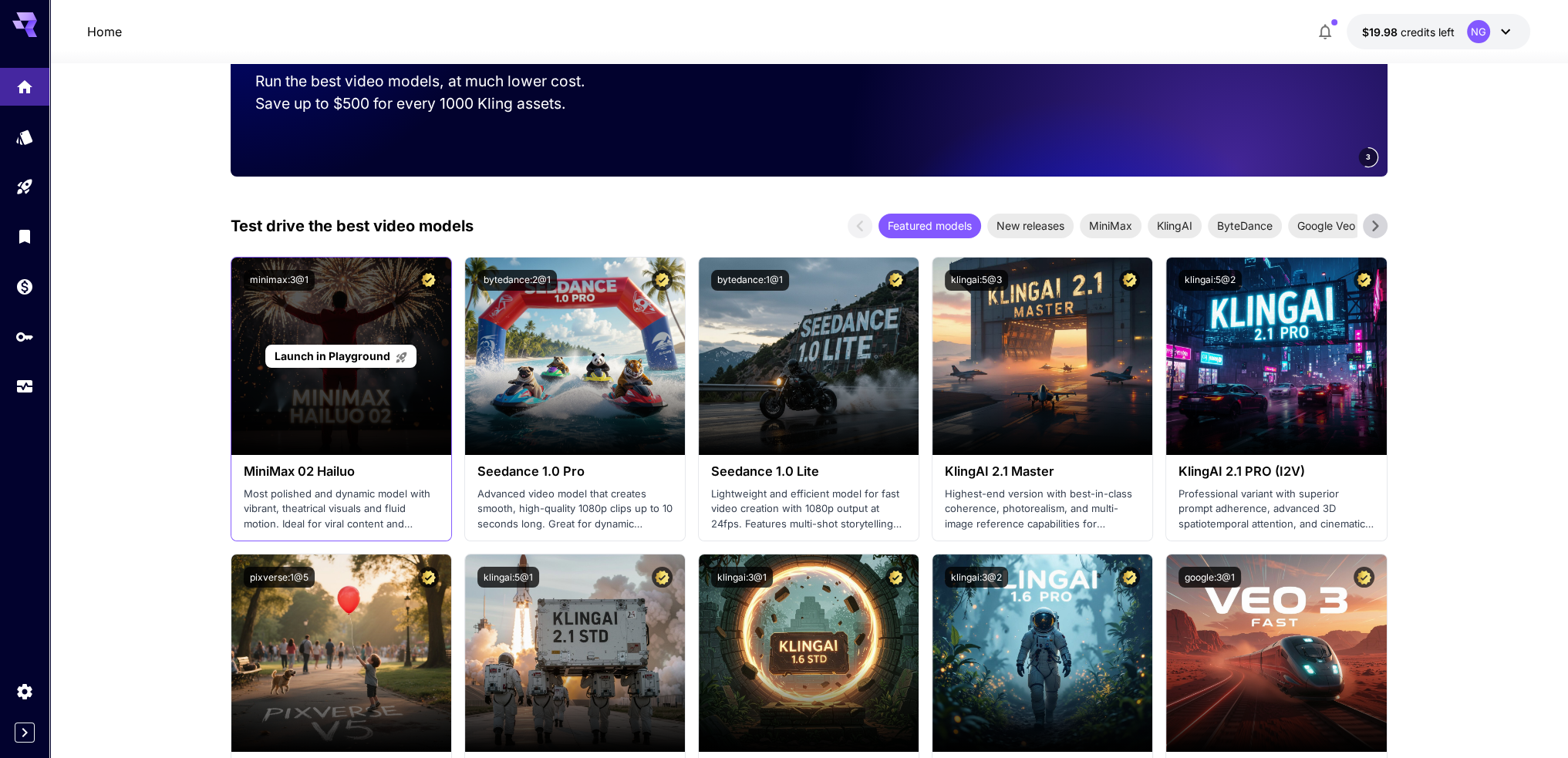
scroll to position [385, 0]
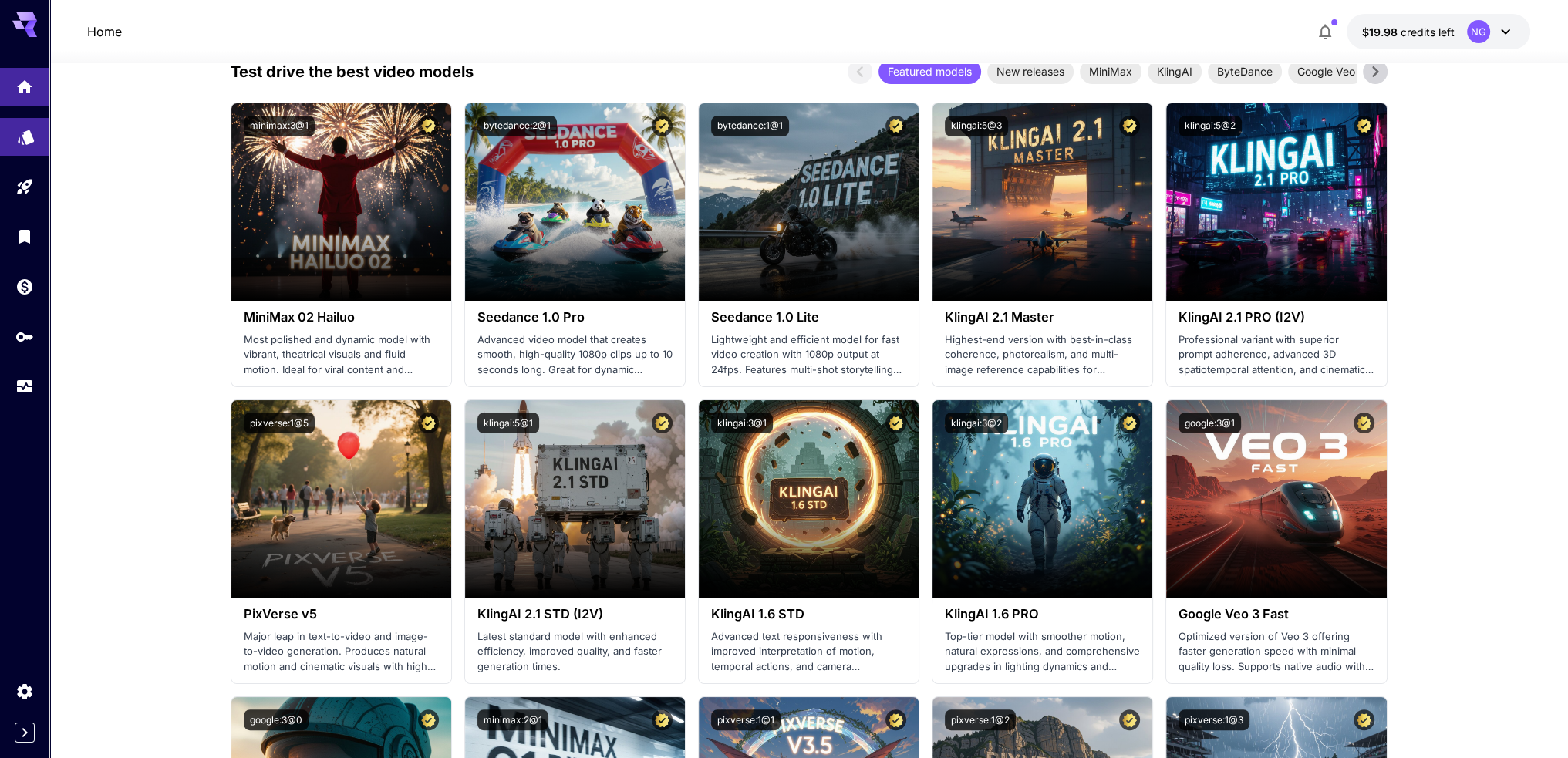
click at [34, 141] on icon "Models" at bounding box center [26, 133] width 16 height 15
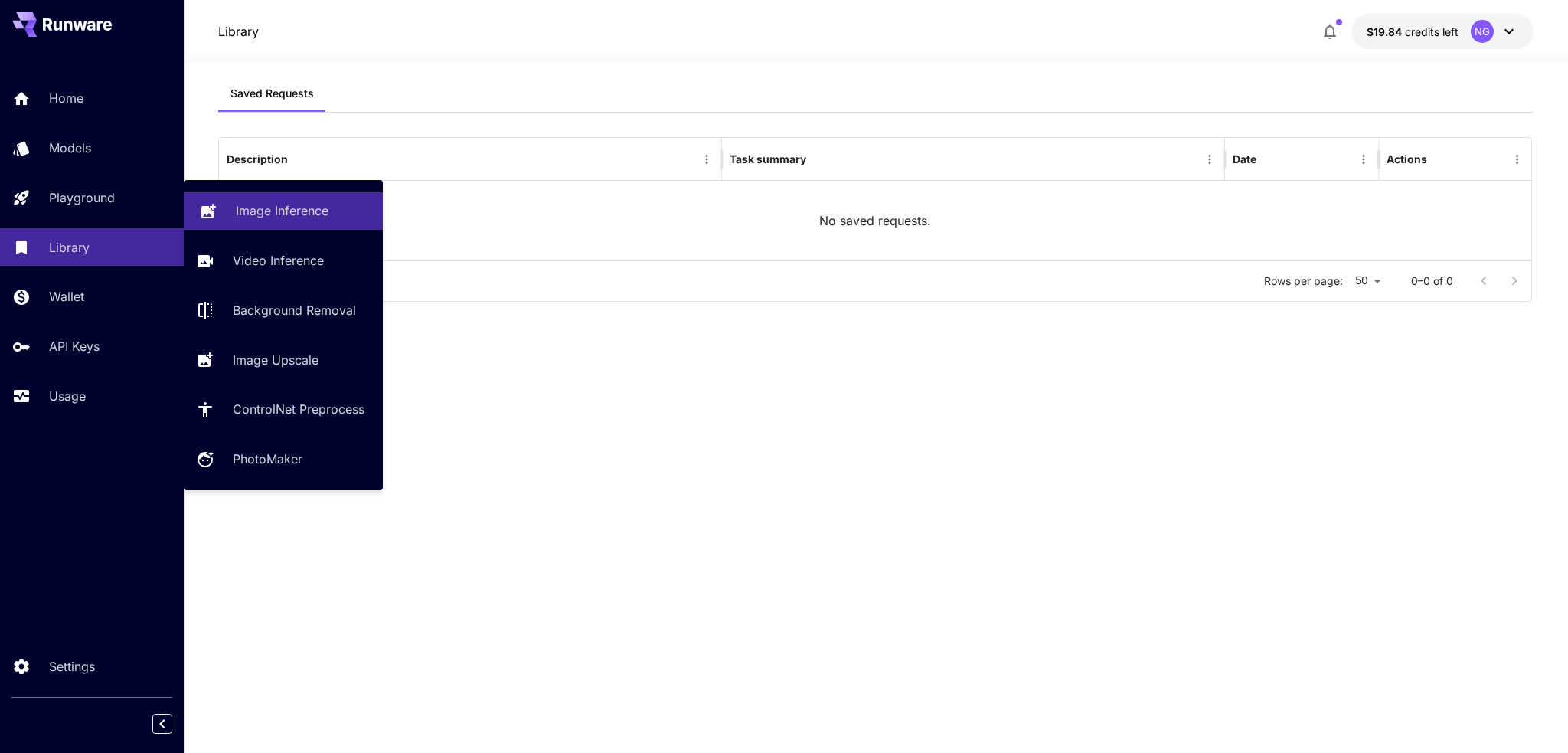
click at [259, 211] on p "Image Inference" at bounding box center [282, 211] width 92 height 19
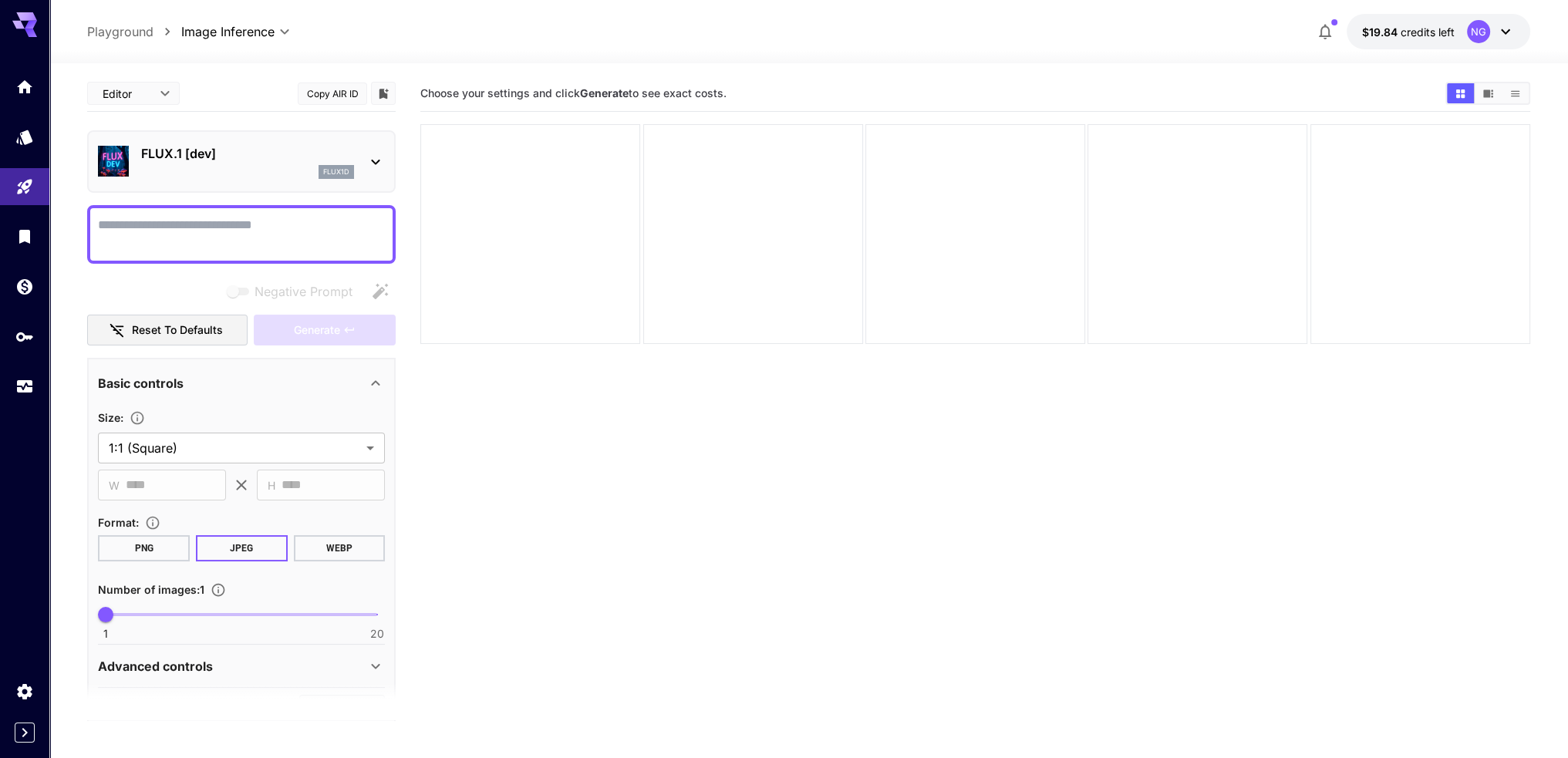
click at [370, 160] on icon at bounding box center [375, 162] width 19 height 19
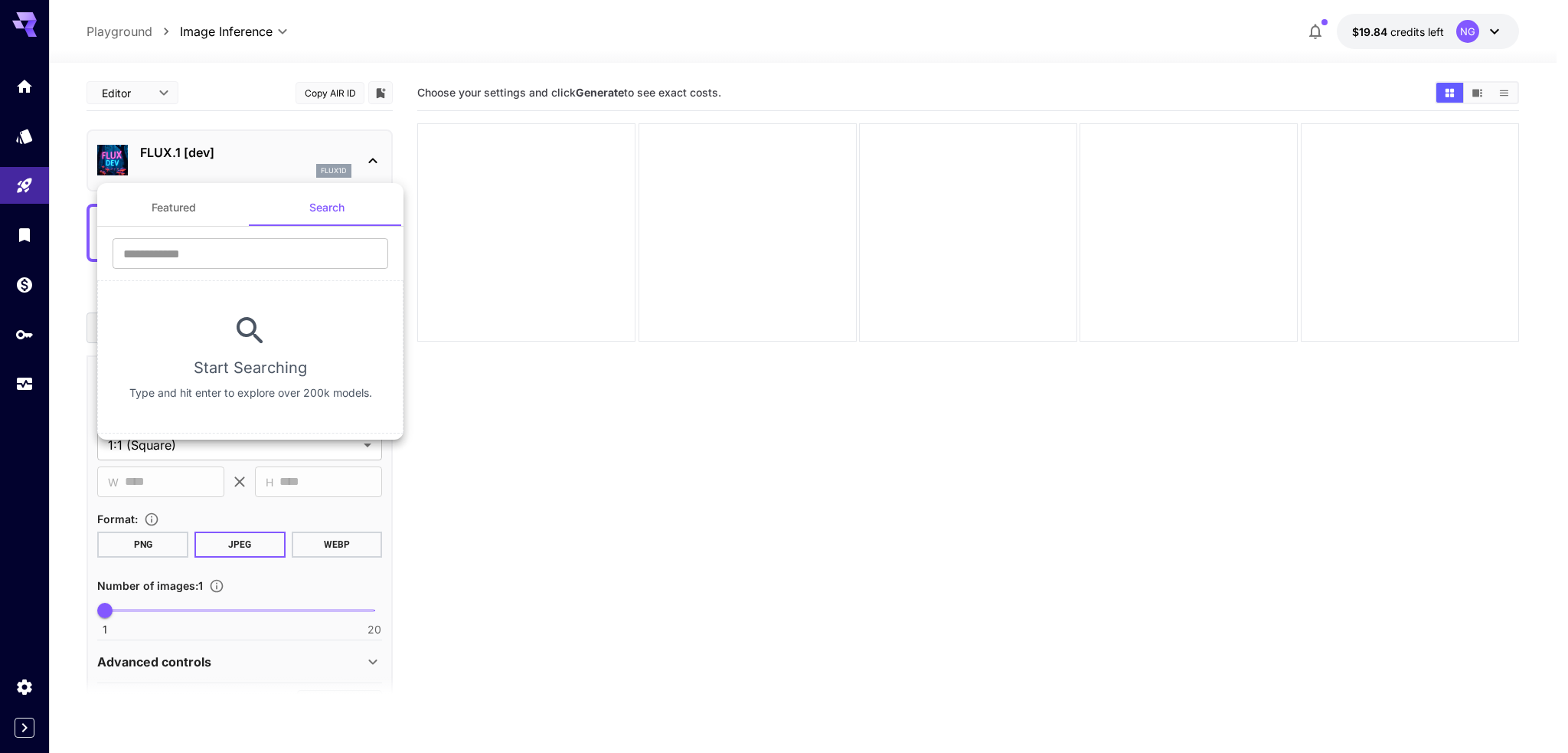
click at [244, 166] on div at bounding box center [784, 376] width 1568 height 753
